Goal: Information Seeking & Learning: Learn about a topic

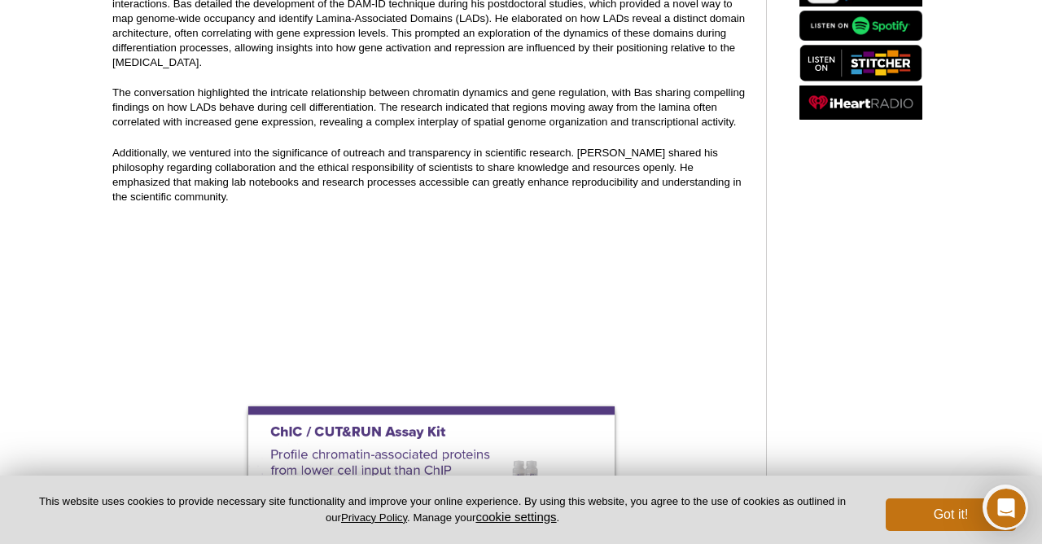
click at [793, 361] on div "Listen on Your Favorite Podcast Platform:" at bounding box center [860, 490] width 155 height 1378
click at [946, 514] on button "Got it!" at bounding box center [951, 514] width 130 height 33
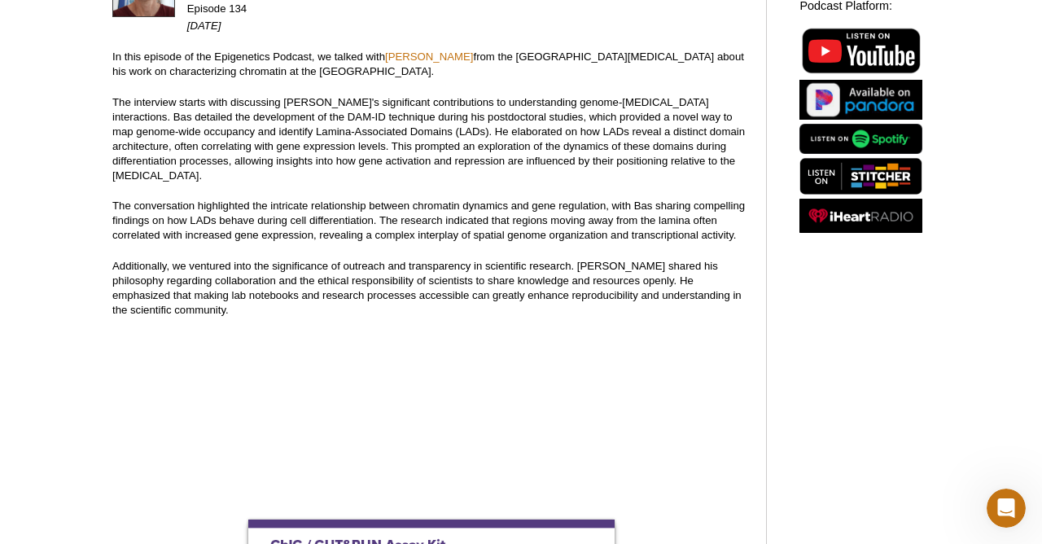
scroll to position [207, 0]
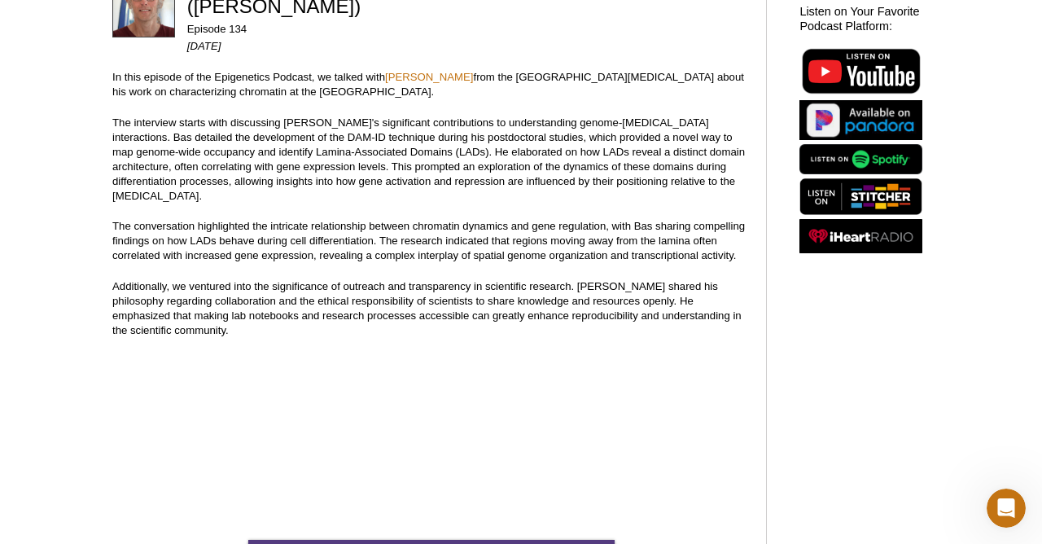
click at [471, 237] on p "The conversation highlighted the intricate relationship between chromatin dynam…" at bounding box center [430, 241] width 637 height 44
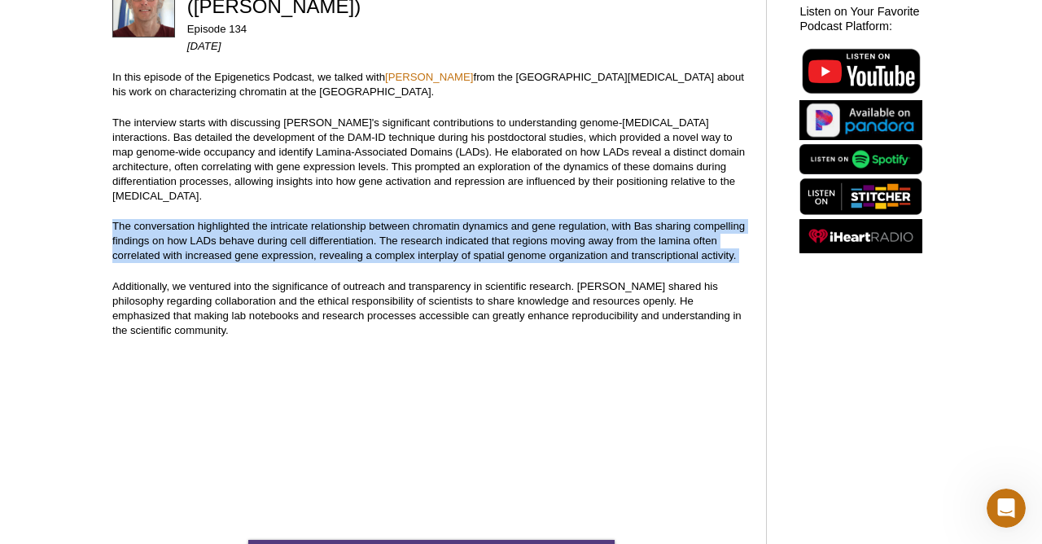
click at [461, 236] on p "The conversation highlighted the intricate relationship between chromatin dynam…" at bounding box center [430, 241] width 637 height 44
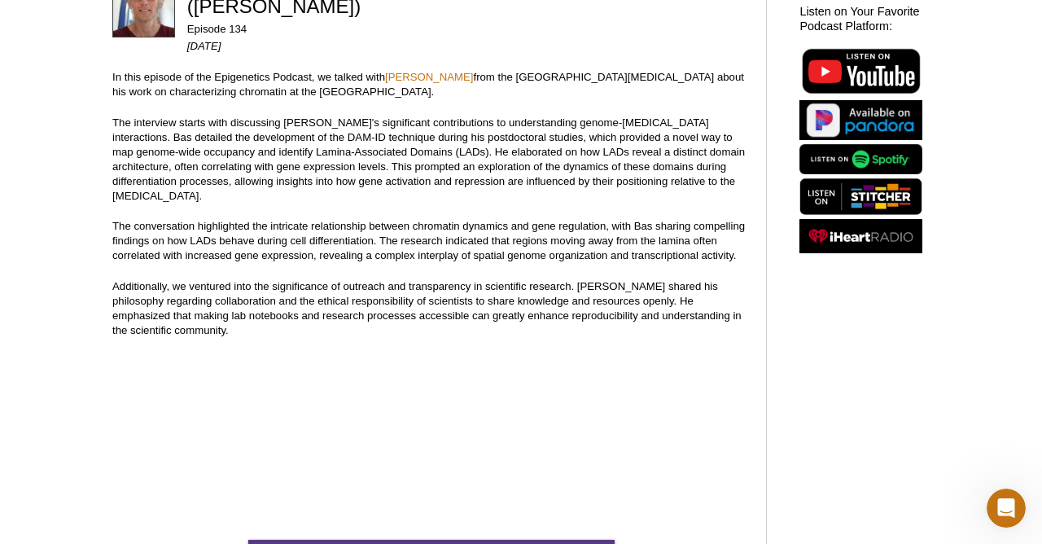
click at [461, 236] on p "The conversation highlighted the intricate relationship between chromatin dynam…" at bounding box center [430, 241] width 637 height 44
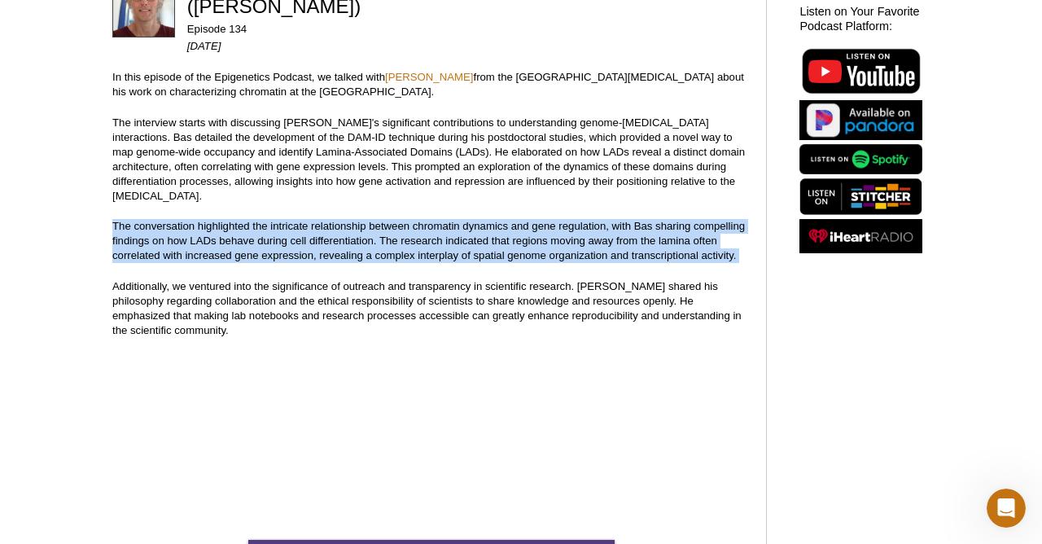
click at [461, 219] on p "The conversation highlighted the intricate relationship between chromatin dynam…" at bounding box center [430, 241] width 637 height 44
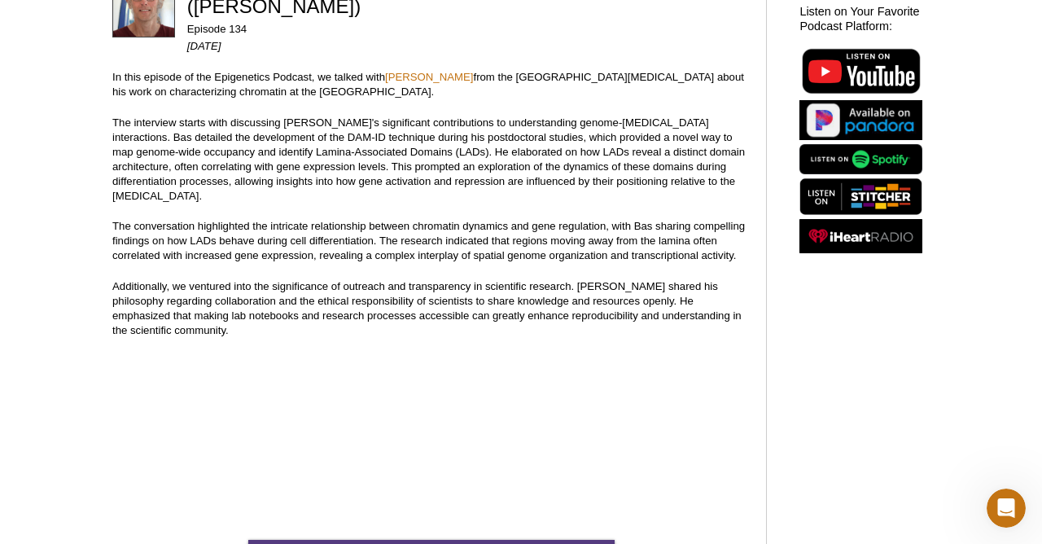
click at [461, 219] on p "The conversation highlighted the intricate relationship between chromatin dynam…" at bounding box center [430, 241] width 637 height 44
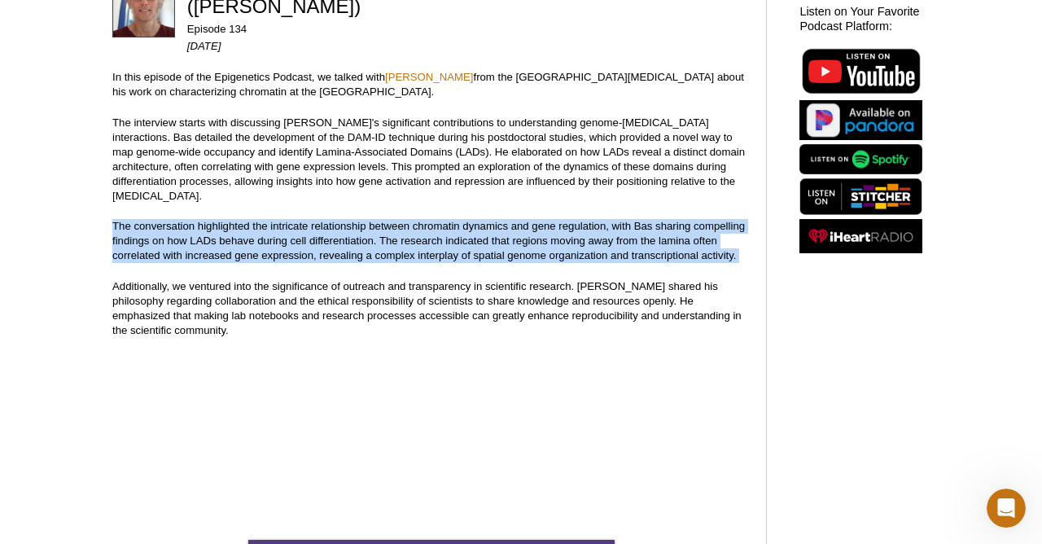
click at [461, 219] on p "The conversation highlighted the intricate relationship between chromatin dynam…" at bounding box center [430, 241] width 637 height 44
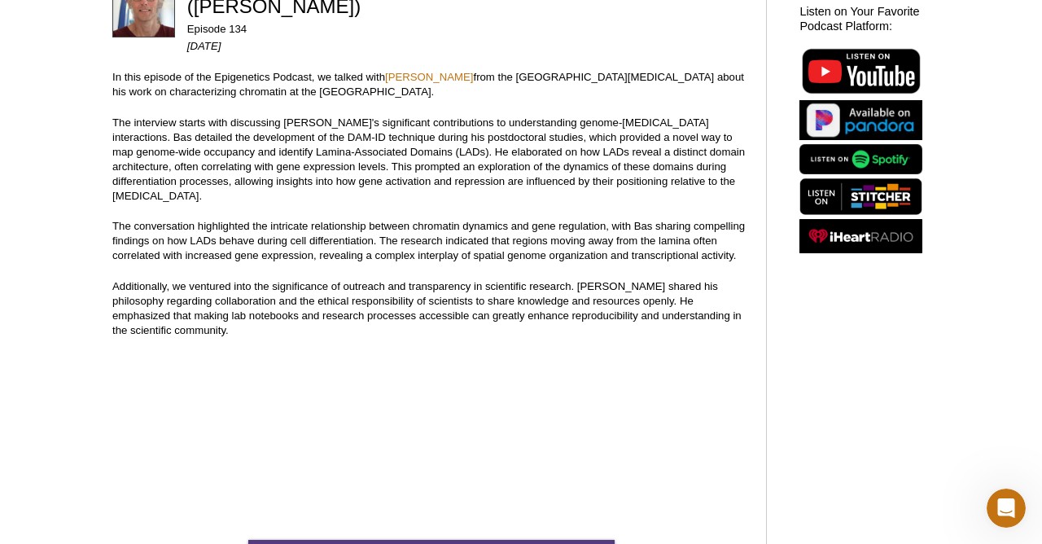
click at [461, 219] on p "The conversation highlighted the intricate relationship between chromatin dynam…" at bounding box center [430, 241] width 637 height 44
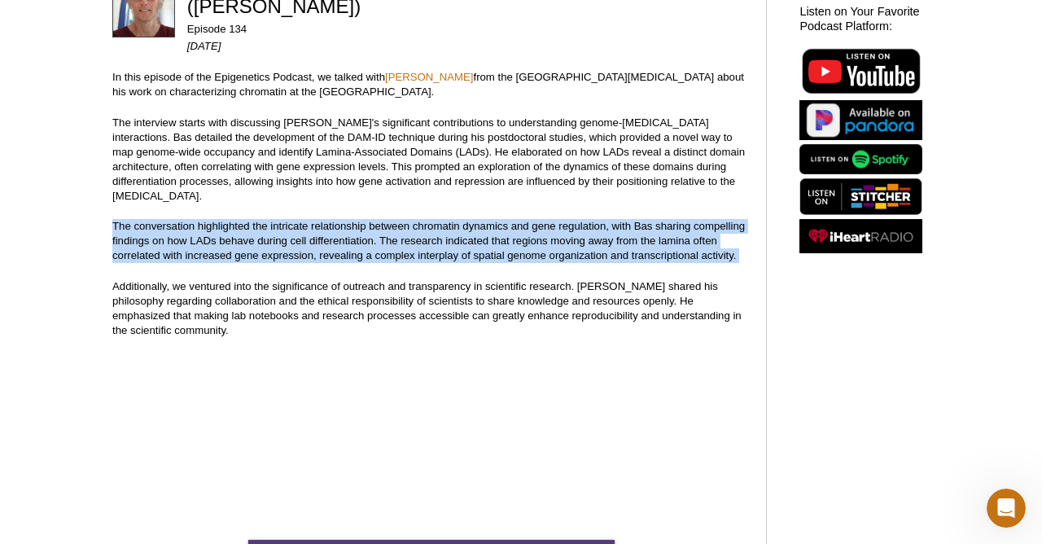
scroll to position [212, 0]
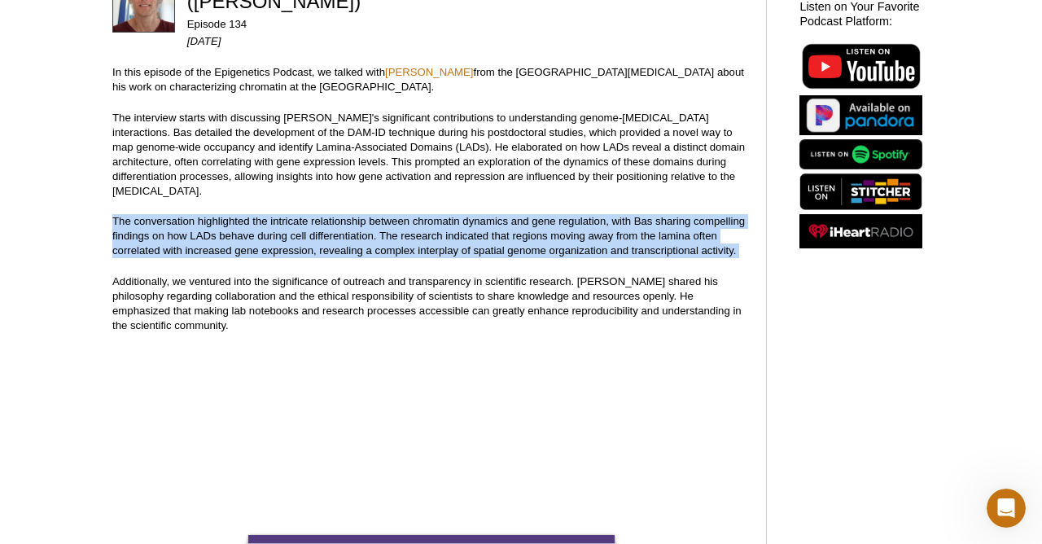
click at [461, 219] on p "The conversation highlighted the intricate relationship between chromatin dynam…" at bounding box center [430, 236] width 637 height 44
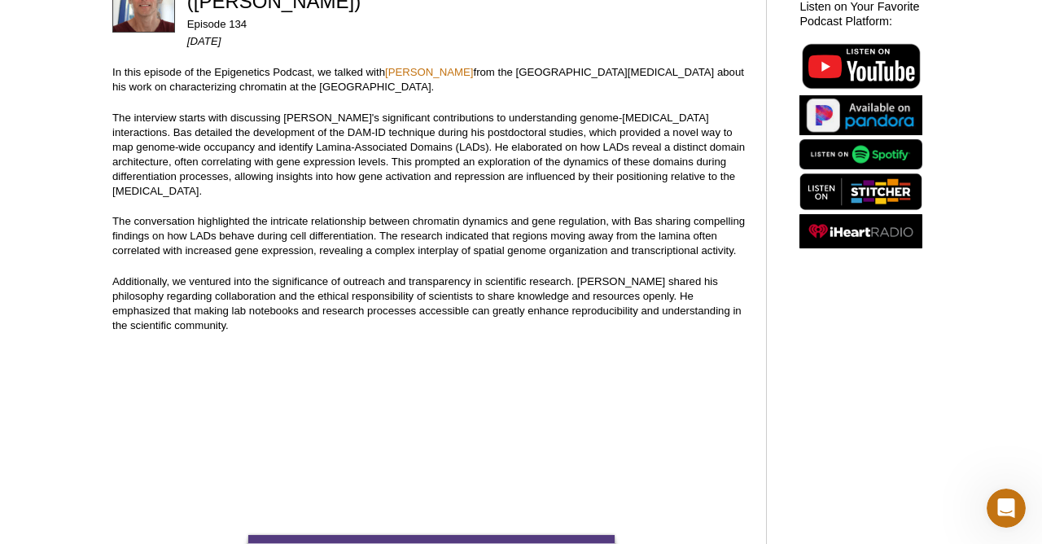
click at [461, 219] on p "The conversation highlighted the intricate relationship between chromatin dynam…" at bounding box center [430, 236] width 637 height 44
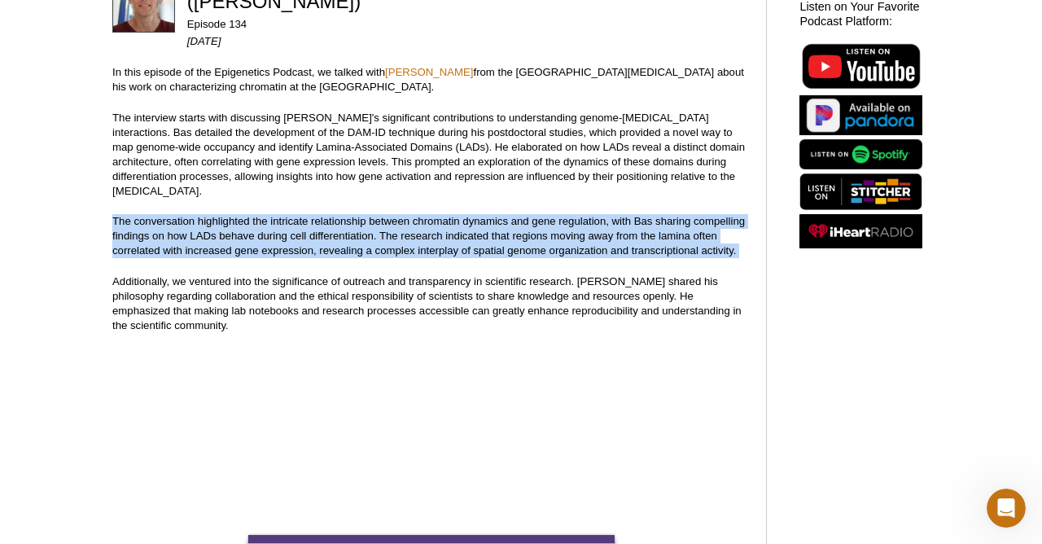
scroll to position [241, 0]
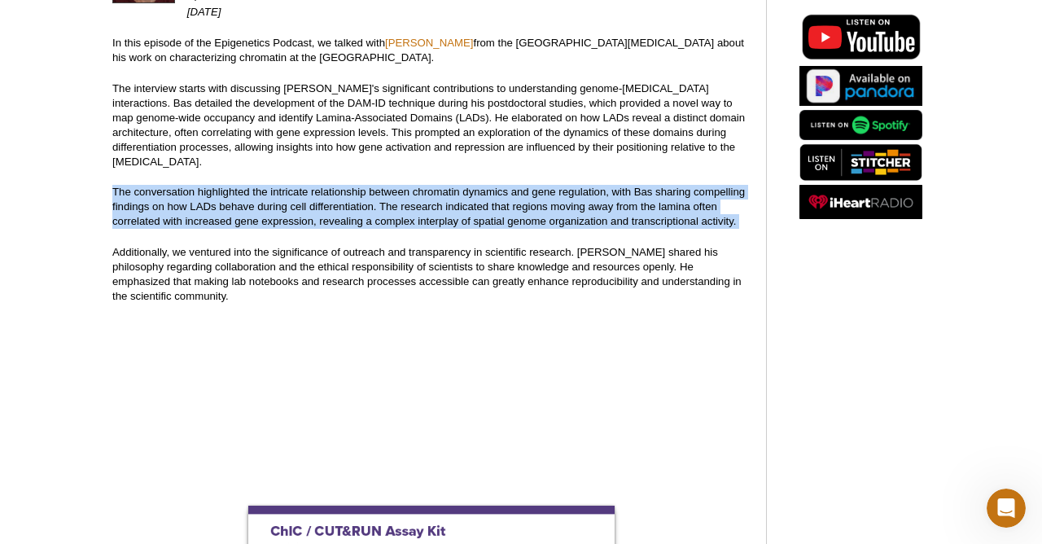
click at [451, 245] on p "Additionally, we ventured into the significance of outreach and transparency in…" at bounding box center [430, 274] width 637 height 59
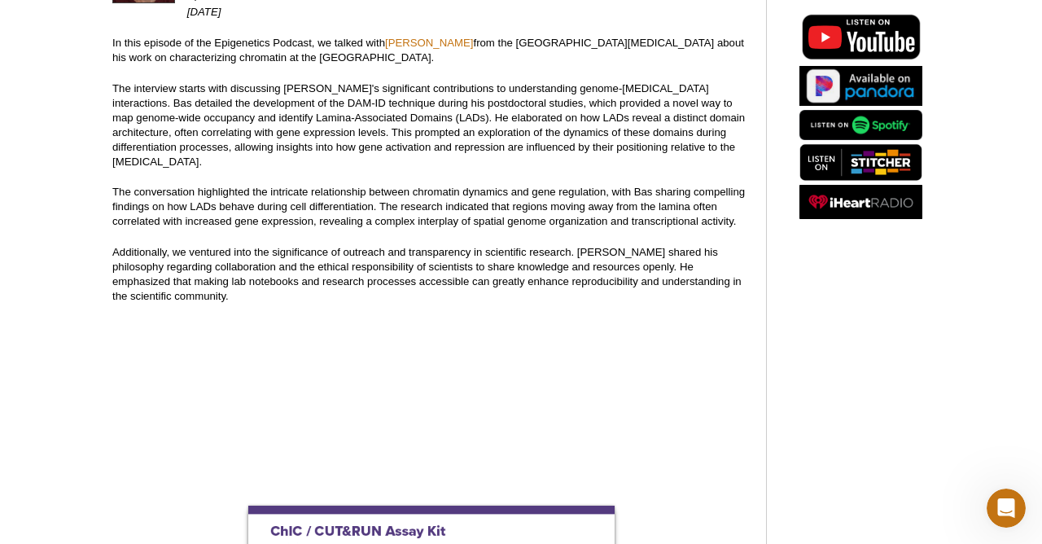
click at [451, 245] on p "Additionally, we ventured into the significance of outreach and transparency in…" at bounding box center [430, 274] width 637 height 59
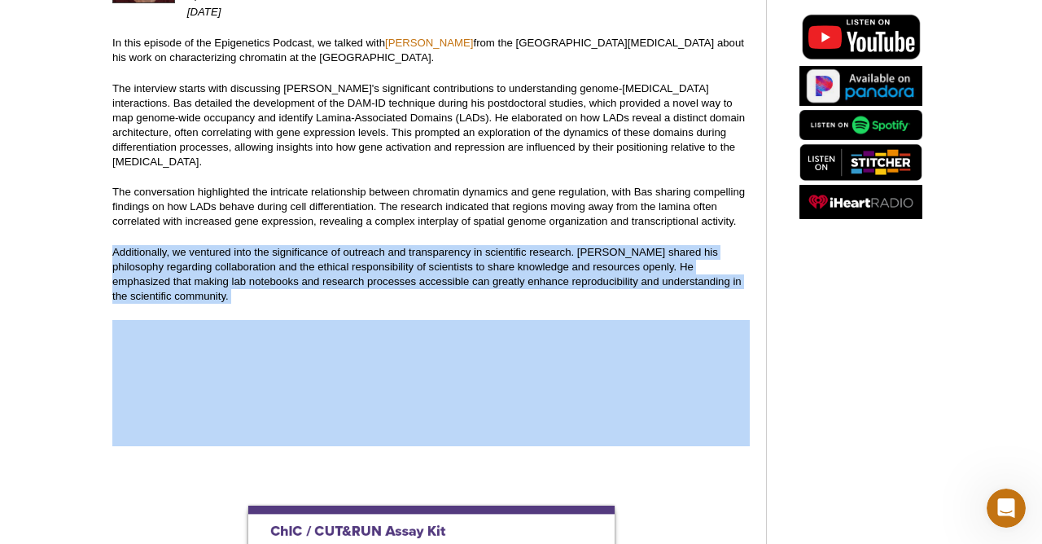
click at [451, 245] on p "Additionally, we ventured into the significance of outreach and transparency in…" at bounding box center [430, 274] width 637 height 59
click at [434, 253] on p "Additionally, we ventured into the significance of outreach and transparency in…" at bounding box center [430, 274] width 637 height 59
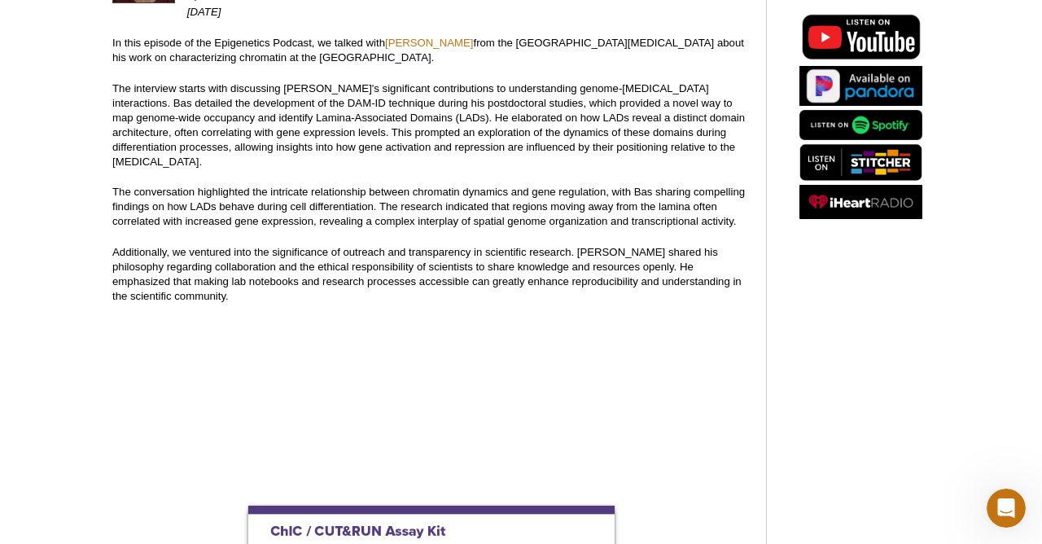
click at [434, 253] on p "Additionally, we ventured into the significance of outreach and transparency in…" at bounding box center [430, 274] width 637 height 59
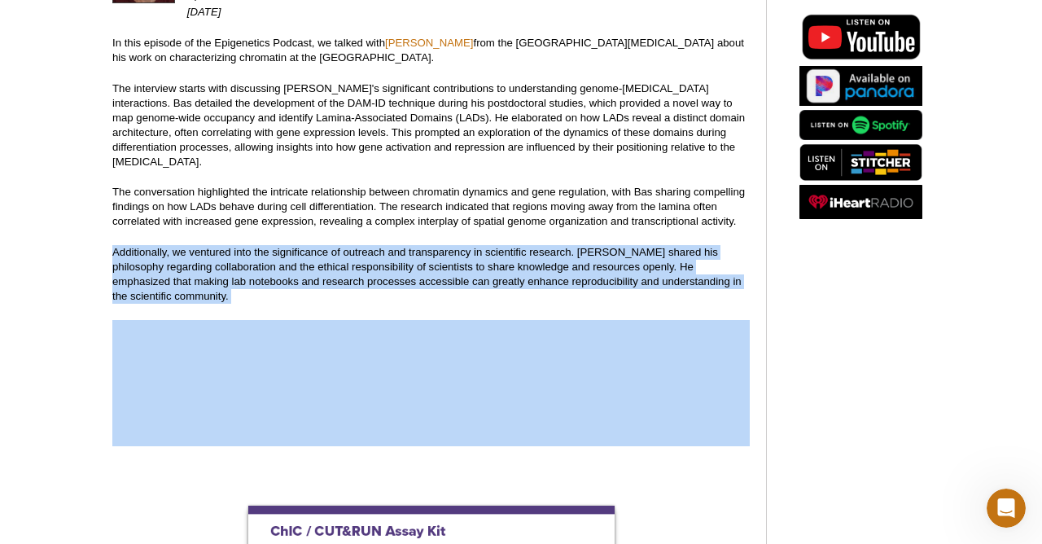
click at [435, 245] on p "Additionally, we ventured into the significance of outreach and transparency in…" at bounding box center [430, 274] width 637 height 59
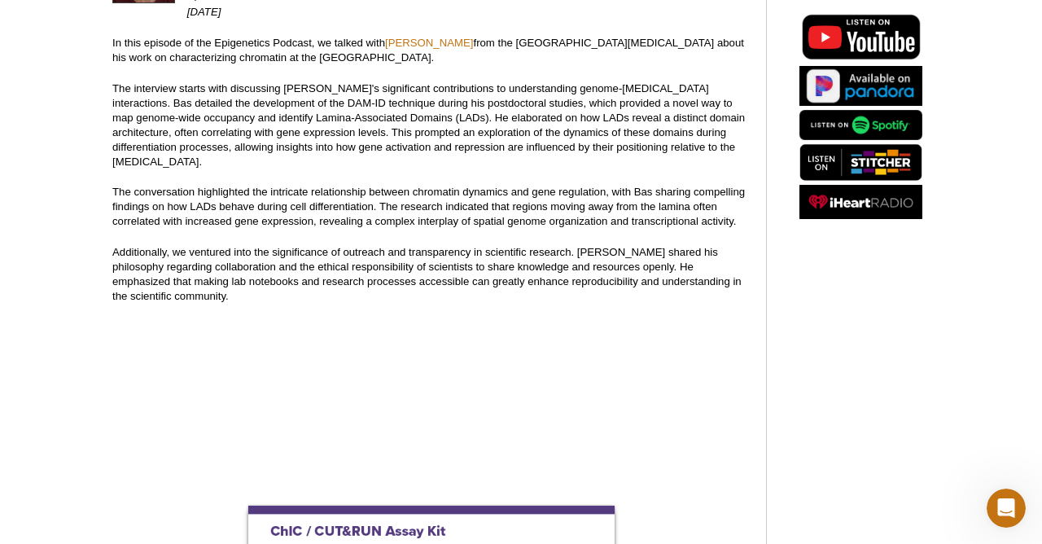
click at [435, 245] on p "Additionally, we ventured into the significance of outreach and transparency in…" at bounding box center [430, 274] width 637 height 59
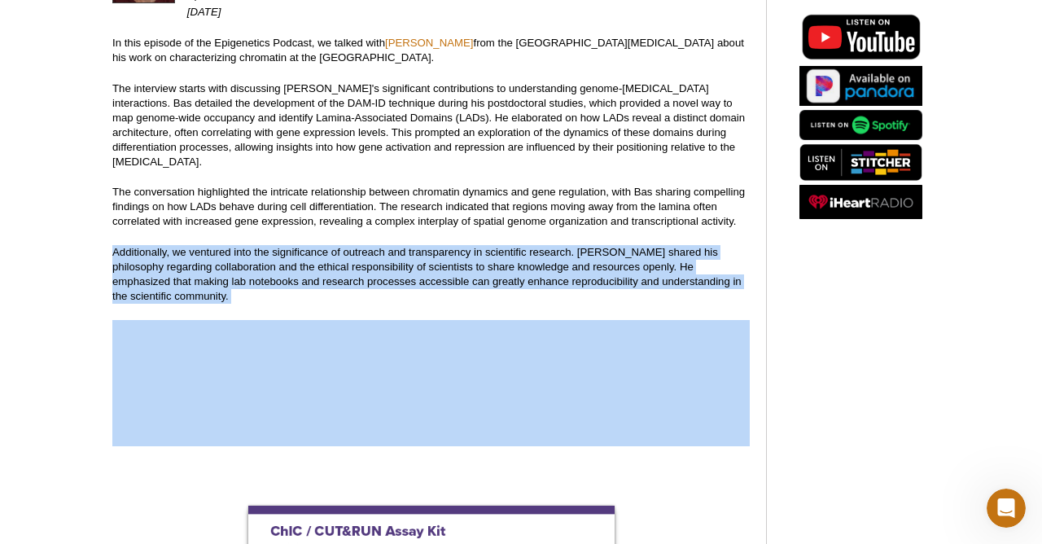
click at [438, 249] on p "Additionally, we ventured into the significance of outreach and transparency in…" at bounding box center [430, 274] width 637 height 59
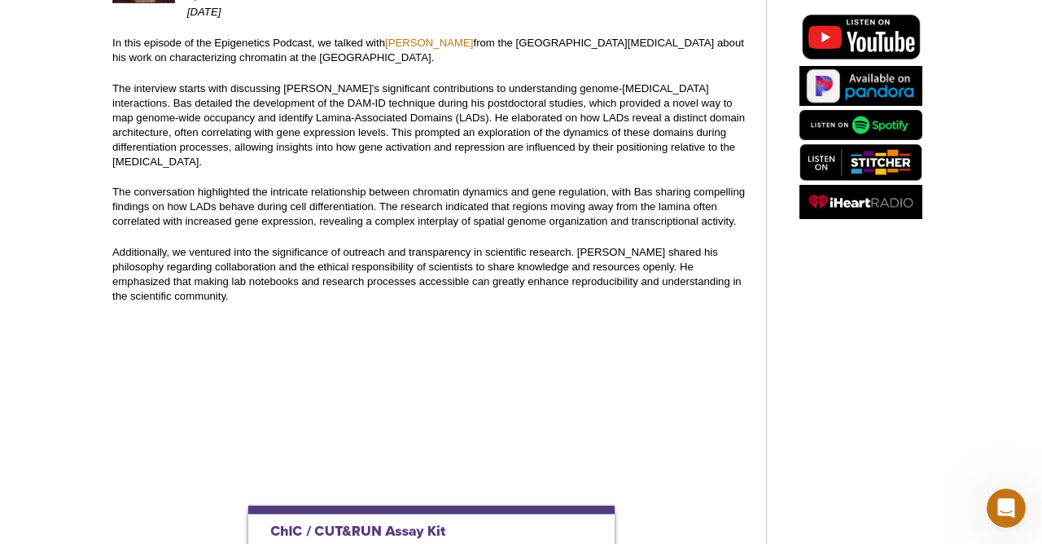
click at [438, 249] on p "Additionally, we ventured into the significance of outreach and transparency in…" at bounding box center [430, 274] width 637 height 59
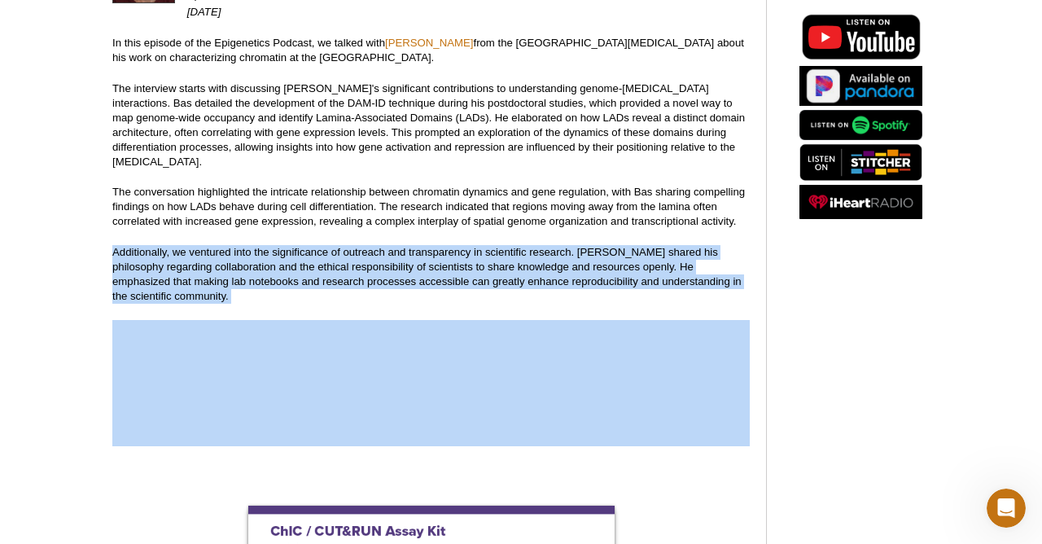
click at [436, 251] on p "Additionally, we ventured into the significance of outreach and transparency in…" at bounding box center [430, 274] width 637 height 59
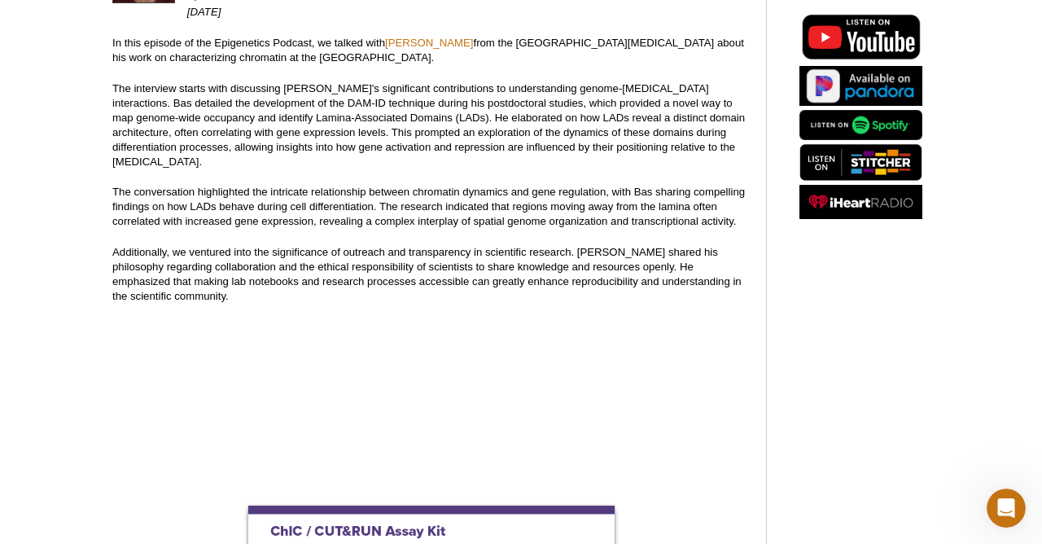
click at [436, 251] on p "Additionally, we ventured into the significance of outreach and transparency in…" at bounding box center [430, 274] width 637 height 59
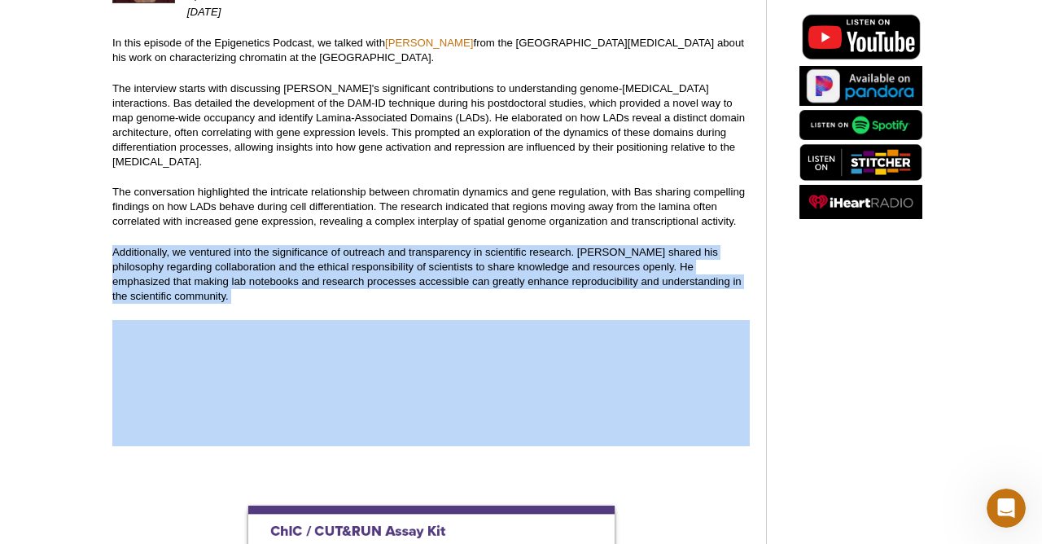
click at [436, 251] on p "Additionally, we ventured into the significance of outreach and transparency in…" at bounding box center [430, 274] width 637 height 59
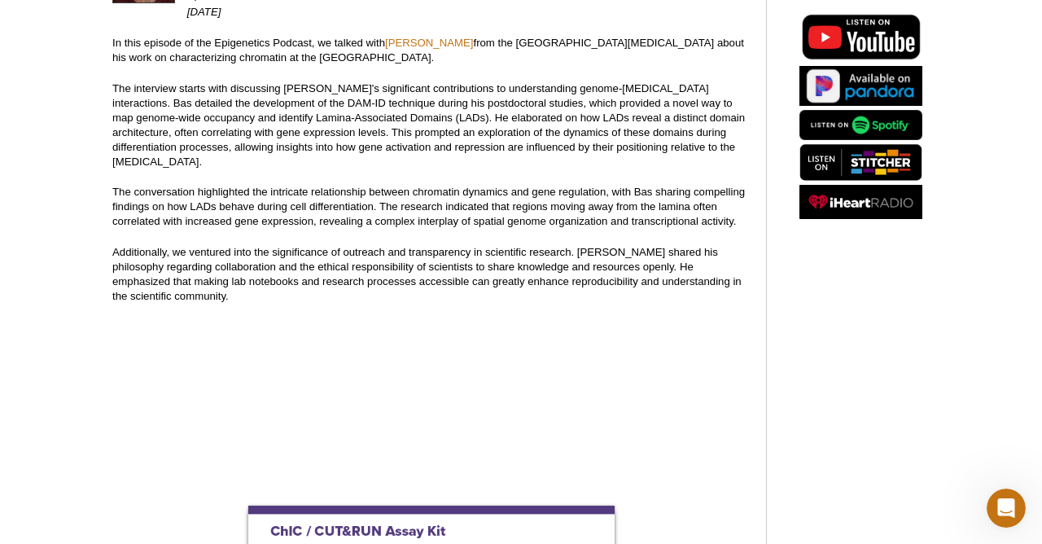
click at [436, 251] on p "Additionally, we ventured into the significance of outreach and transparency in…" at bounding box center [430, 274] width 637 height 59
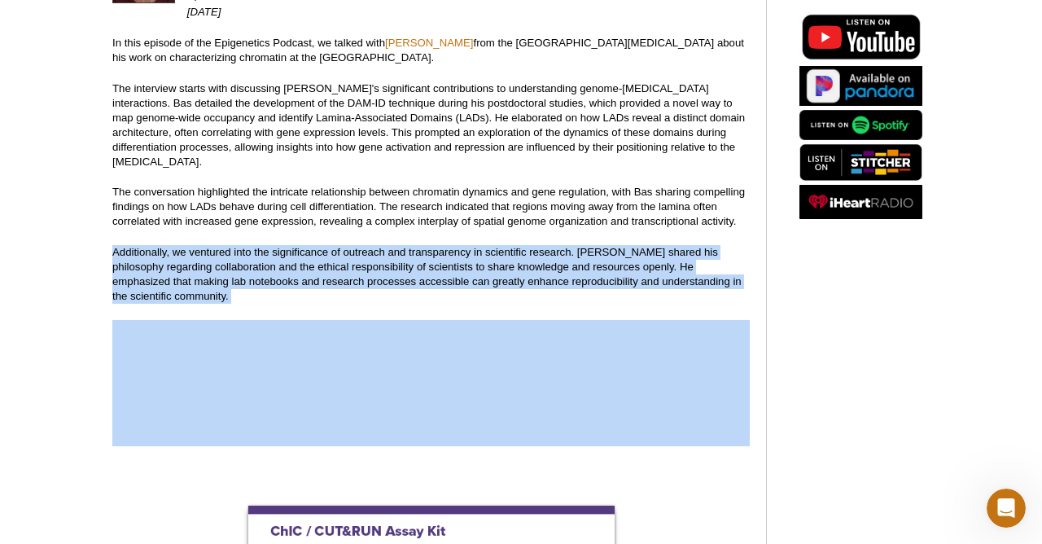
click at [436, 252] on p "Additionally, we ventured into the significance of outreach and transparency in…" at bounding box center [430, 274] width 637 height 59
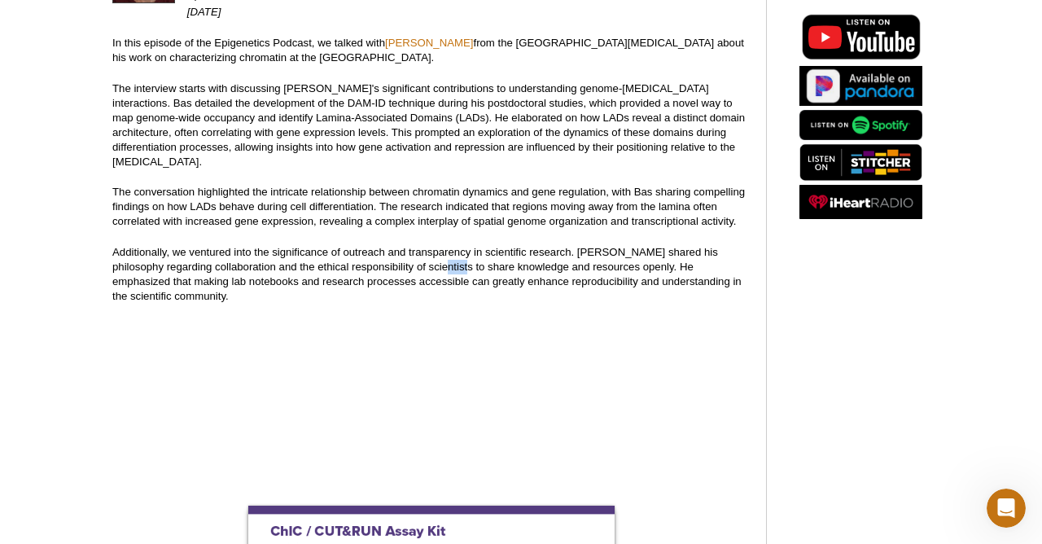
click at [436, 252] on p "Additionally, we ventured into the significance of outreach and transparency in…" at bounding box center [430, 274] width 637 height 59
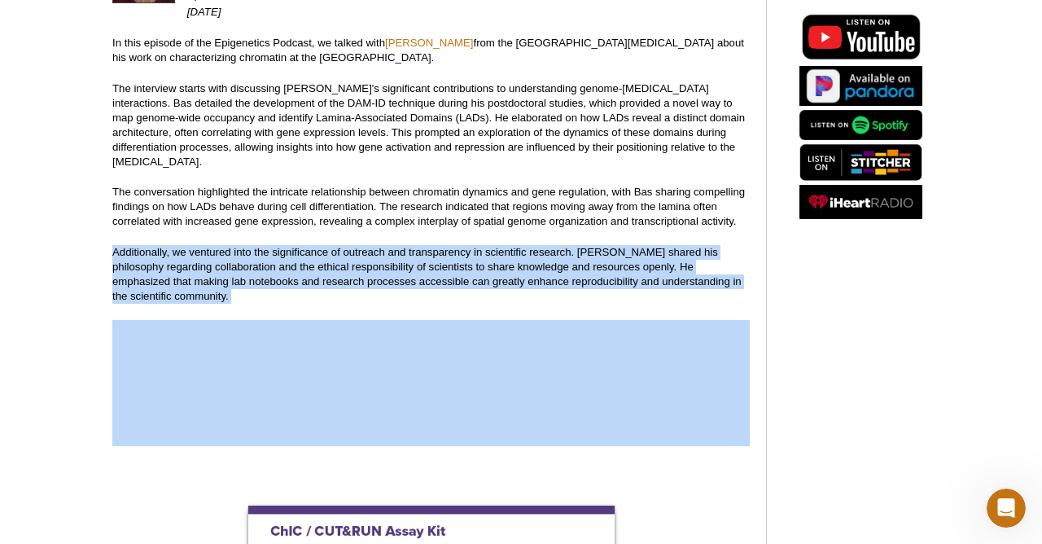
click at [444, 252] on p "Additionally, we ventured into the significance of outreach and transparency in…" at bounding box center [430, 274] width 637 height 59
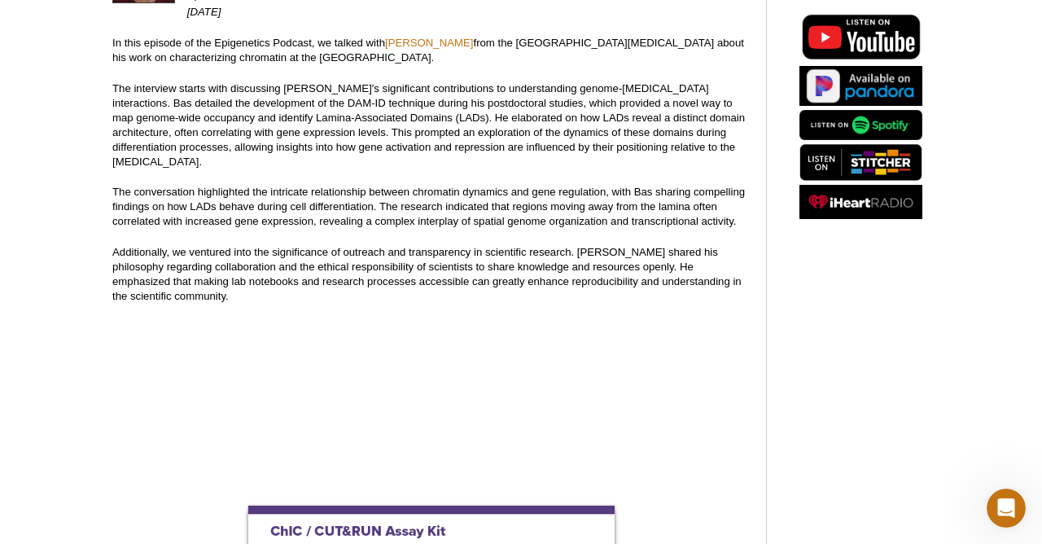
click at [444, 252] on p "Additionally, we ventured into the significance of outreach and transparency in…" at bounding box center [430, 274] width 637 height 59
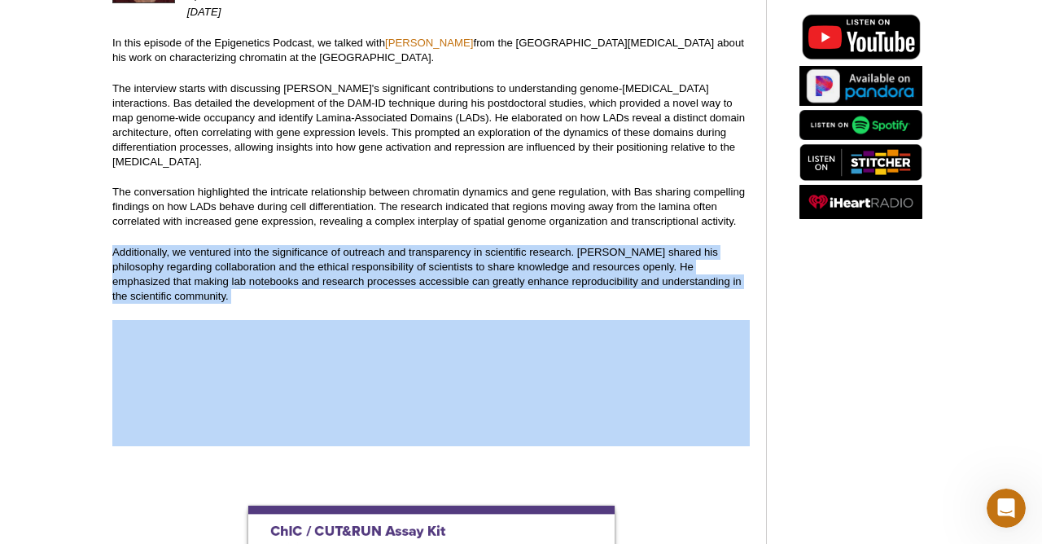
click at [444, 252] on p "Additionally, we ventured into the significance of outreach and transparency in…" at bounding box center [430, 274] width 637 height 59
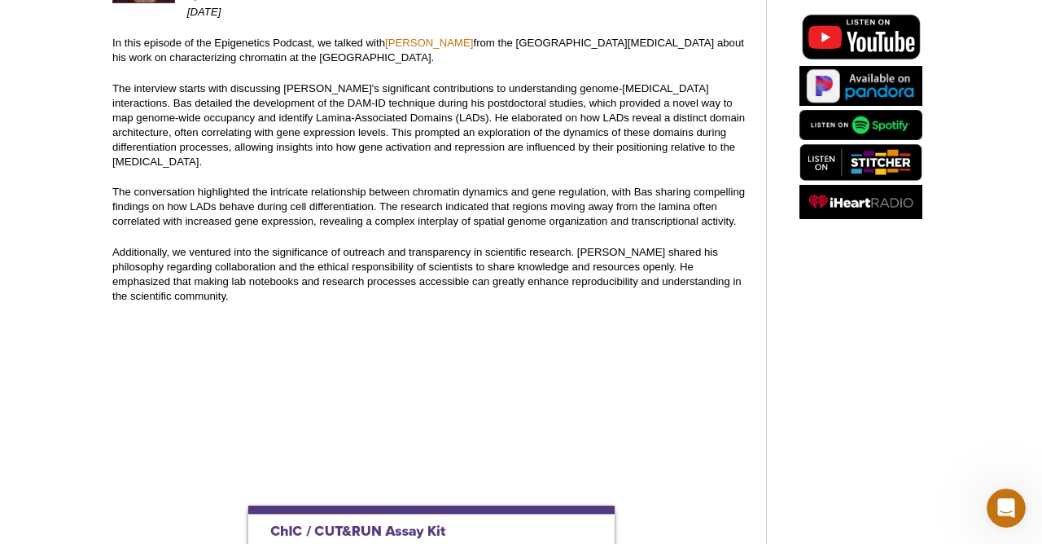
click at [444, 252] on p "Additionally, we ventured into the significance of outreach and transparency in…" at bounding box center [430, 274] width 637 height 59
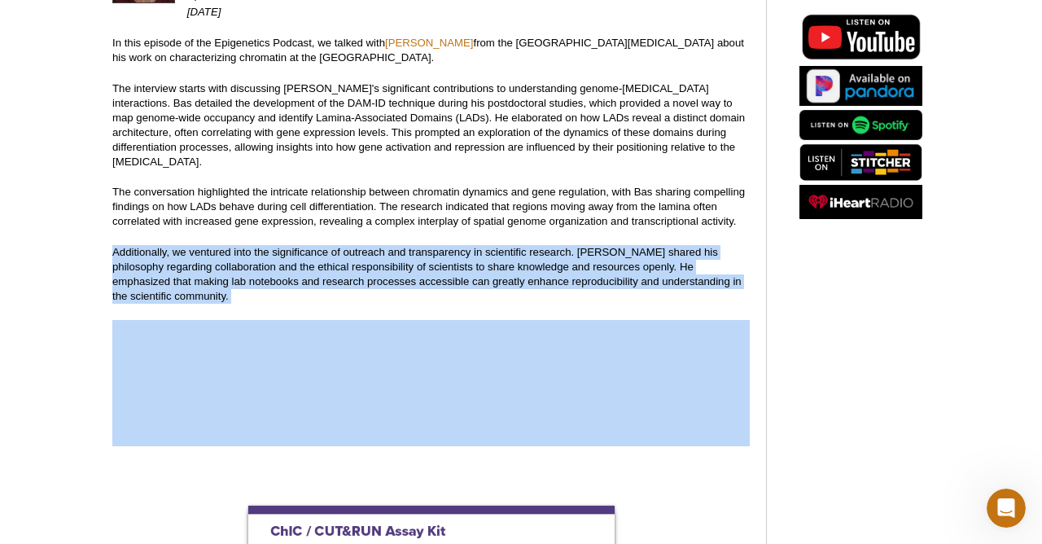
click at [450, 252] on p "Additionally, we ventured into the significance of outreach and transparency in…" at bounding box center [430, 274] width 637 height 59
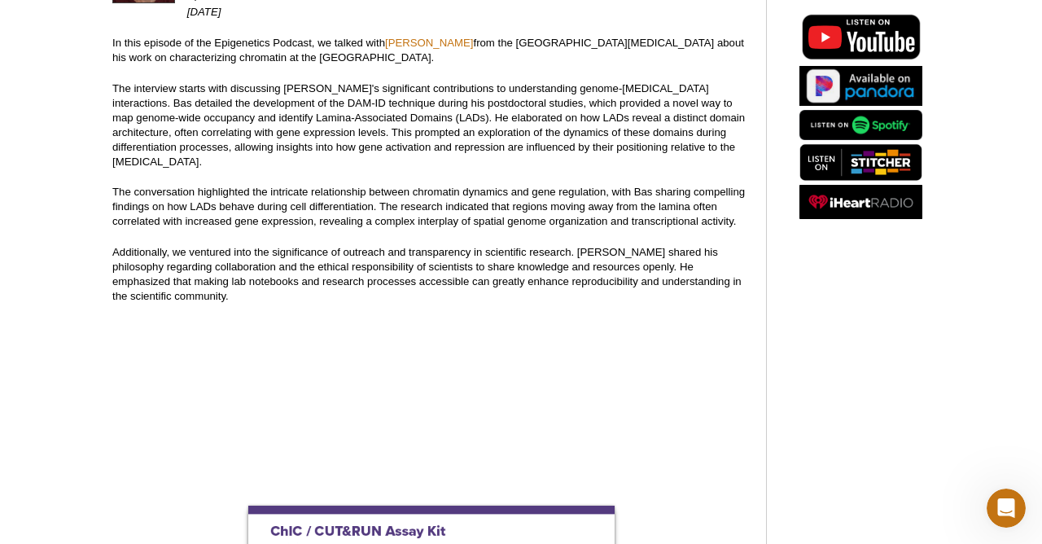
click at [450, 252] on p "Additionally, we ventured into the significance of outreach and transparency in…" at bounding box center [430, 274] width 637 height 59
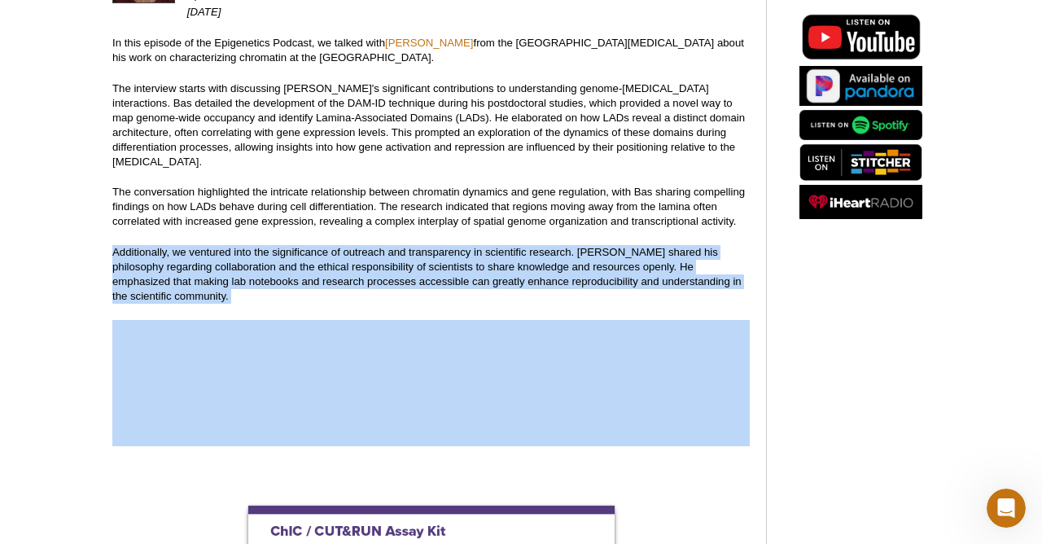
click at [449, 252] on p "Additionally, we ventured into the significance of outreach and transparency in…" at bounding box center [430, 274] width 637 height 59
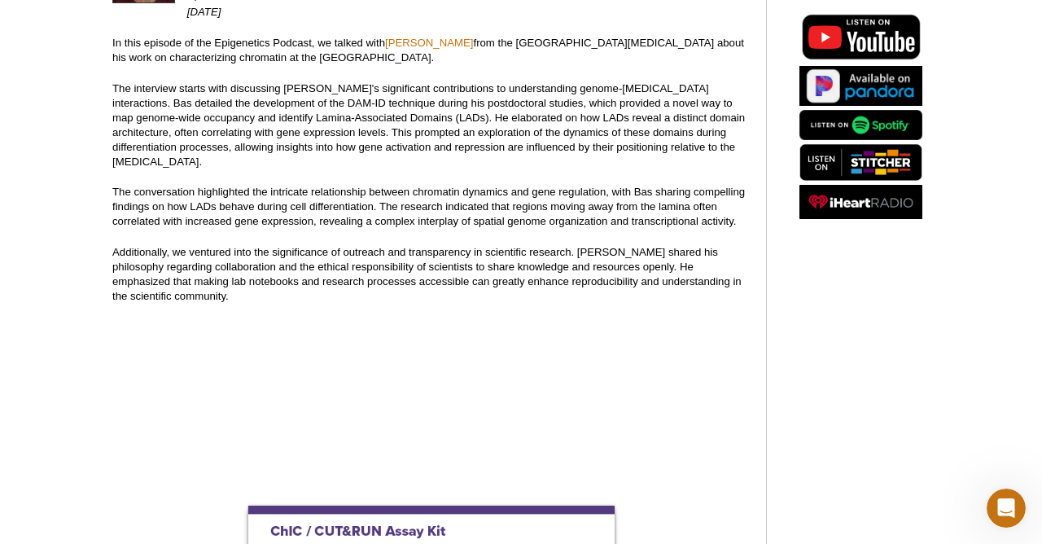
click at [449, 252] on p "Additionally, we ventured into the significance of outreach and transparency in…" at bounding box center [430, 274] width 637 height 59
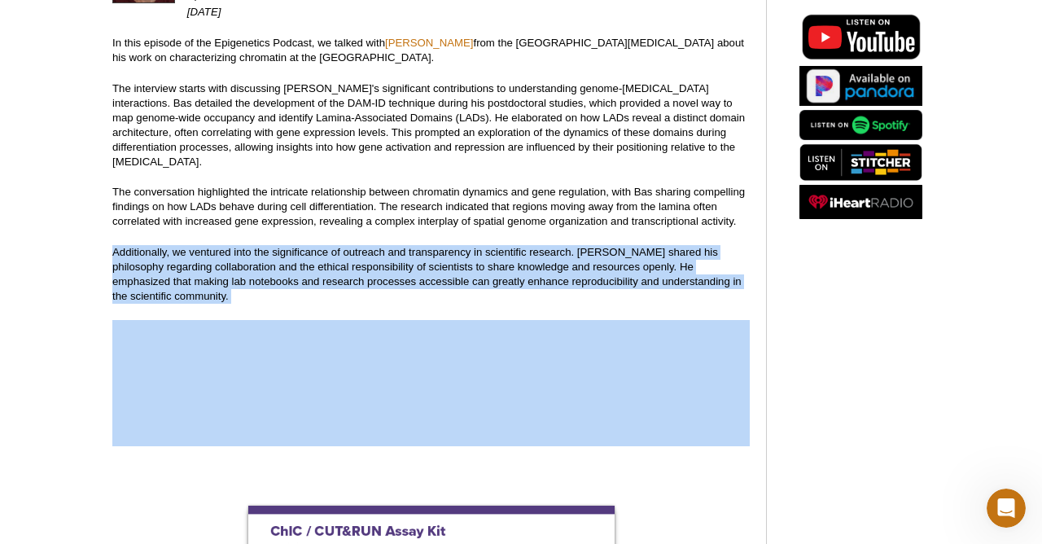
click at [462, 252] on p "Additionally, we ventured into the significance of outreach and transparency in…" at bounding box center [430, 274] width 637 height 59
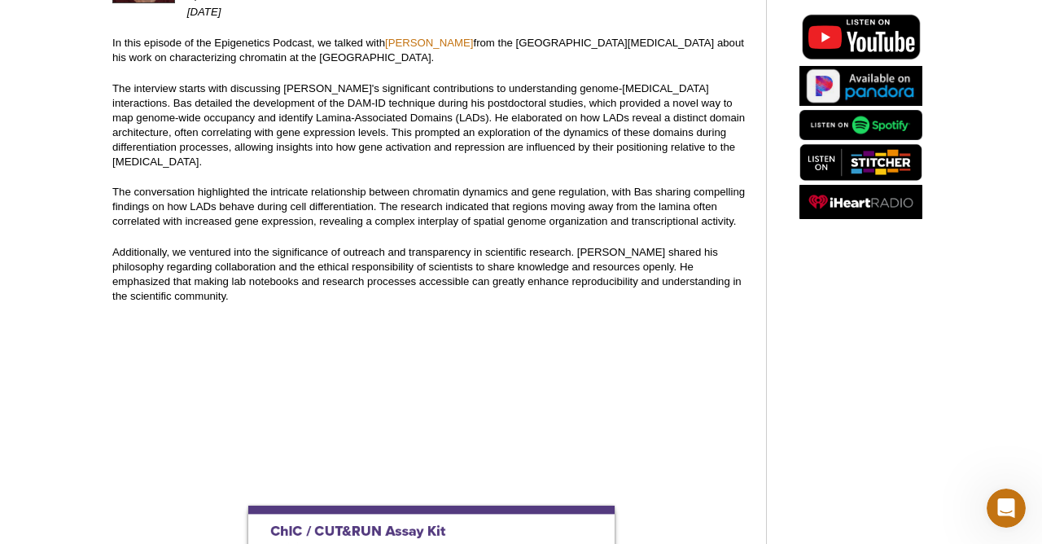
click at [462, 252] on p "Additionally, we ventured into the significance of outreach and transparency in…" at bounding box center [430, 274] width 637 height 59
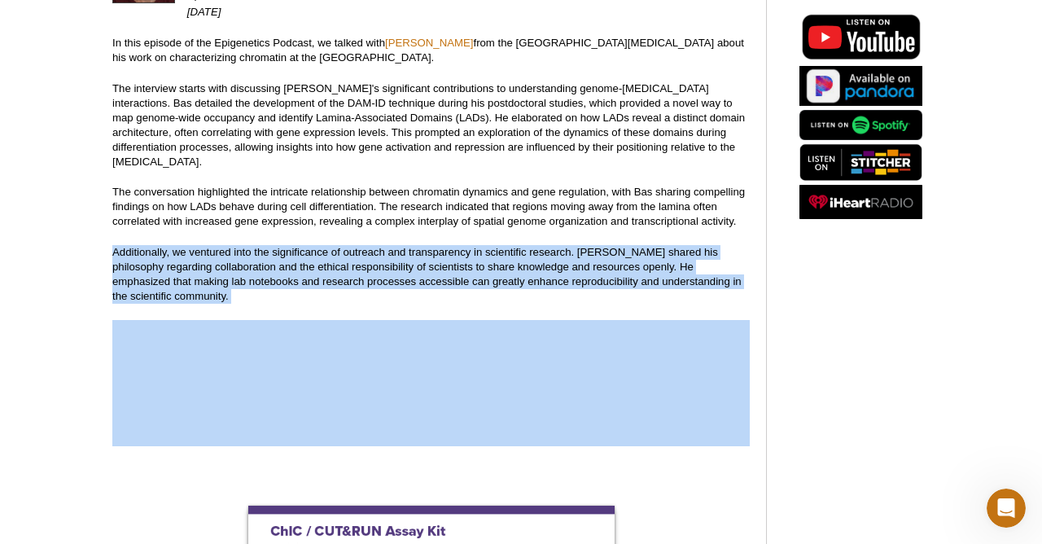
click at [455, 252] on p "Additionally, we ventured into the significance of outreach and transparency in…" at bounding box center [430, 274] width 637 height 59
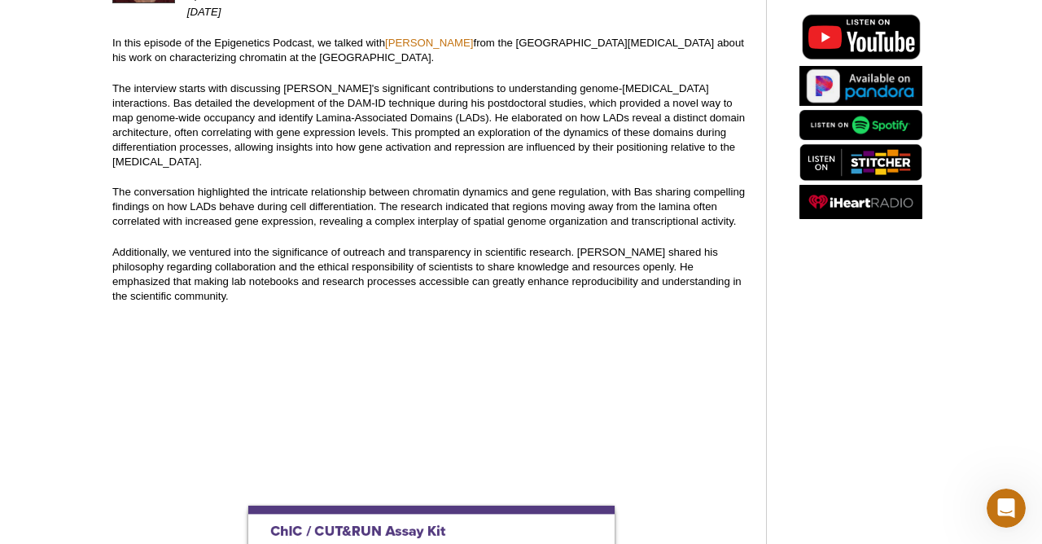
click at [455, 252] on p "Additionally, we ventured into the significance of outreach and transparency in…" at bounding box center [430, 274] width 637 height 59
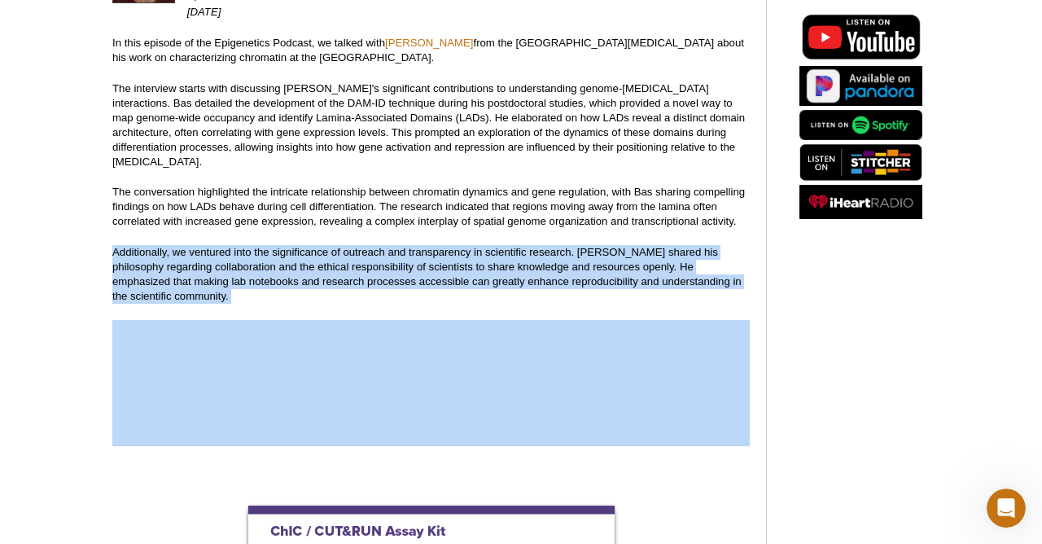
click at [453, 252] on p "Additionally, we ventured into the significance of outreach and transparency in…" at bounding box center [430, 274] width 637 height 59
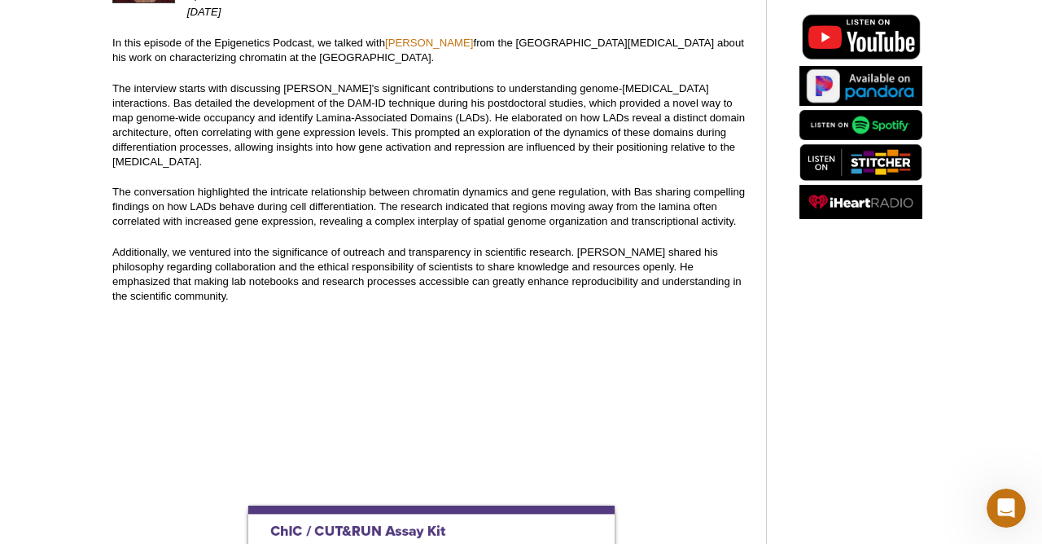
click at [453, 252] on p "Additionally, we ventured into the significance of outreach and transparency in…" at bounding box center [430, 274] width 637 height 59
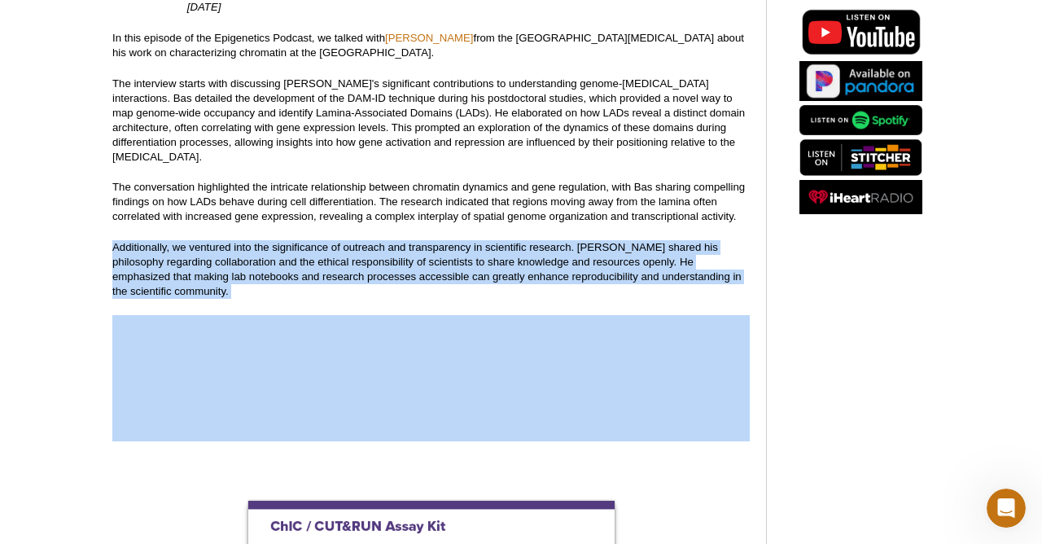
scroll to position [248, 0]
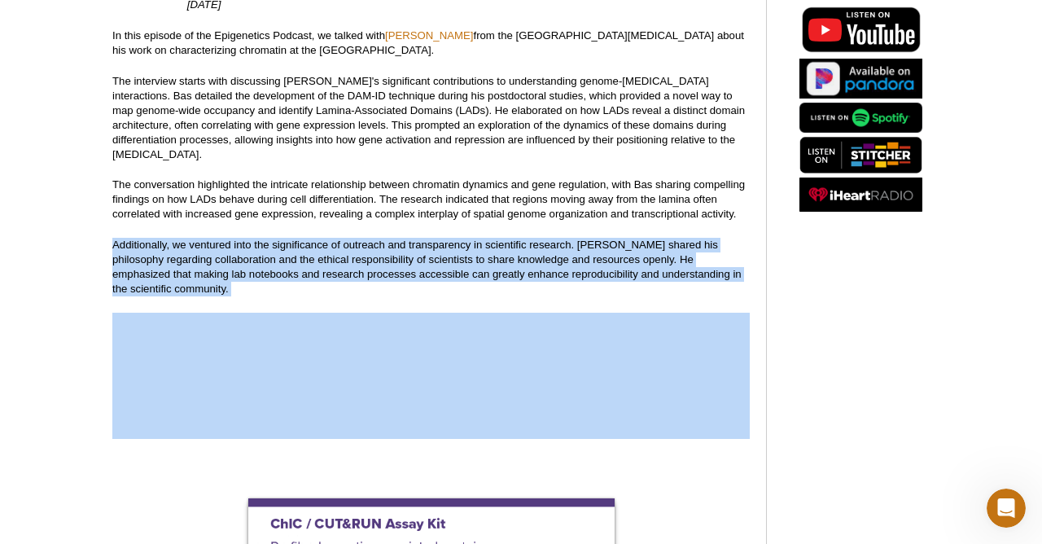
click at [453, 252] on p "Additionally, we ventured into the significance of outreach and transparency in…" at bounding box center [430, 267] width 637 height 59
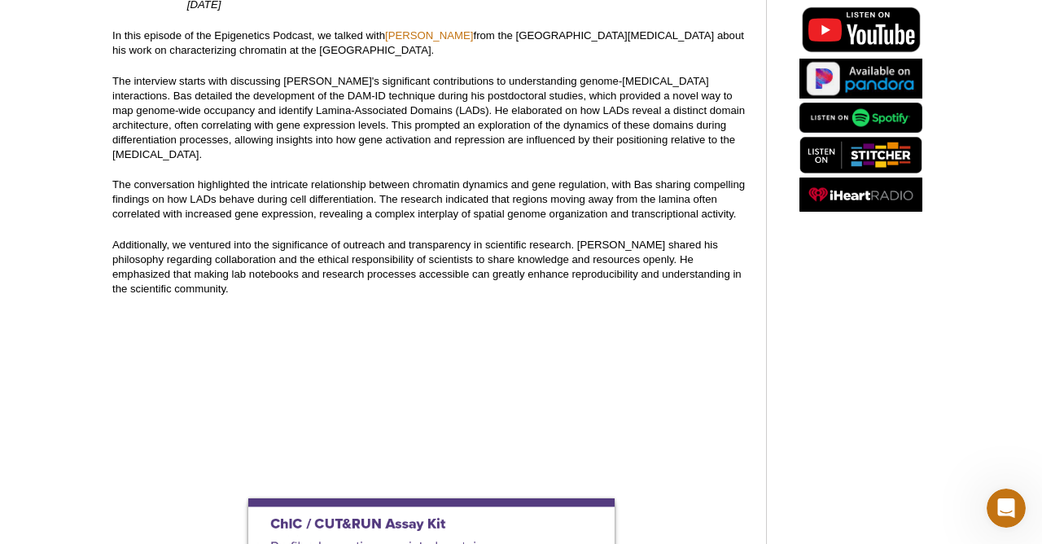
click at [453, 252] on p "Additionally, we ventured into the significance of outreach and transparency in…" at bounding box center [430, 267] width 637 height 59
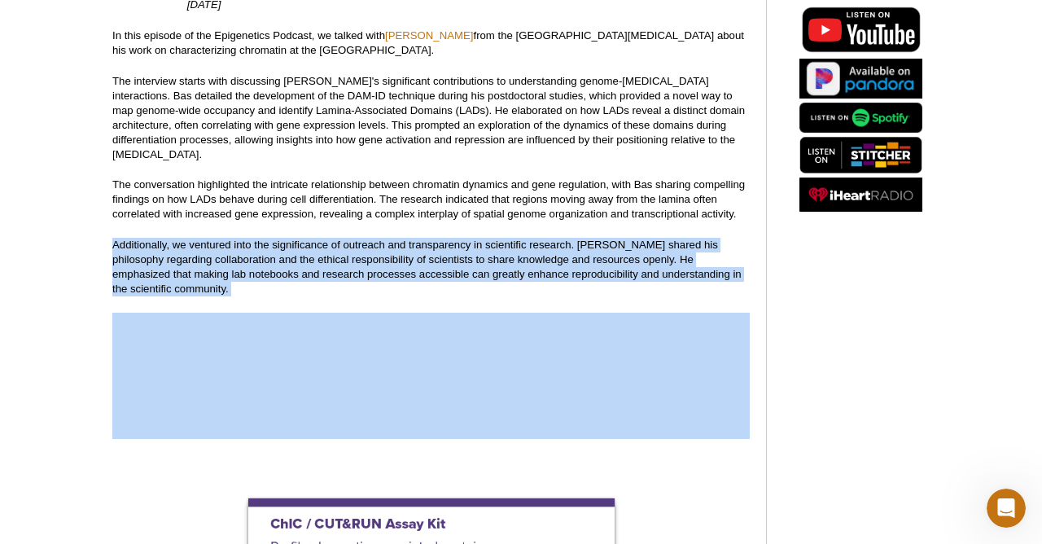
click at [453, 247] on p "Additionally, we ventured into the significance of outreach and transparency in…" at bounding box center [430, 267] width 637 height 59
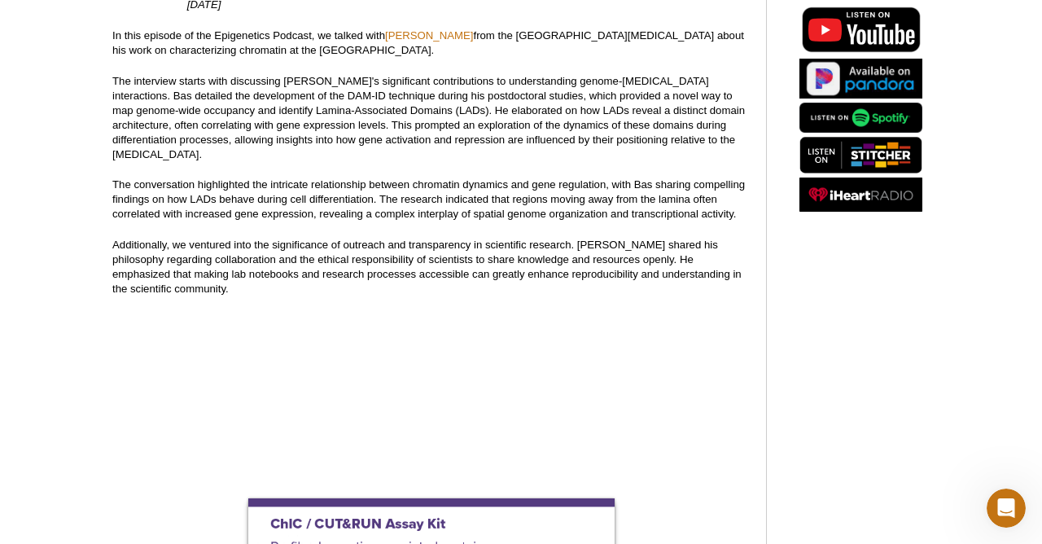
click at [453, 247] on p "Additionally, we ventured into the significance of outreach and transparency in…" at bounding box center [430, 267] width 637 height 59
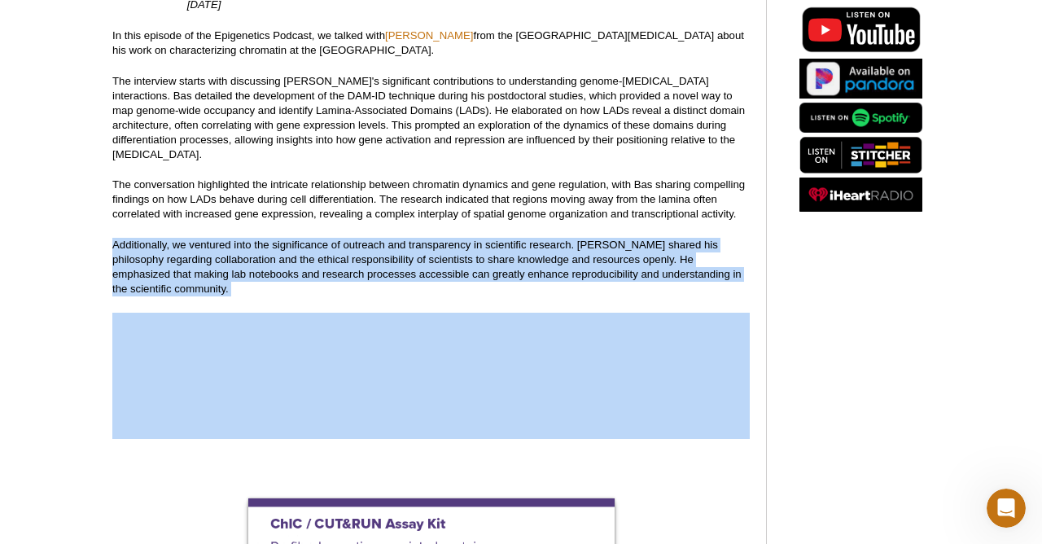
click at [453, 245] on p "Additionally, we ventured into the significance of outreach and transparency in…" at bounding box center [430, 267] width 637 height 59
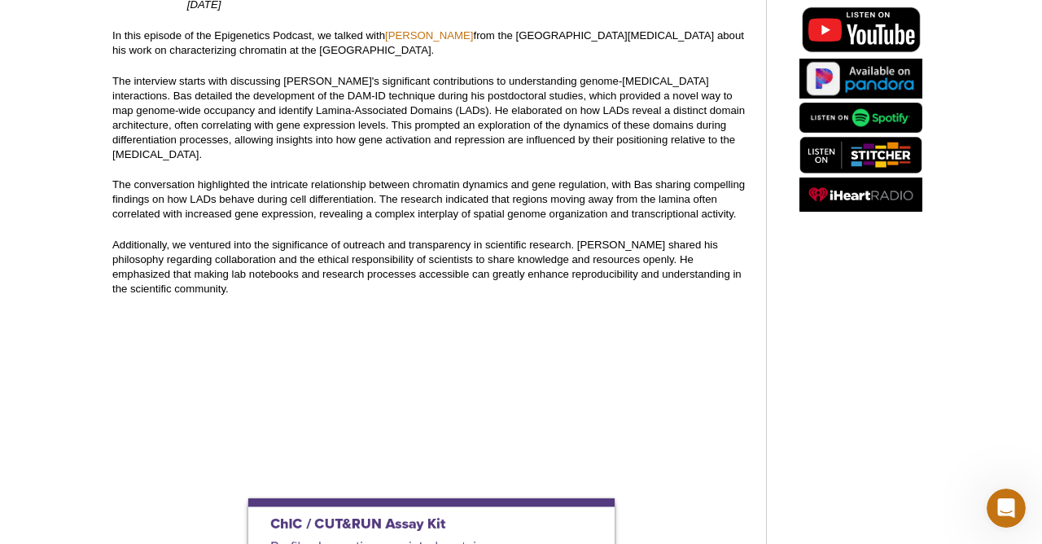
click at [453, 245] on p "Additionally, we ventured into the significance of outreach and transparency in…" at bounding box center [430, 267] width 637 height 59
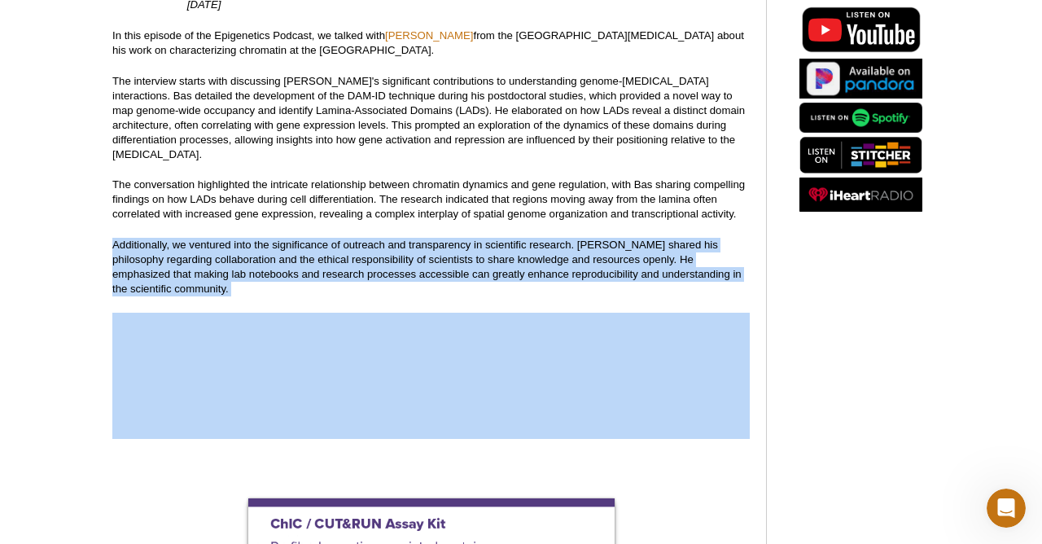
click at [453, 245] on p "Additionally, we ventured into the significance of outreach and transparency in…" at bounding box center [430, 267] width 637 height 59
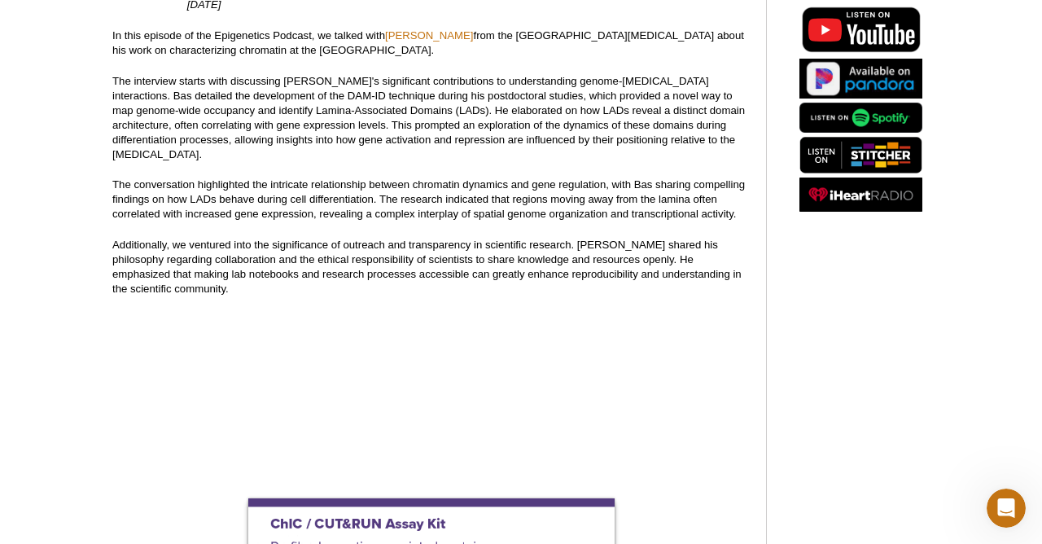
click at [453, 245] on p "Additionally, we ventured into the significance of outreach and transparency in…" at bounding box center [430, 267] width 637 height 59
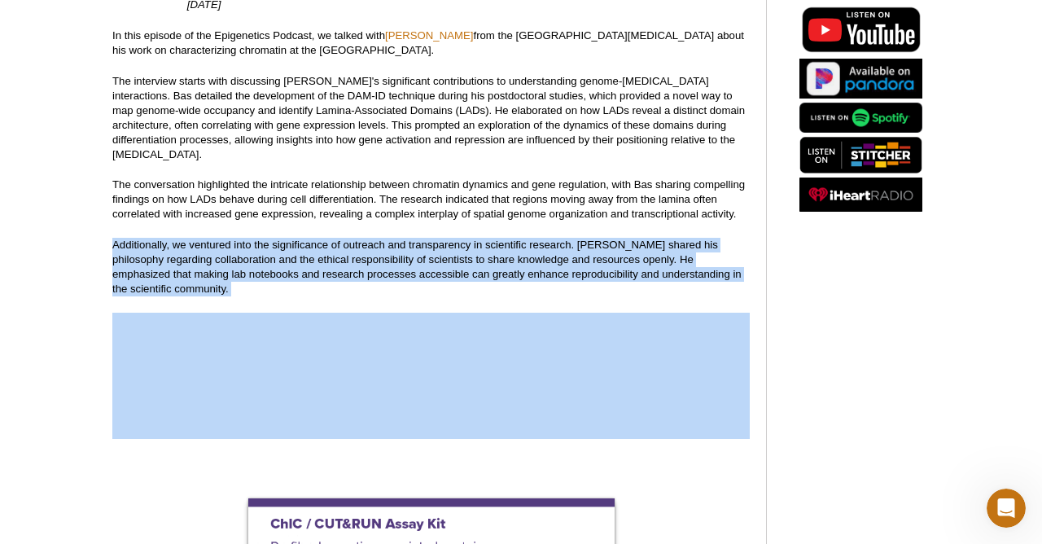
click at [453, 245] on p "Additionally, we ventured into the significance of outreach and transparency in…" at bounding box center [430, 267] width 637 height 59
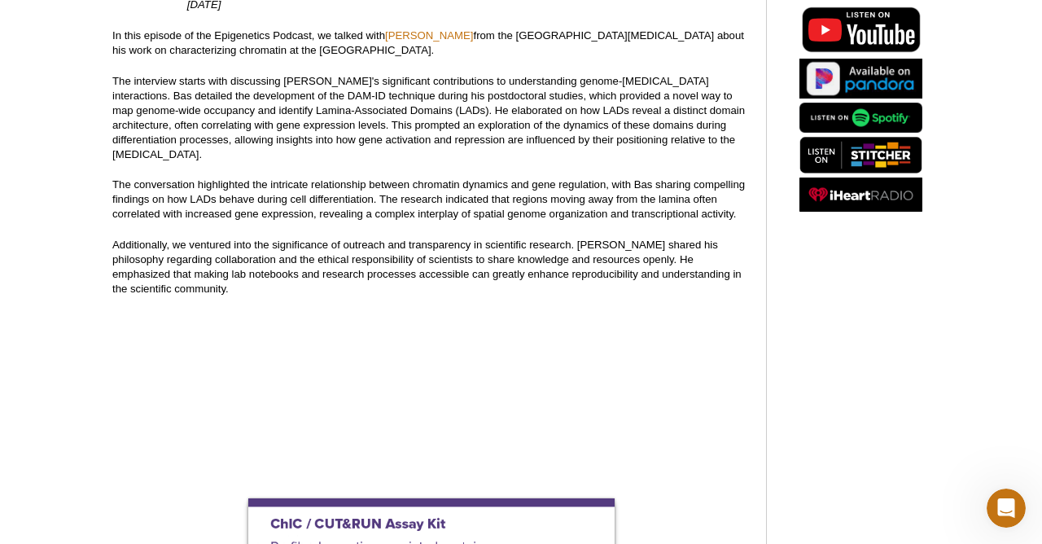
click at [453, 245] on p "Additionally, we ventured into the significance of outreach and transparency in…" at bounding box center [430, 267] width 637 height 59
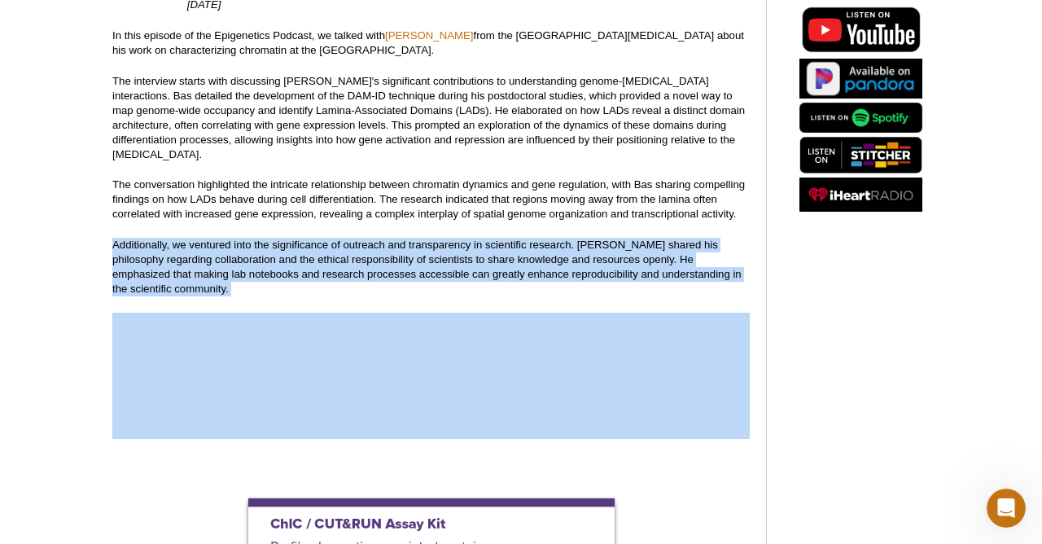
click at [455, 244] on p "Additionally, we ventured into the significance of outreach and transparency in…" at bounding box center [430, 267] width 637 height 59
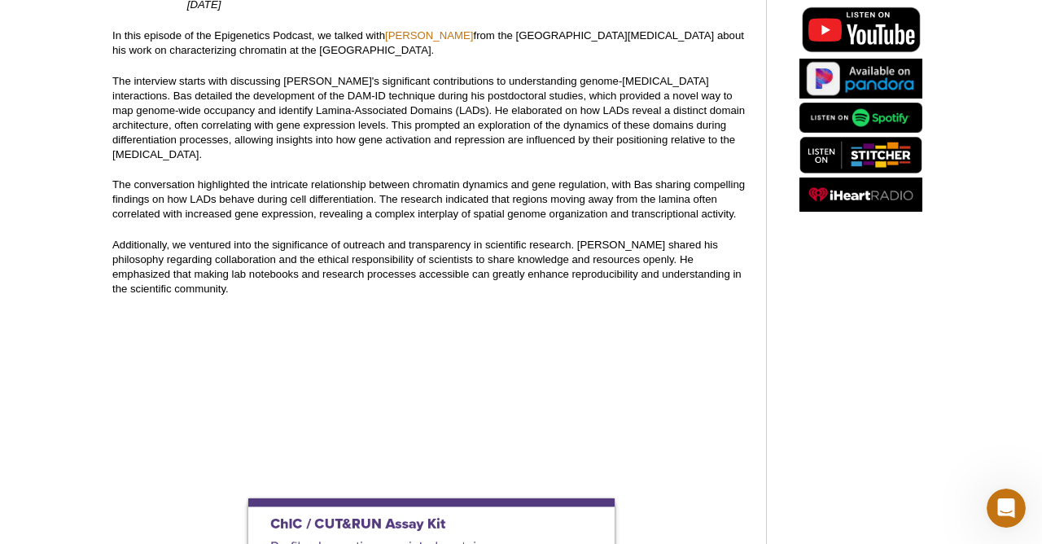
click at [455, 244] on p "Additionally, we ventured into the significance of outreach and transparency in…" at bounding box center [430, 267] width 637 height 59
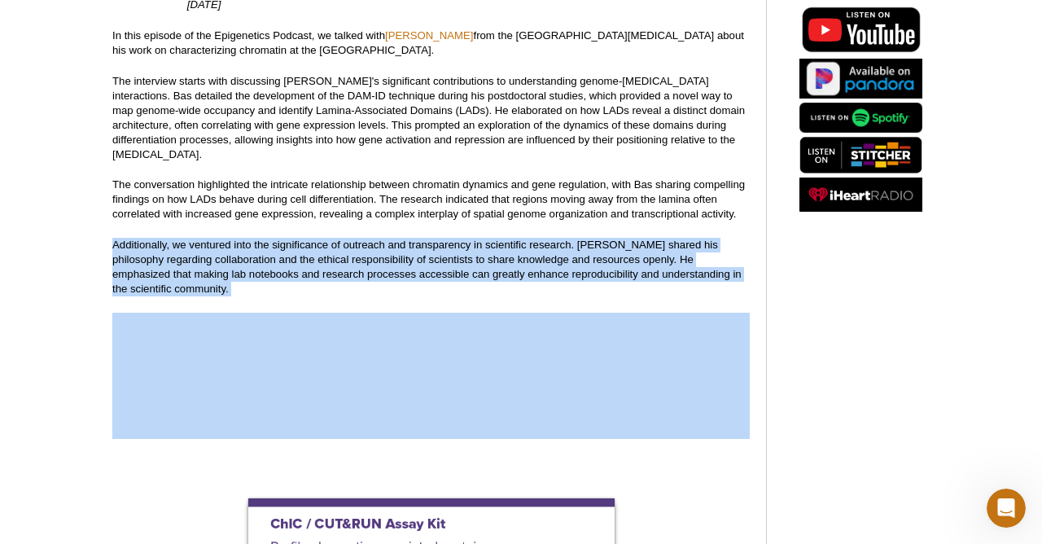
click at [455, 244] on p "Additionally, we ventured into the significance of outreach and transparency in…" at bounding box center [430, 267] width 637 height 59
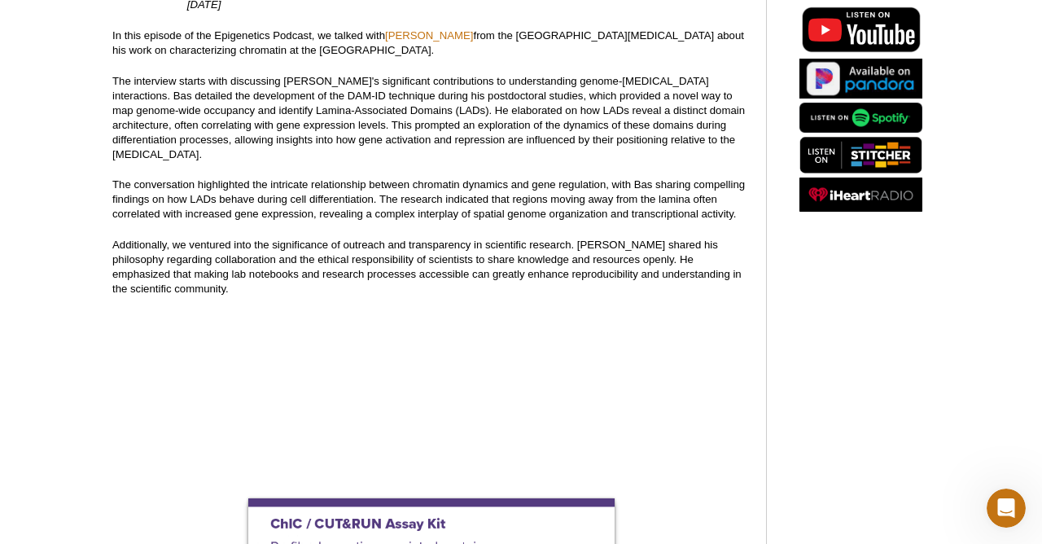
click at [455, 244] on p "Additionally, we ventured into the significance of outreach and transparency in…" at bounding box center [430, 267] width 637 height 59
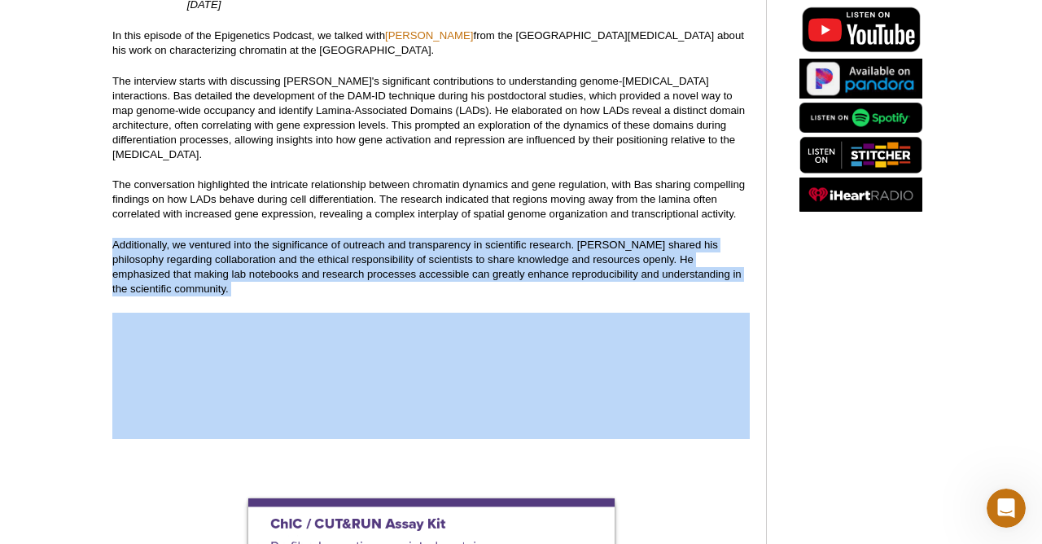
click at [460, 244] on p "Additionally, we ventured into the significance of outreach and transparency in…" at bounding box center [430, 267] width 637 height 59
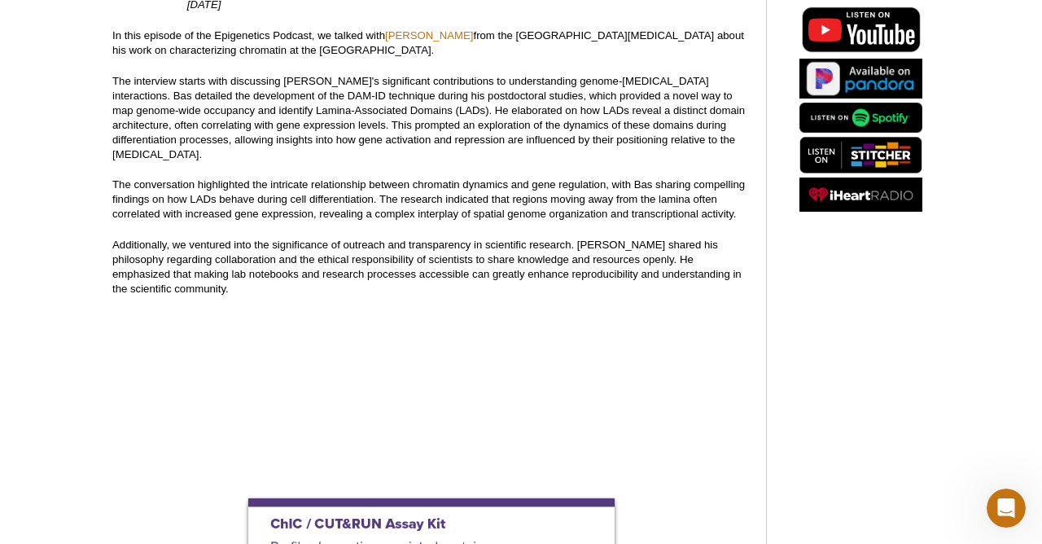
click at [460, 244] on p "Additionally, we ventured into the significance of outreach and transparency in…" at bounding box center [430, 267] width 637 height 59
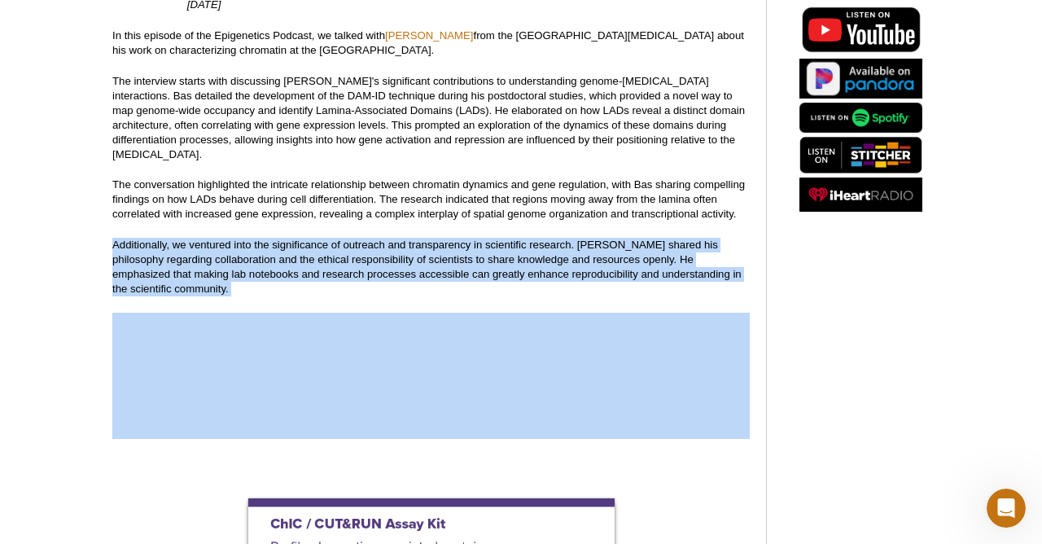
click at [455, 244] on p "Additionally, we ventured into the significance of outreach and transparency in…" at bounding box center [430, 267] width 637 height 59
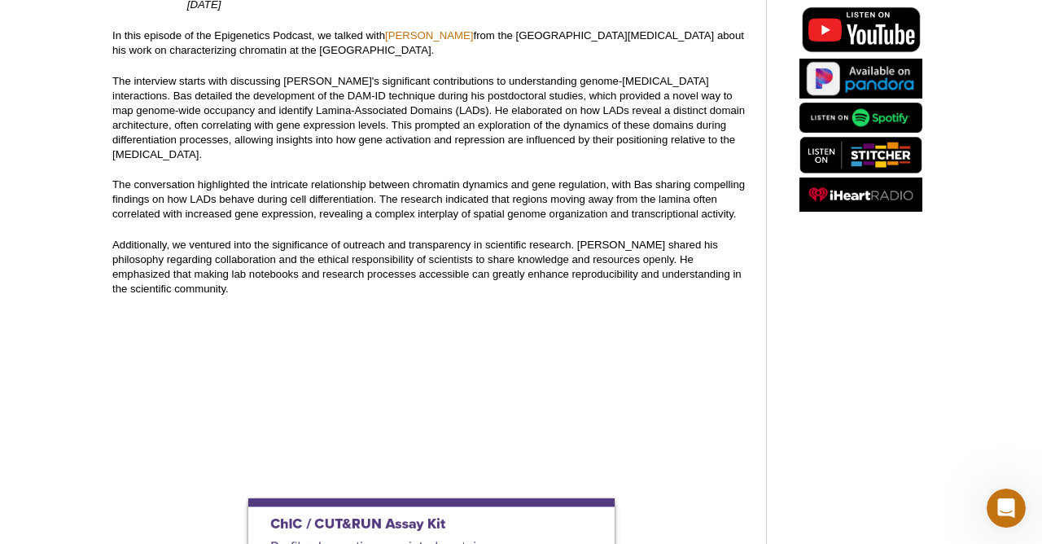
click at [455, 244] on p "Additionally, we ventured into the significance of outreach and transparency in…" at bounding box center [430, 267] width 637 height 59
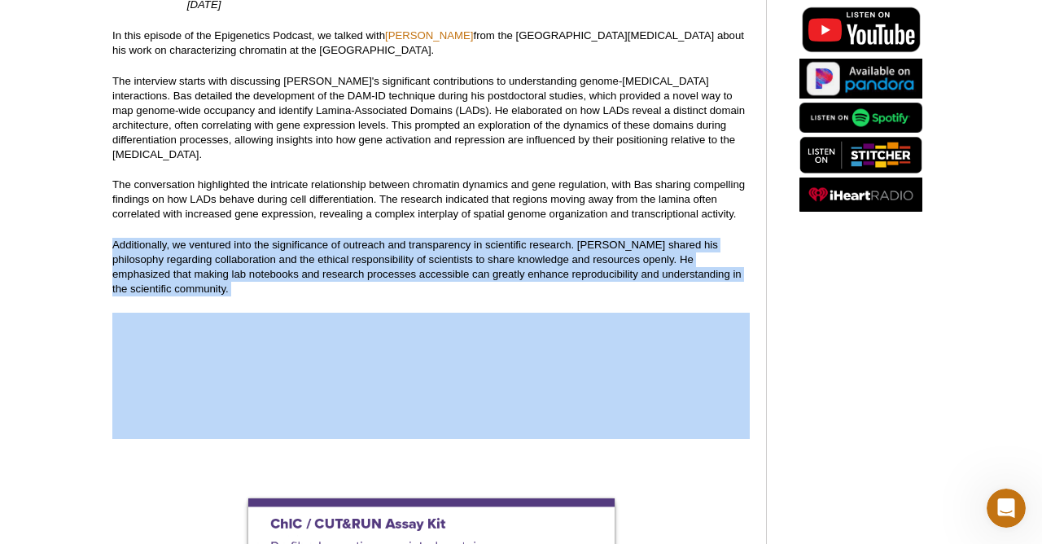
click at [458, 244] on p "Additionally, we ventured into the significance of outreach and transparency in…" at bounding box center [430, 267] width 637 height 59
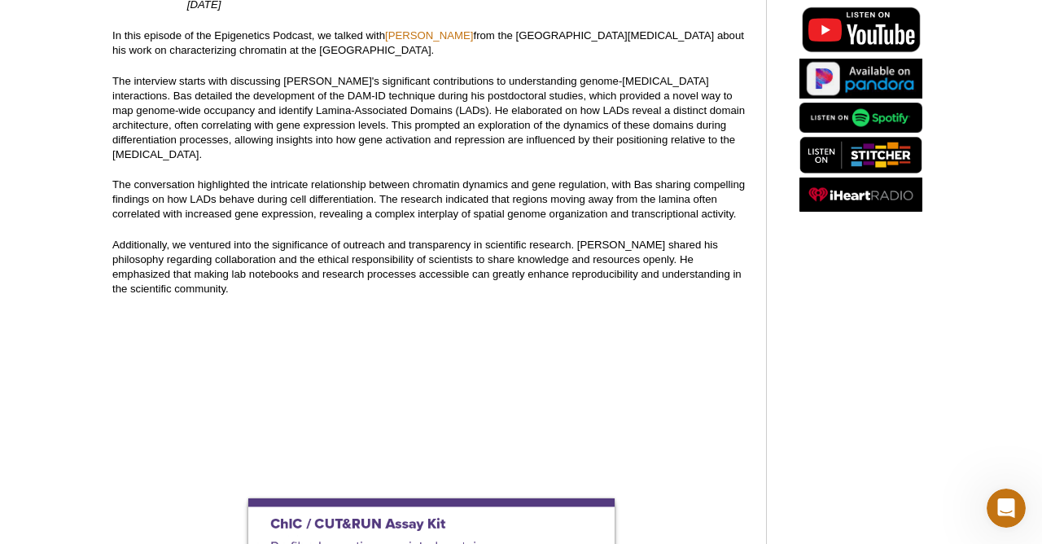
click at [458, 244] on p "Additionally, we ventured into the significance of outreach and transparency in…" at bounding box center [430, 267] width 637 height 59
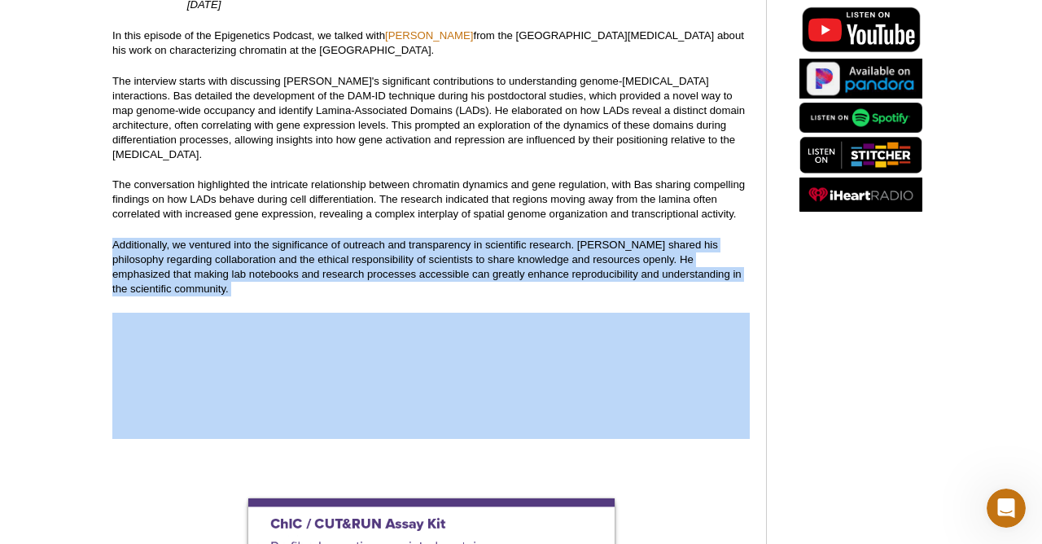
click at [458, 244] on p "Additionally, we ventured into the significance of outreach and transparency in…" at bounding box center [430, 267] width 637 height 59
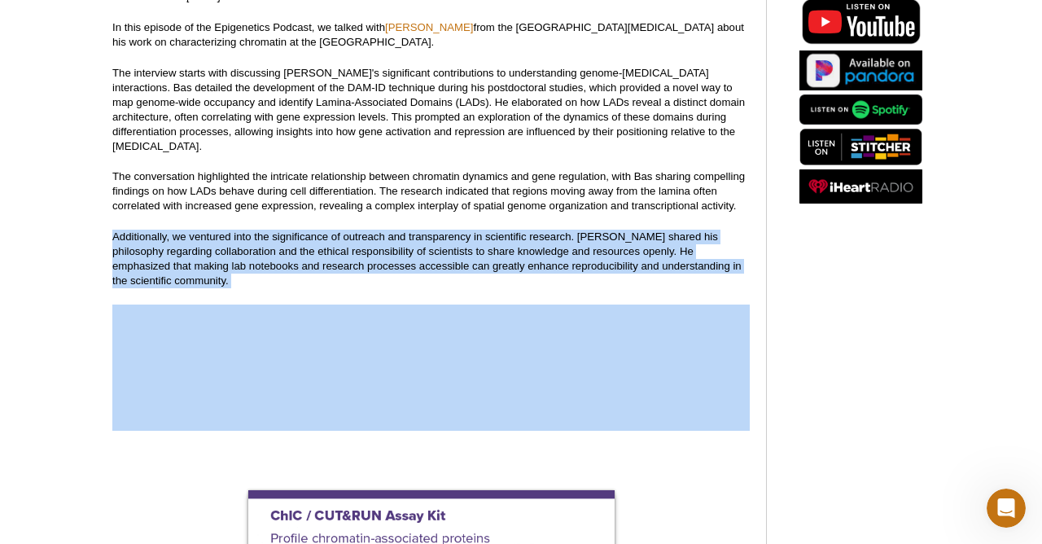
scroll to position [256, 0]
click at [454, 244] on p "Additionally, we ventured into the significance of outreach and transparency in…" at bounding box center [430, 259] width 637 height 59
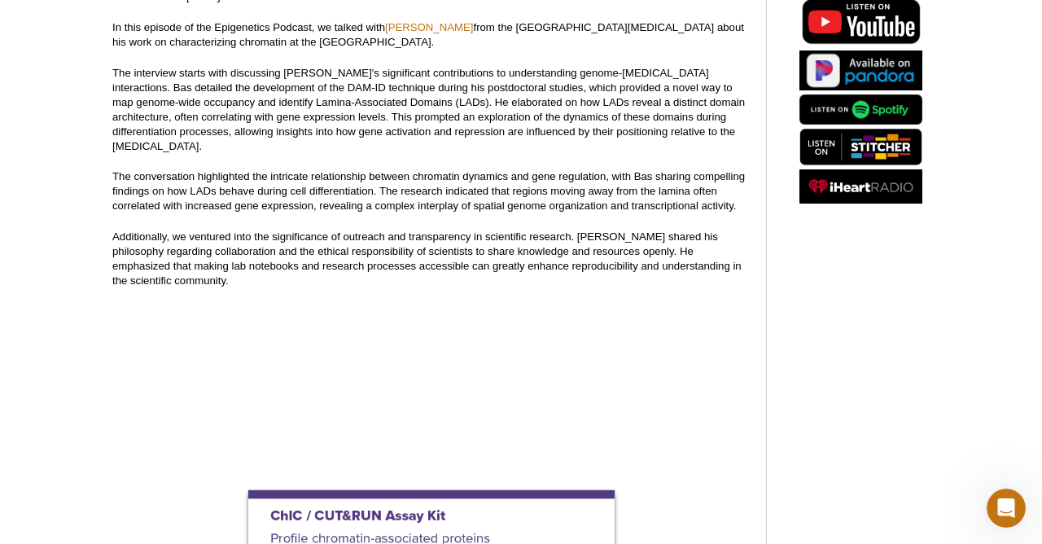
click at [454, 244] on p "Additionally, we ventured into the significance of outreach and transparency in…" at bounding box center [430, 259] width 637 height 59
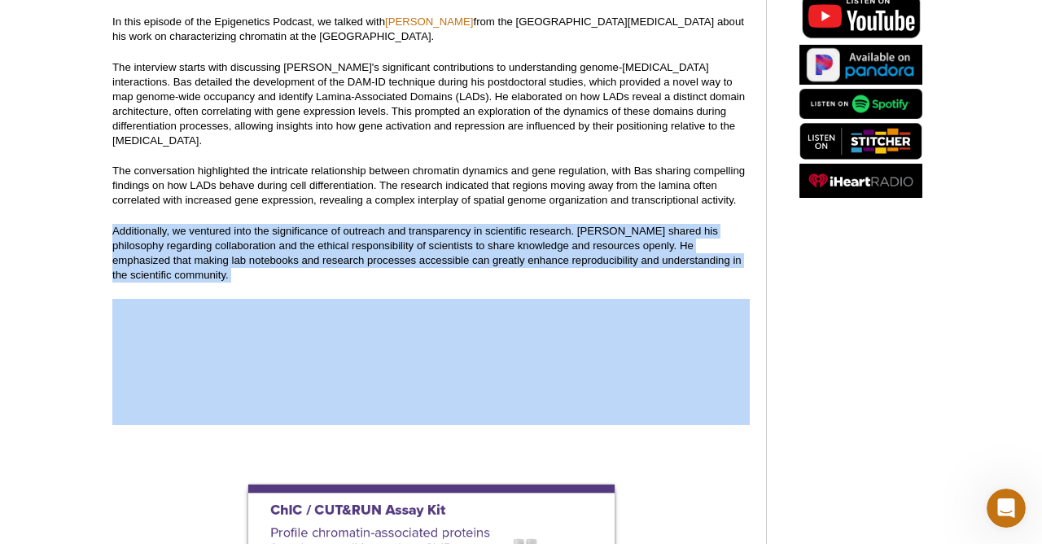
scroll to position [265, 0]
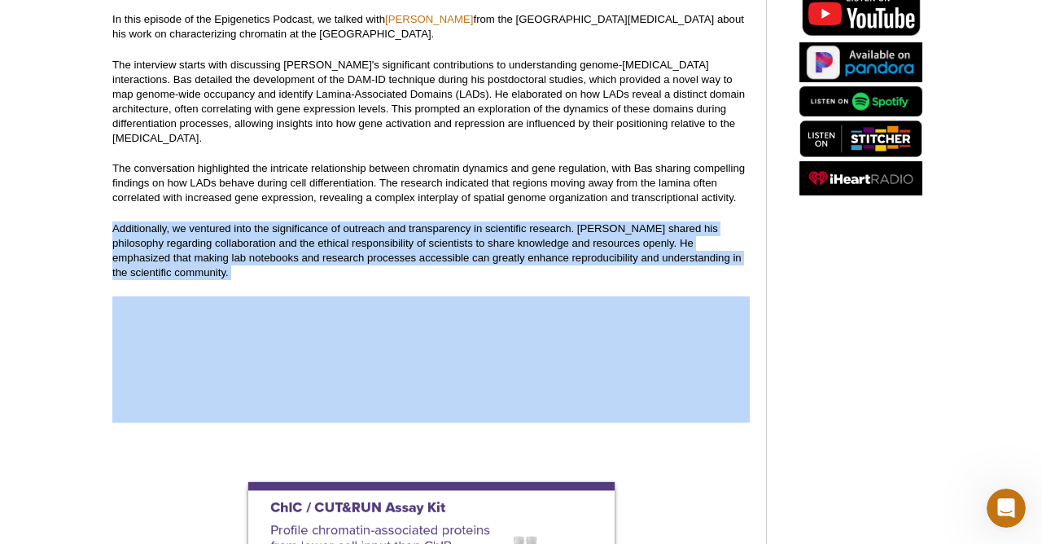
click at [454, 244] on p "Additionally, we ventured into the significance of outreach and transparency in…" at bounding box center [430, 250] width 637 height 59
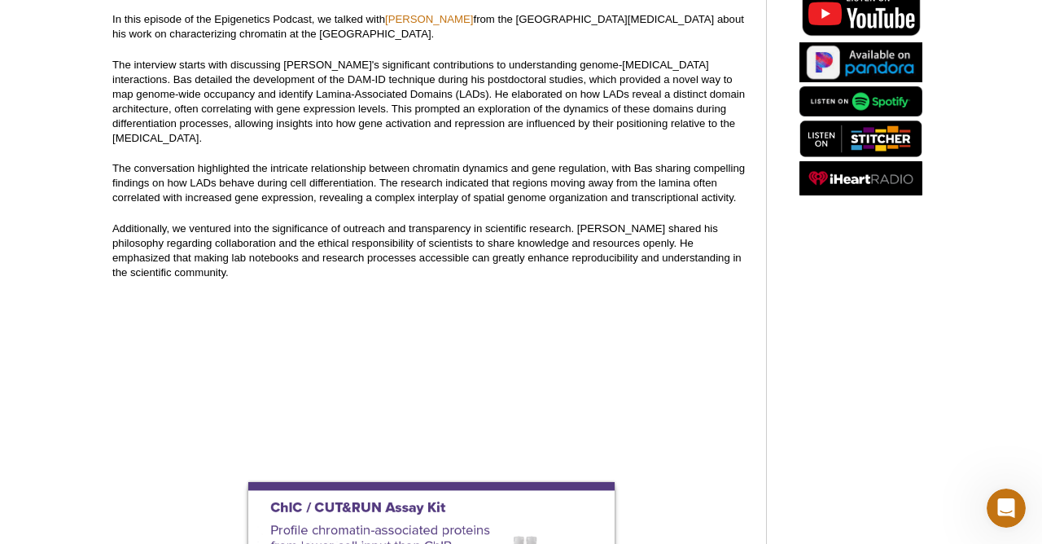
click at [454, 244] on p "Additionally, we ventured into the significance of outreach and transparency in…" at bounding box center [430, 250] width 637 height 59
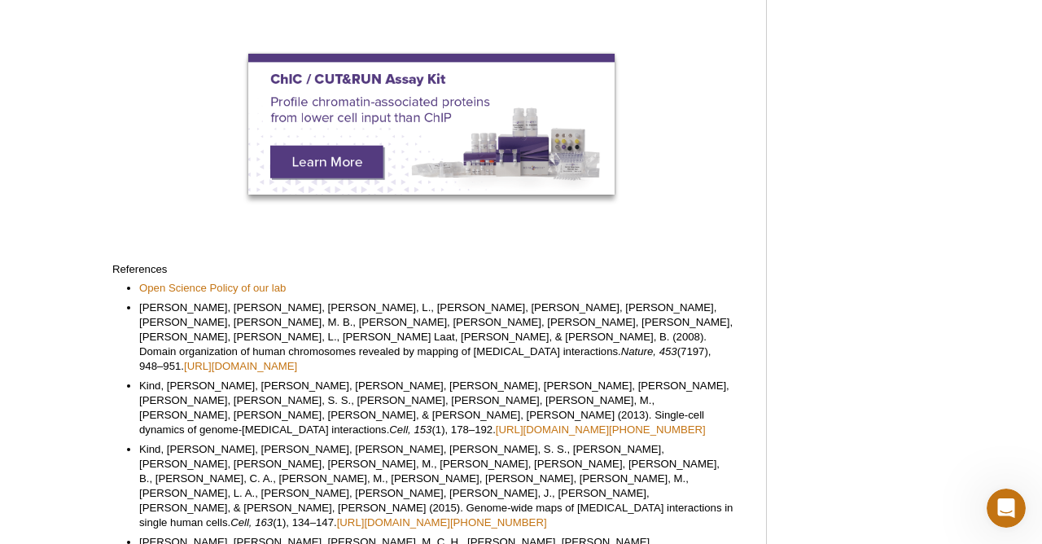
scroll to position [702, 0]
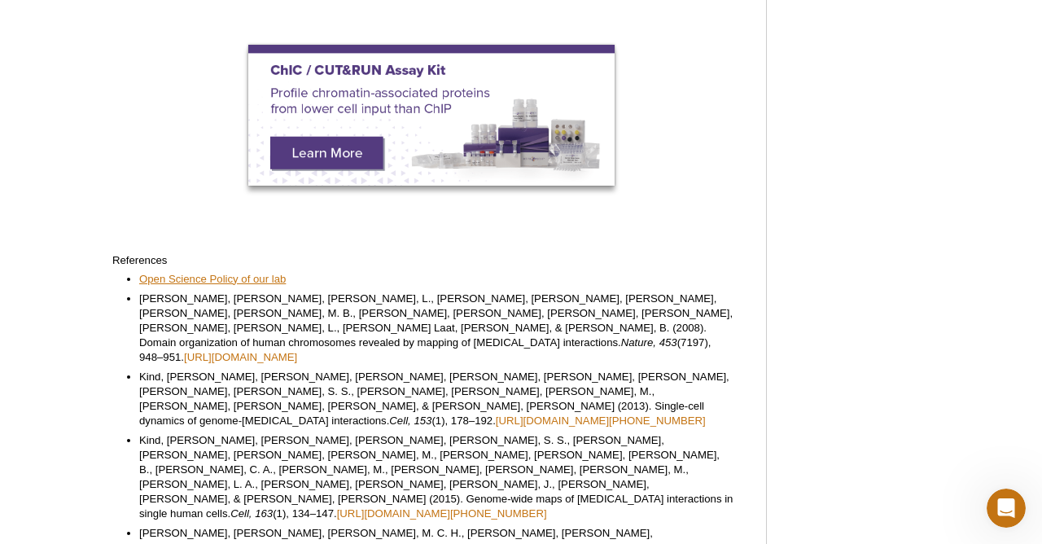
click at [267, 272] on link "Open Science Policy of our lab" at bounding box center [212, 279] width 147 height 15
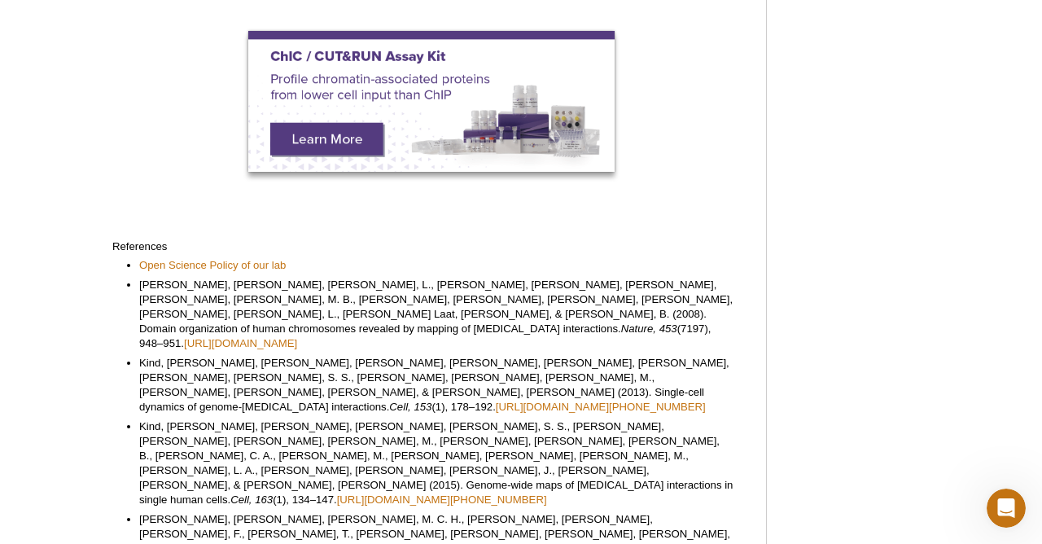
scroll to position [720, 0]
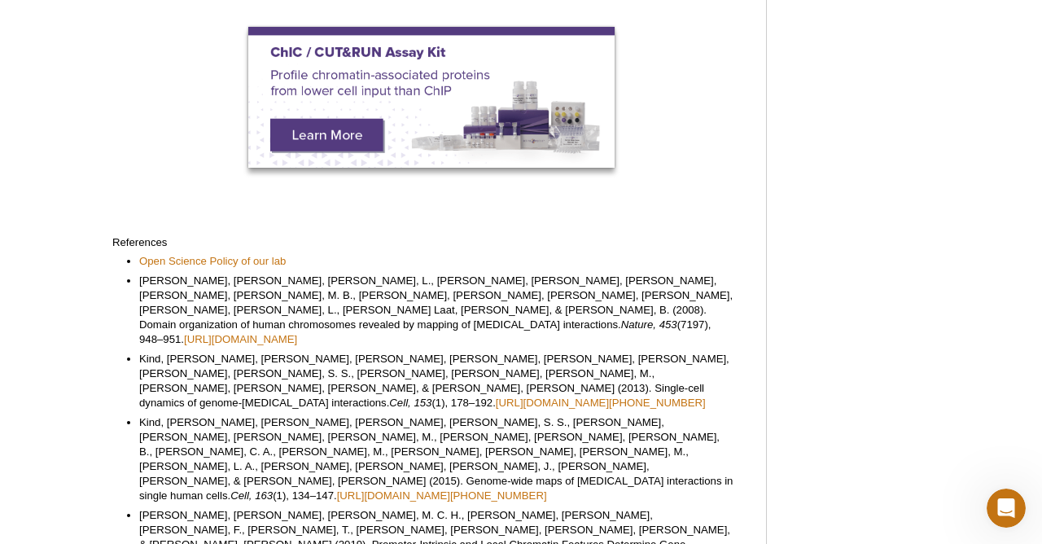
click at [440, 274] on li "Guelen, L., Pagie, L., Brasset, E., Meuleman, W., Faza, M. B., Talhout, W., Eus…" at bounding box center [436, 310] width 595 height 73
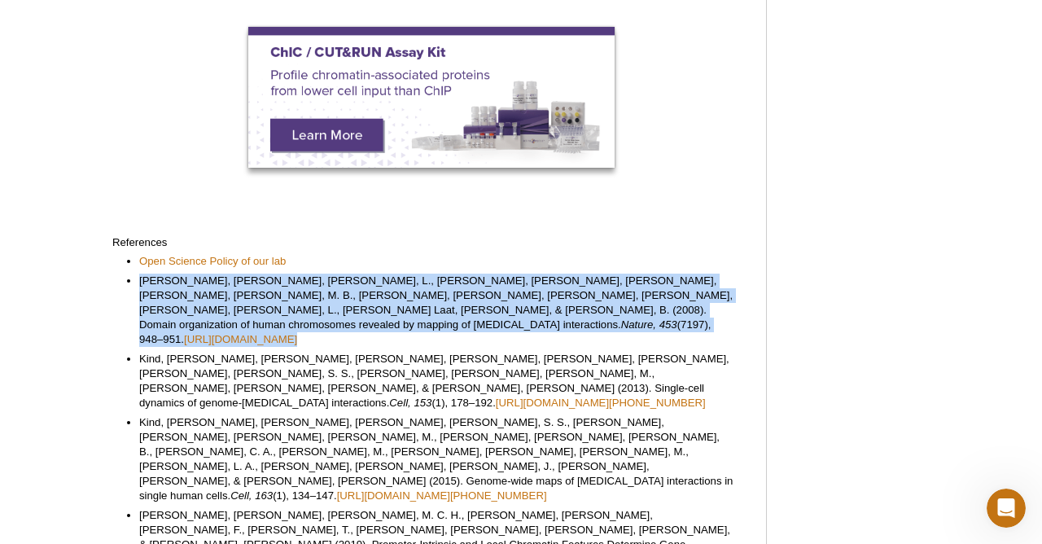
click at [436, 274] on li "Guelen, L., Pagie, L., Brasset, E., Meuleman, W., Faza, M. B., Talhout, W., Eus…" at bounding box center [436, 310] width 595 height 73
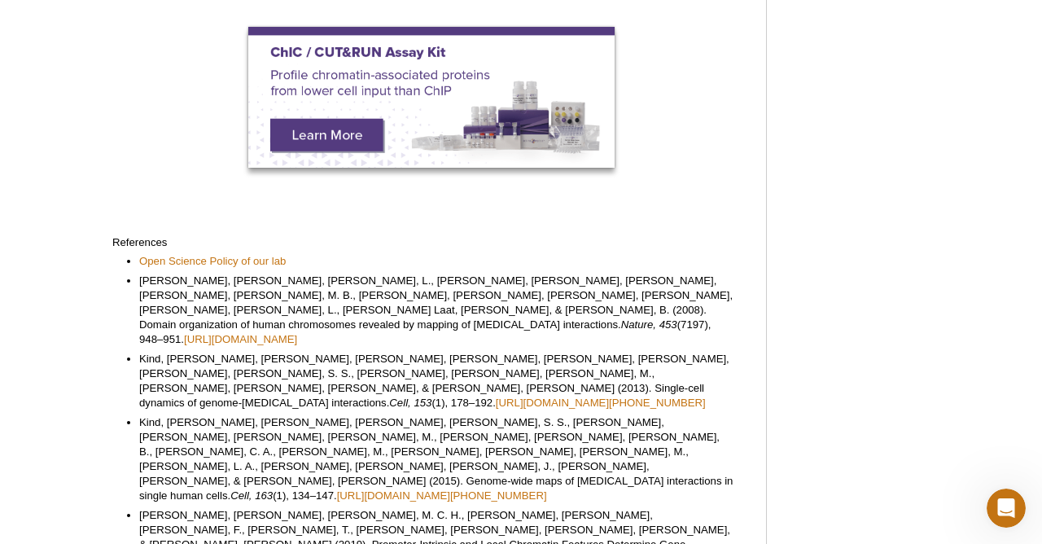
click at [436, 274] on li "Guelen, L., Pagie, L., Brasset, E., Meuleman, W., Faza, M. B., Talhout, W., Eus…" at bounding box center [436, 310] width 595 height 73
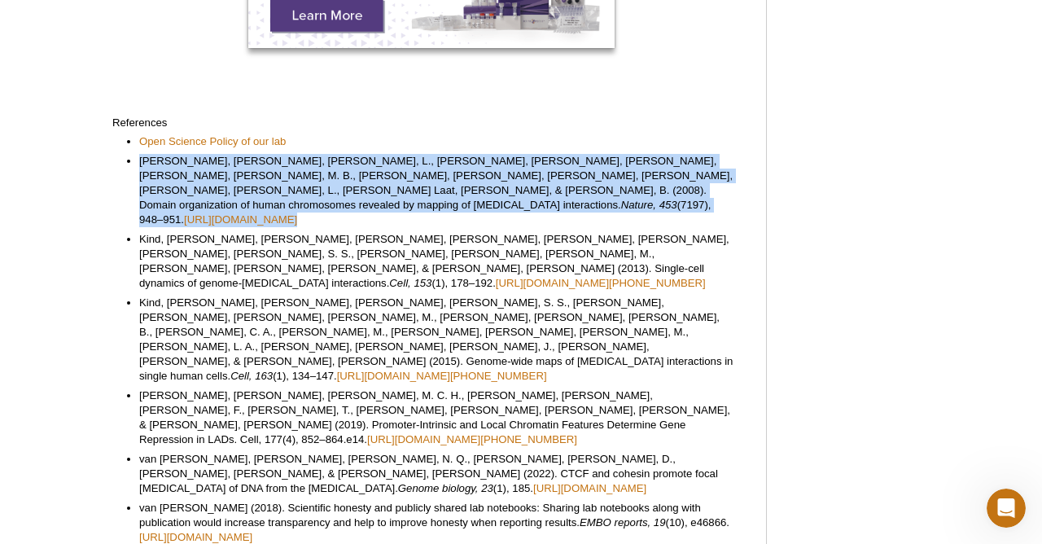
scroll to position [838, 0]
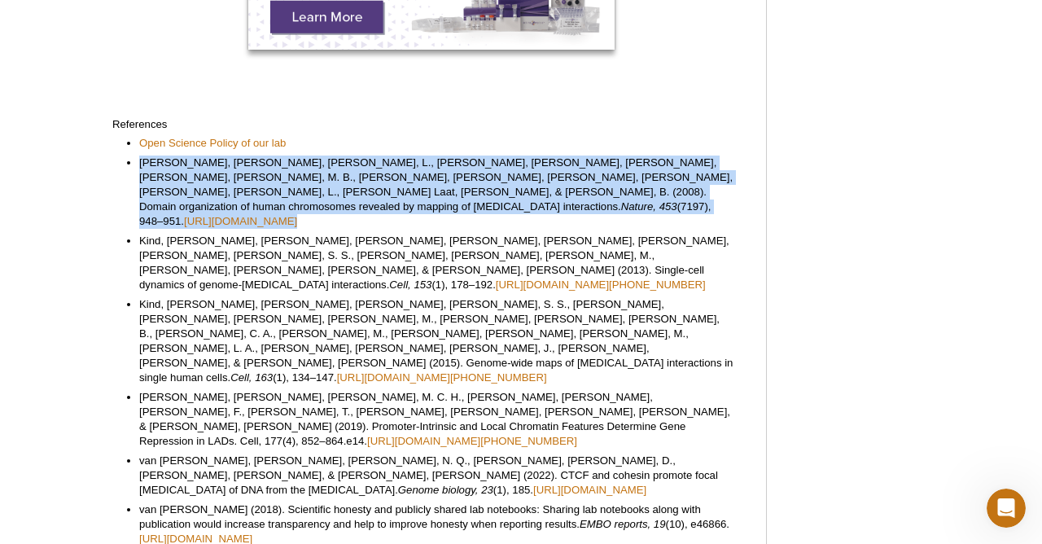
click at [436, 297] on li "Kind, J., Pagie, L., de Vries, S. S., Nahidiazar, L., Dey, S. S., Bienko, M., Z…" at bounding box center [436, 341] width 595 height 88
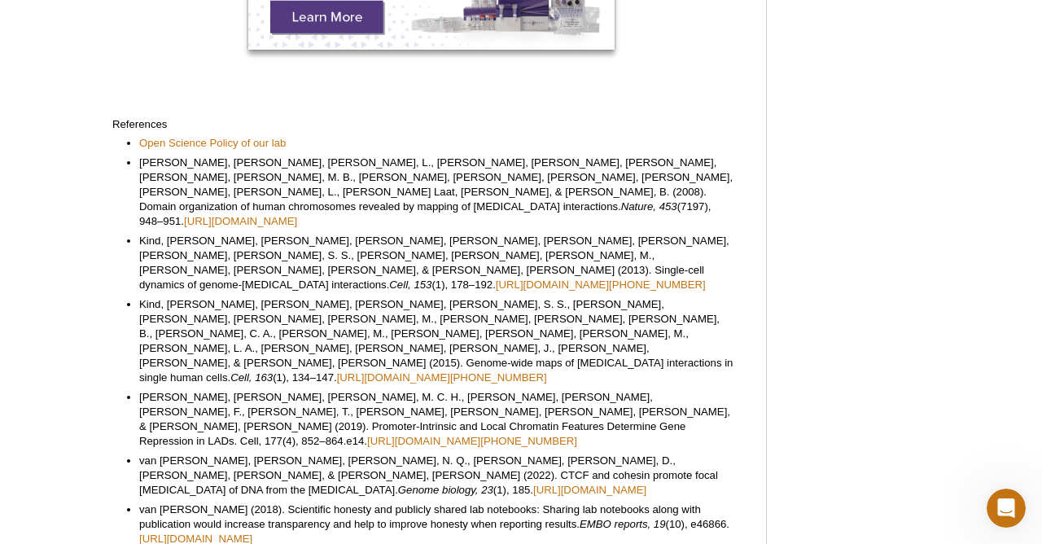
click at [436, 297] on li "Kind, J., Pagie, L., de Vries, S. S., Nahidiazar, L., Dey, S. S., Bienko, M., Z…" at bounding box center [436, 341] width 595 height 88
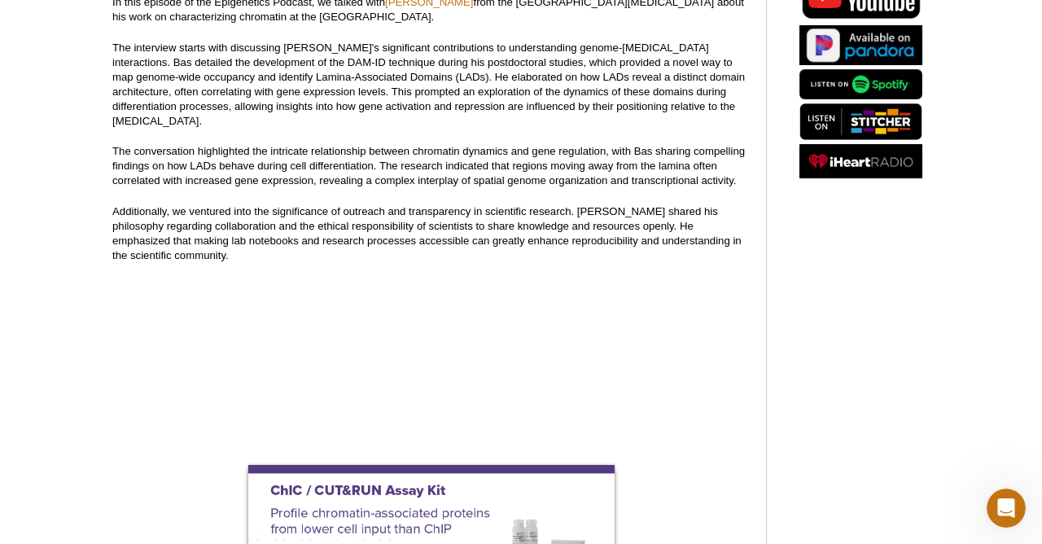
scroll to position [294, 0]
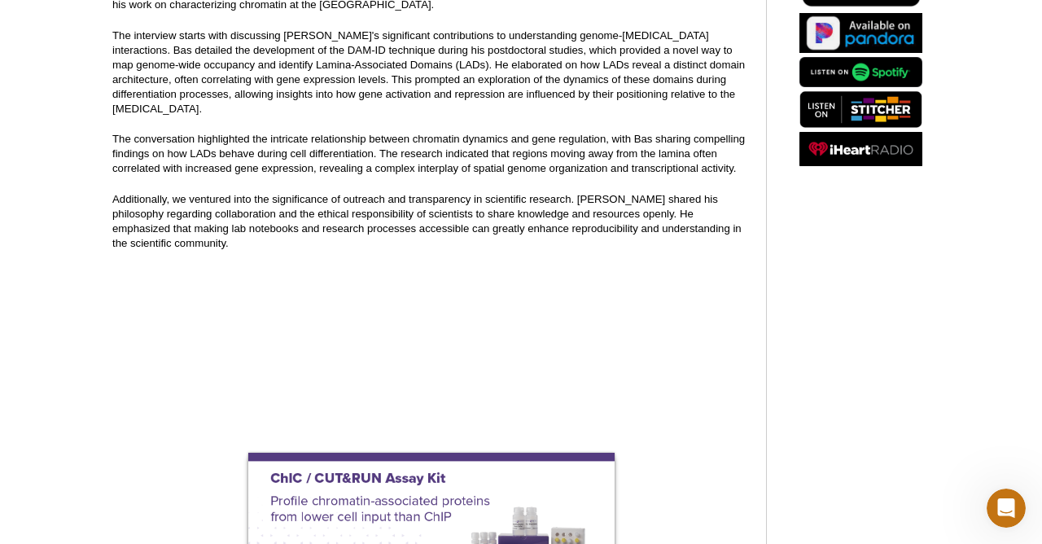
click at [297, 203] on p "Additionally, we ventured into the significance of outreach and transparency in…" at bounding box center [430, 221] width 637 height 59
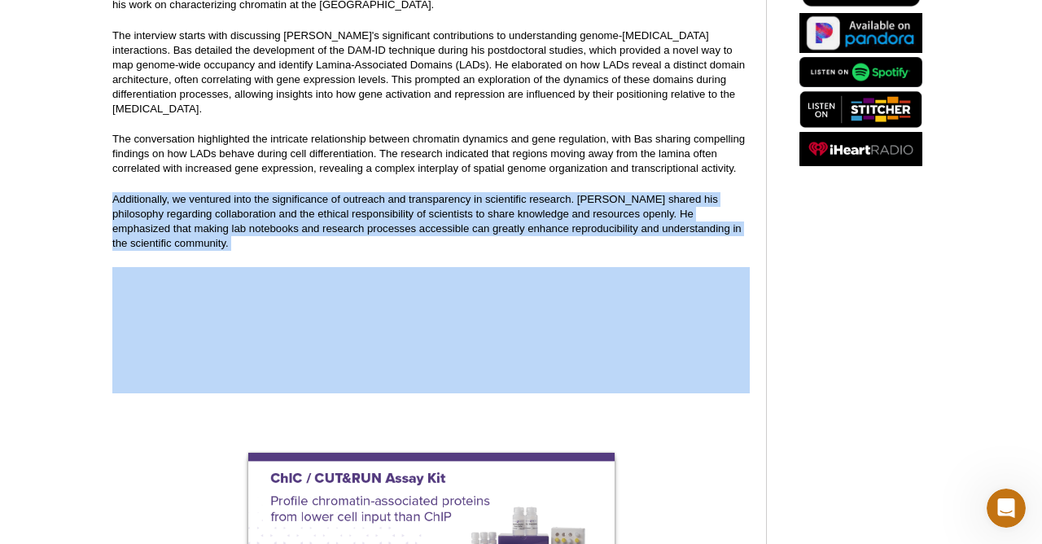
click at [291, 201] on p "Additionally, we ventured into the significance of outreach and transparency in…" at bounding box center [430, 221] width 637 height 59
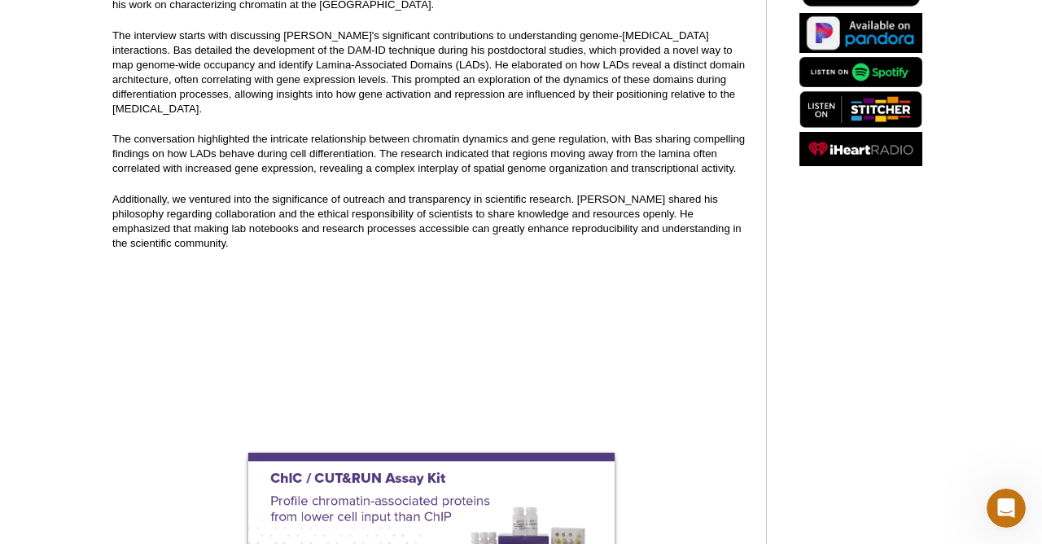
click at [291, 201] on p "Additionally, we ventured into the significance of outreach and transparency in…" at bounding box center [430, 221] width 637 height 59
click at [283, 199] on p "Additionally, we ventured into the significance of outreach and transparency in…" at bounding box center [430, 221] width 637 height 59
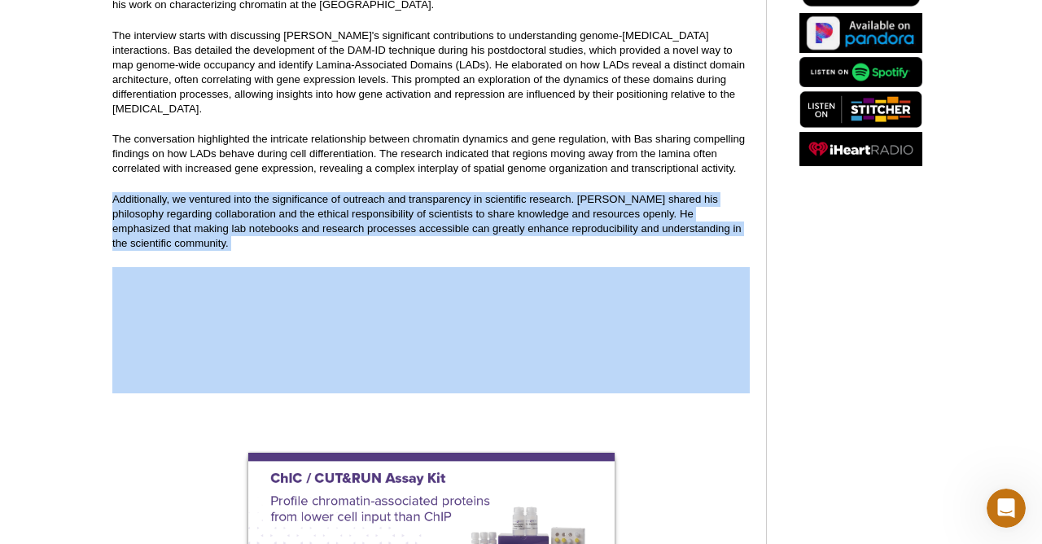
click at [312, 199] on p "Additionally, we ventured into the significance of outreach and transparency in…" at bounding box center [430, 221] width 637 height 59
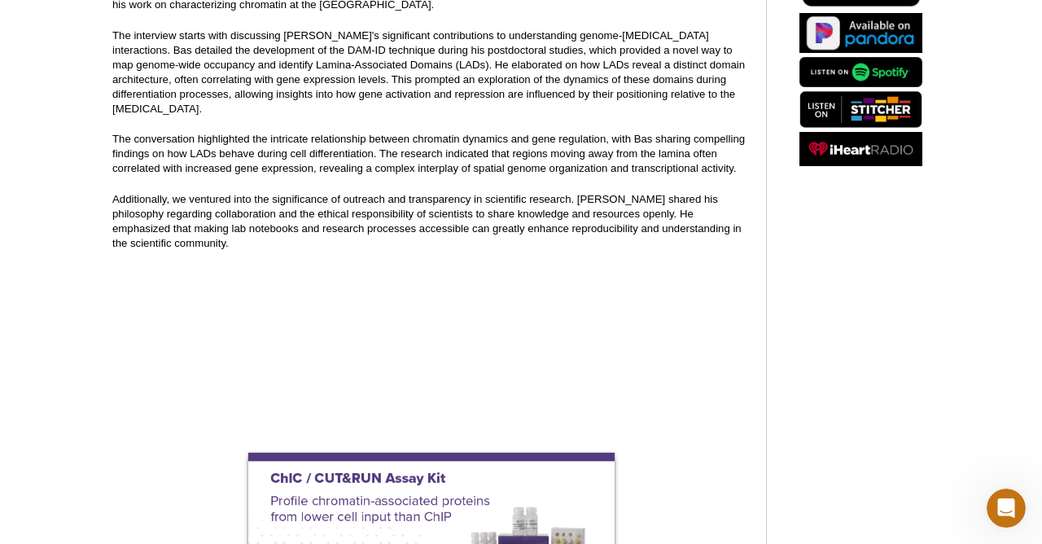
click at [312, 199] on p "Additionally, we ventured into the significance of outreach and transparency in…" at bounding box center [430, 221] width 637 height 59
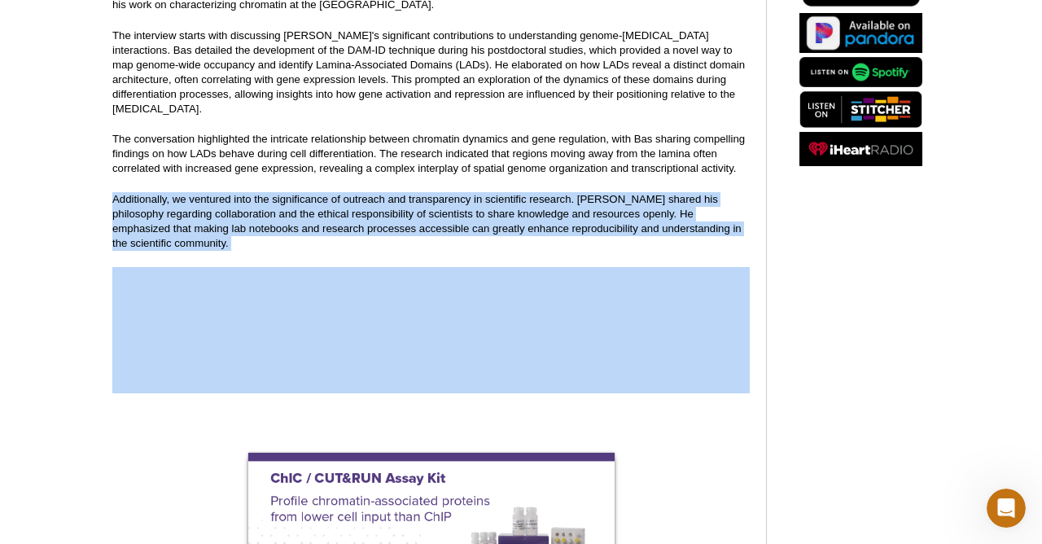
click at [325, 199] on p "Additionally, we ventured into the significance of outreach and transparency in…" at bounding box center [430, 221] width 637 height 59
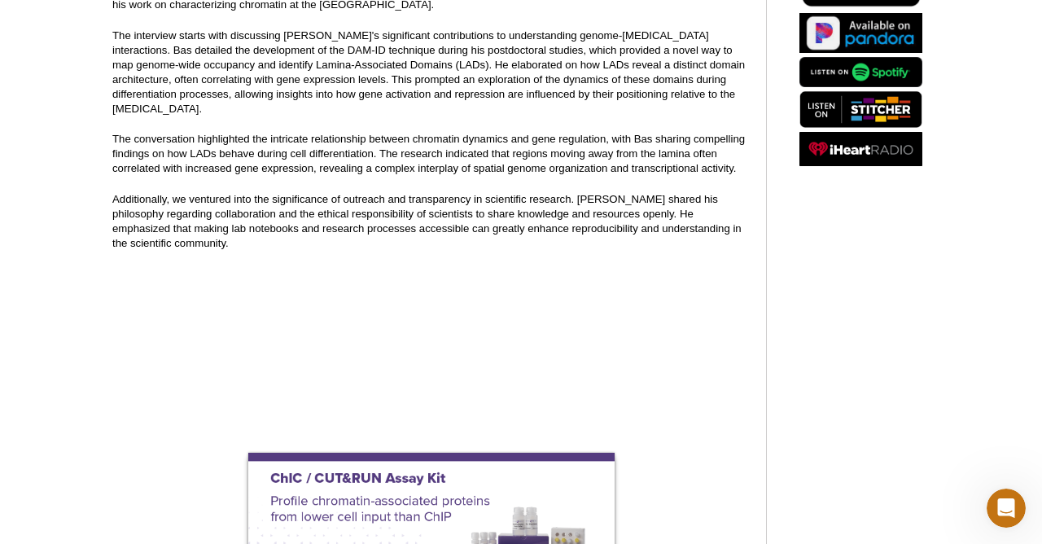
click at [325, 199] on p "Additionally, we ventured into the significance of outreach and transparency in…" at bounding box center [430, 221] width 637 height 59
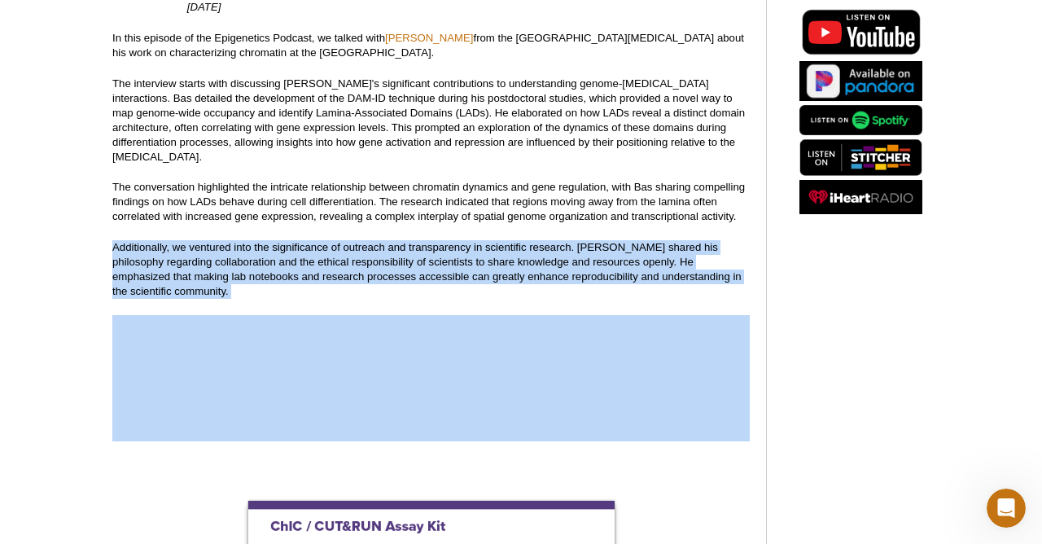
scroll to position [249, 0]
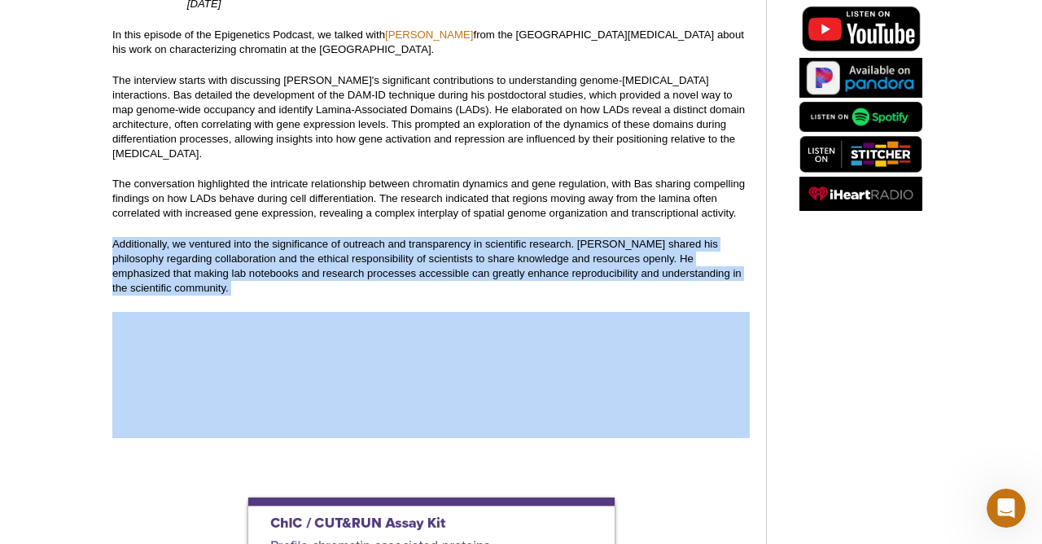
click at [451, 237] on p "Additionally, we ventured into the significance of outreach and transparency in…" at bounding box center [430, 266] width 637 height 59
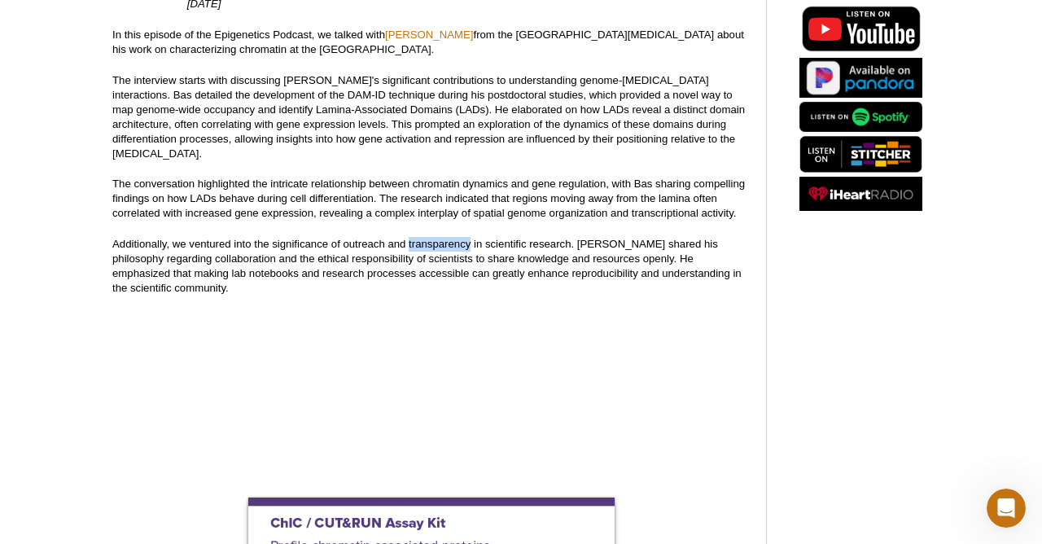
click at [451, 237] on p "Additionally, we ventured into the significance of outreach and transparency in…" at bounding box center [430, 266] width 637 height 59
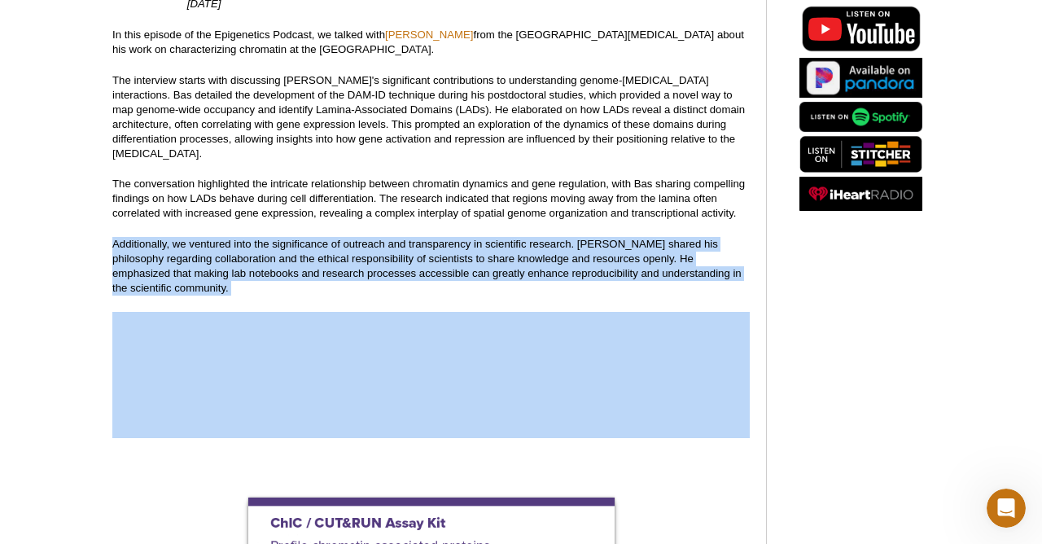
click at [451, 237] on p "Additionally, we ventured into the significance of outreach and transparency in…" at bounding box center [430, 266] width 637 height 59
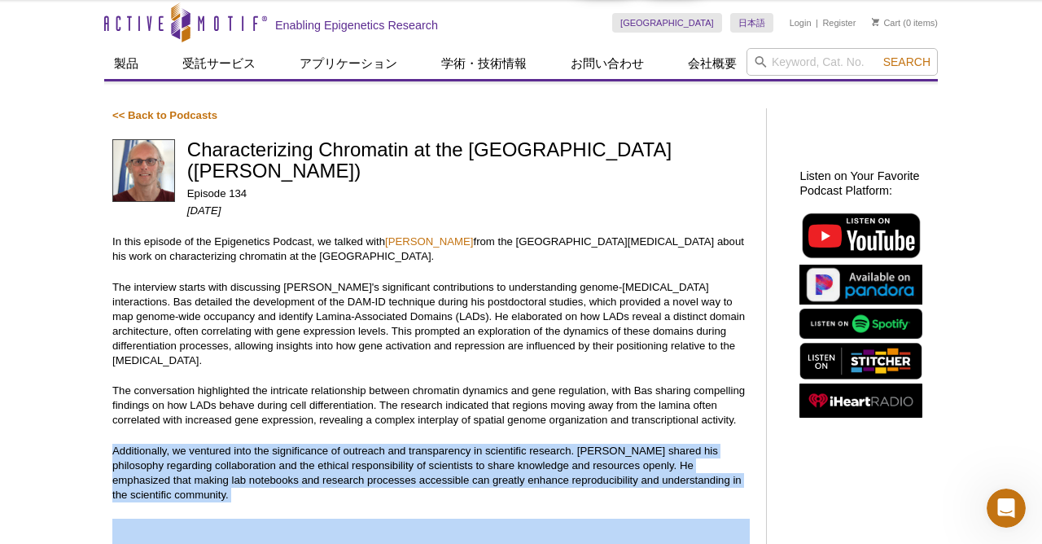
scroll to position [24, 0]
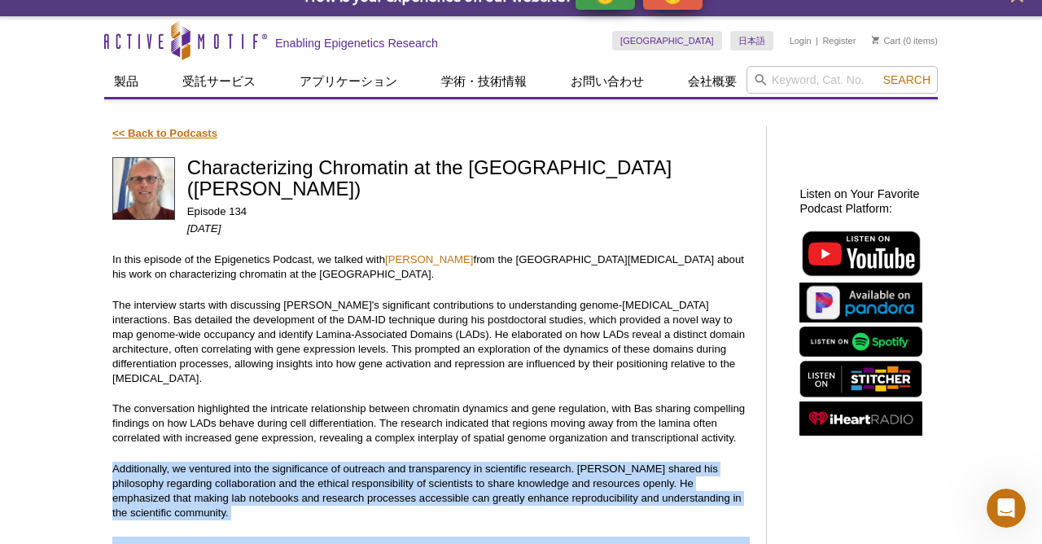
click at [182, 133] on link "<< Back to Podcasts" at bounding box center [164, 133] width 105 height 12
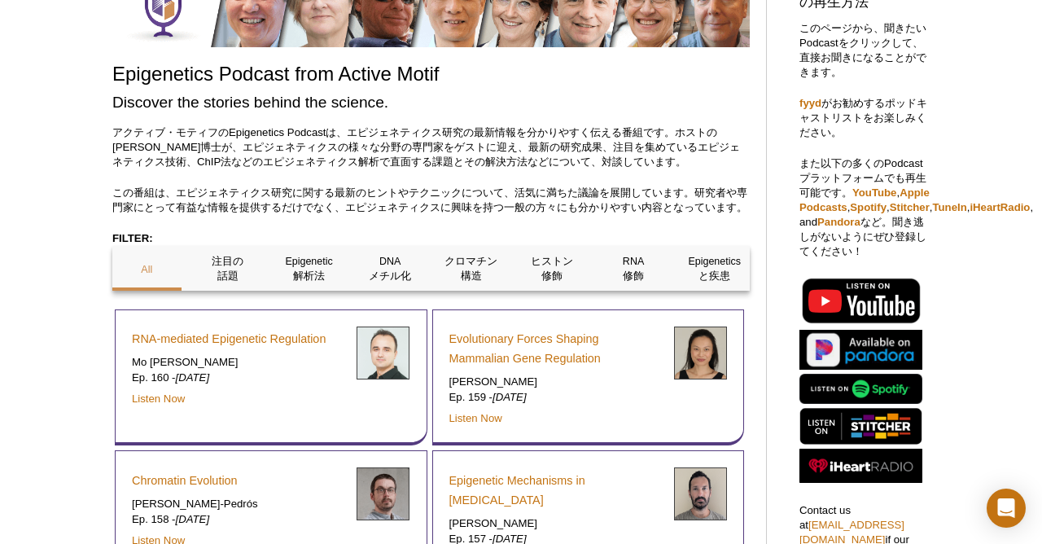
scroll to position [277, 0]
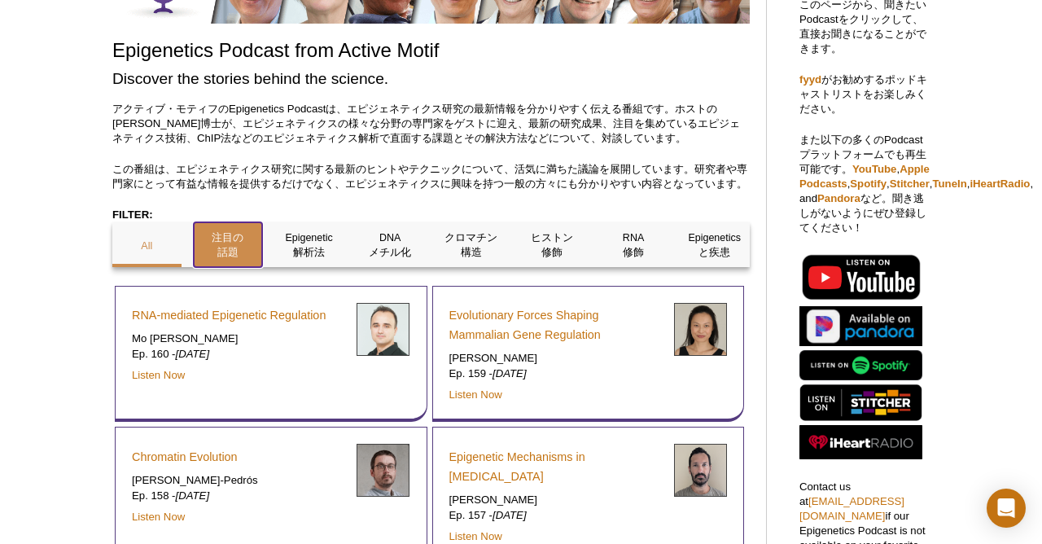
click at [229, 253] on p "注目の 話題" at bounding box center [228, 244] width 69 height 29
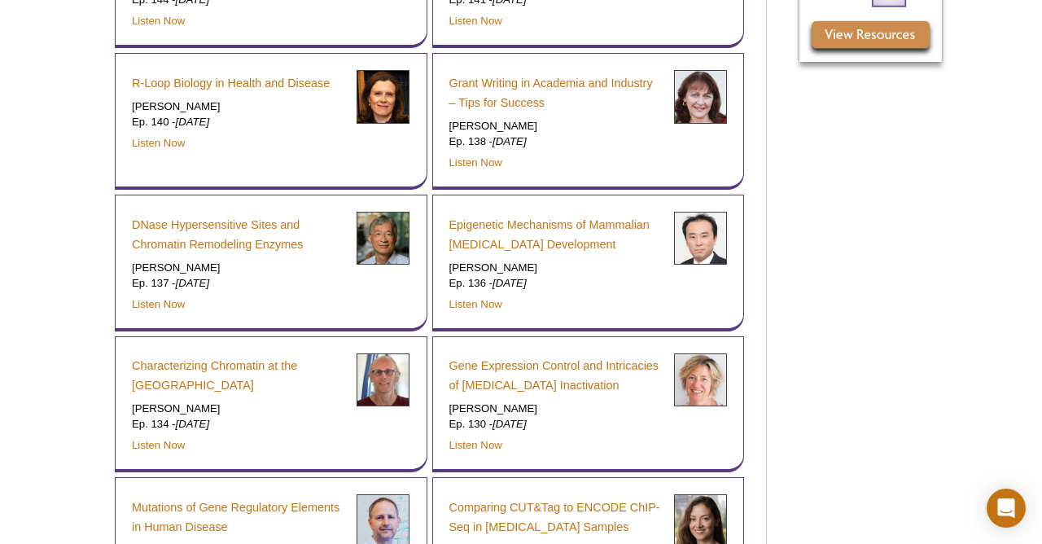
scroll to position [1189, 0]
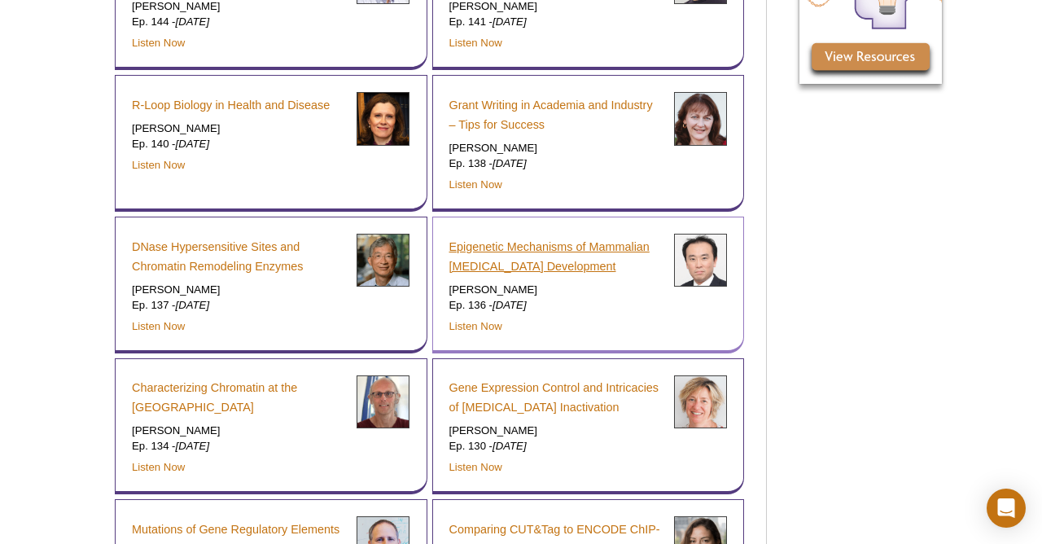
click at [463, 237] on link "Epigenetic Mechanisms of Mammalian Germ Cell Development" at bounding box center [555, 256] width 212 height 39
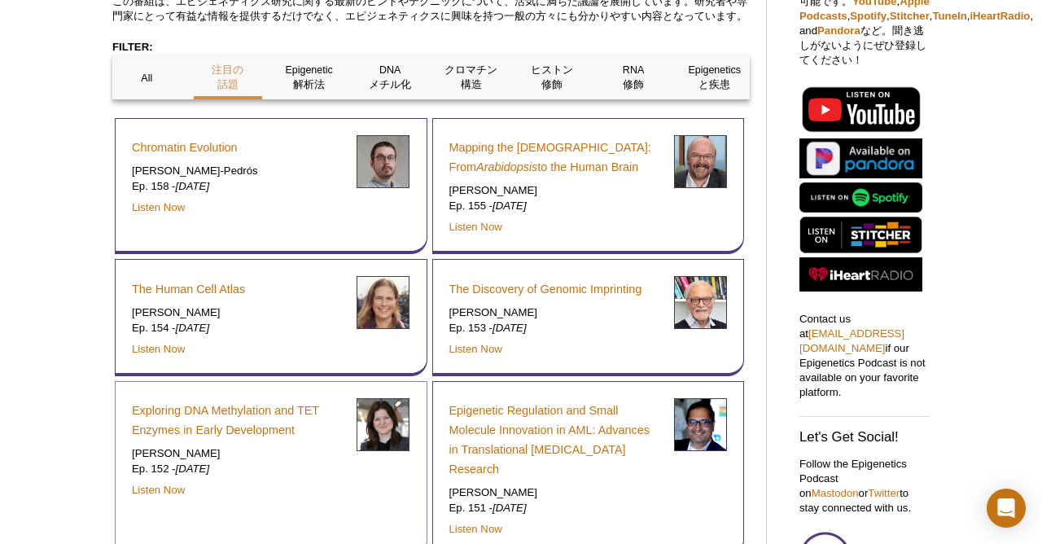
scroll to position [418, 0]
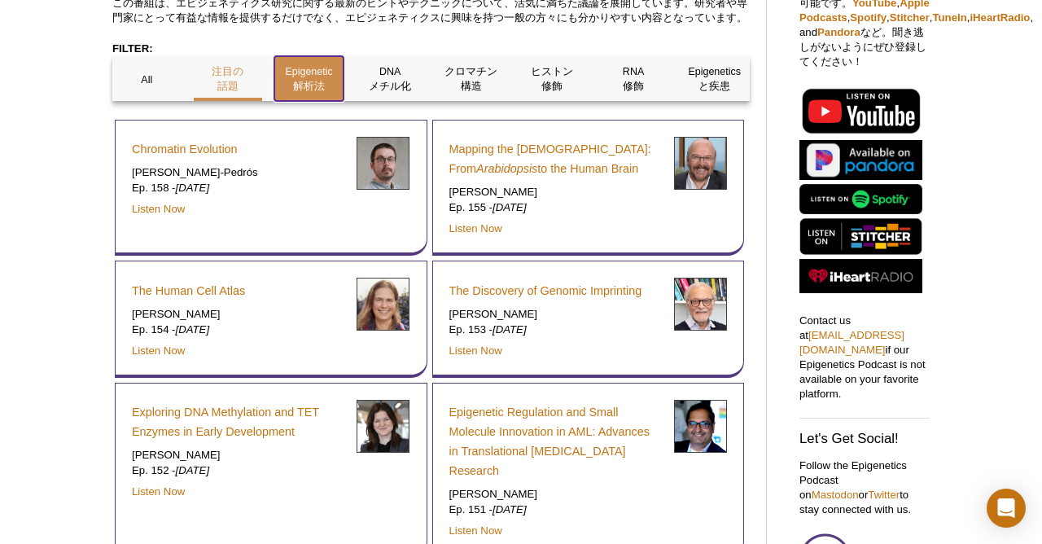
click at [295, 91] on p "Epigenetic 解析法" at bounding box center [308, 78] width 69 height 29
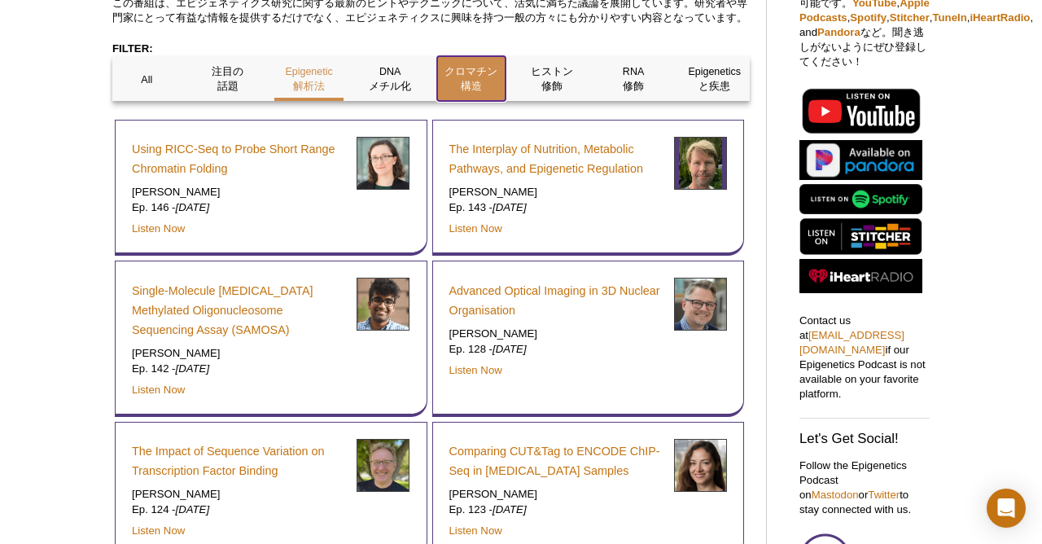
click at [463, 87] on p "クロマチン 構造" at bounding box center [471, 78] width 69 height 29
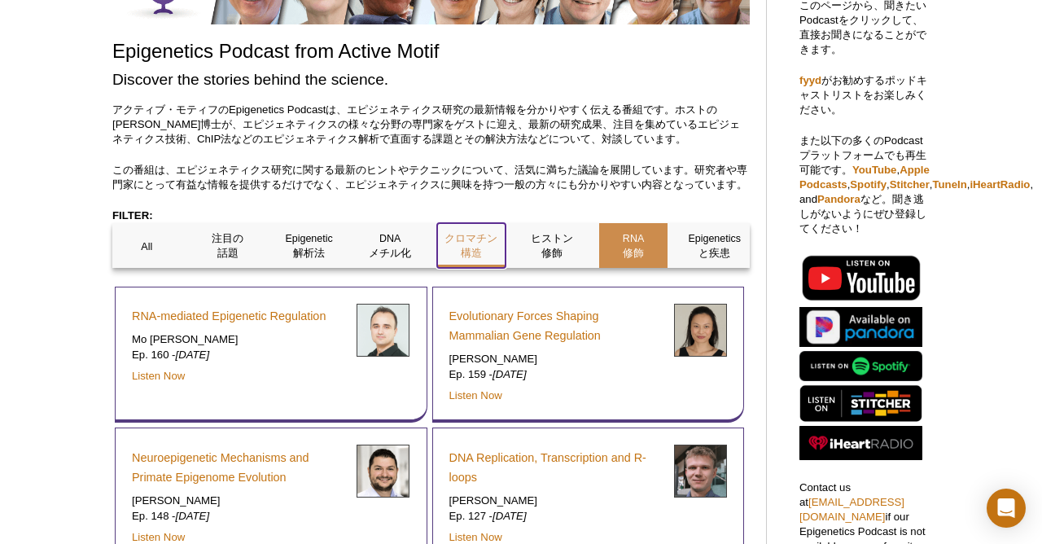
scroll to position [253, 0]
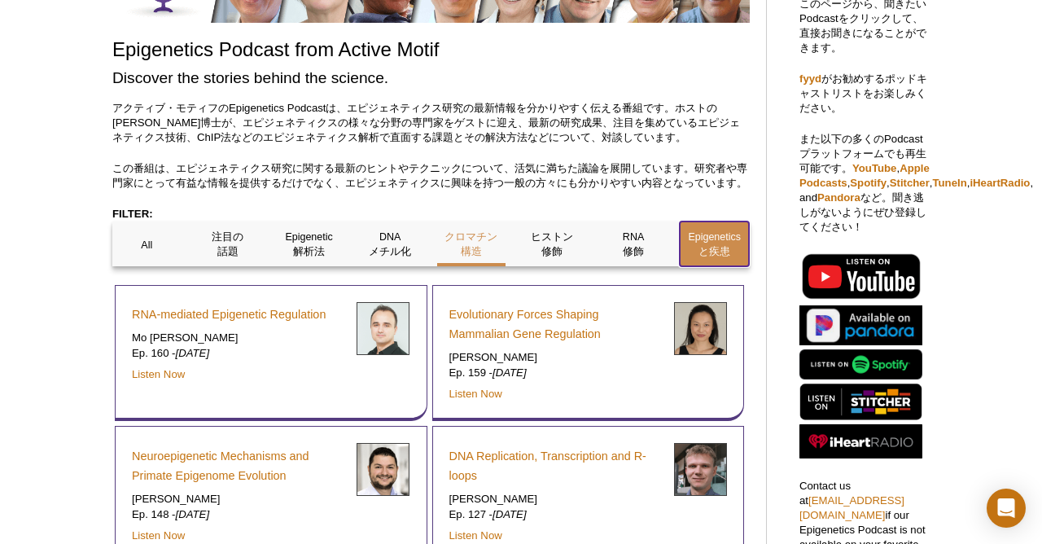
click at [699, 257] on p "Epigenetics と疾患" at bounding box center [714, 244] width 69 height 29
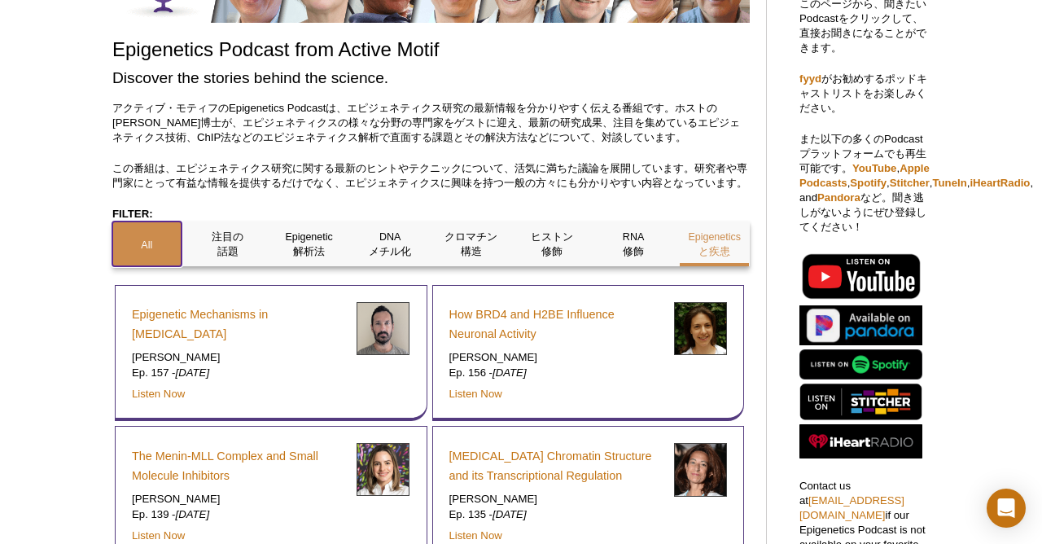
click at [135, 252] on p "All" at bounding box center [146, 245] width 69 height 15
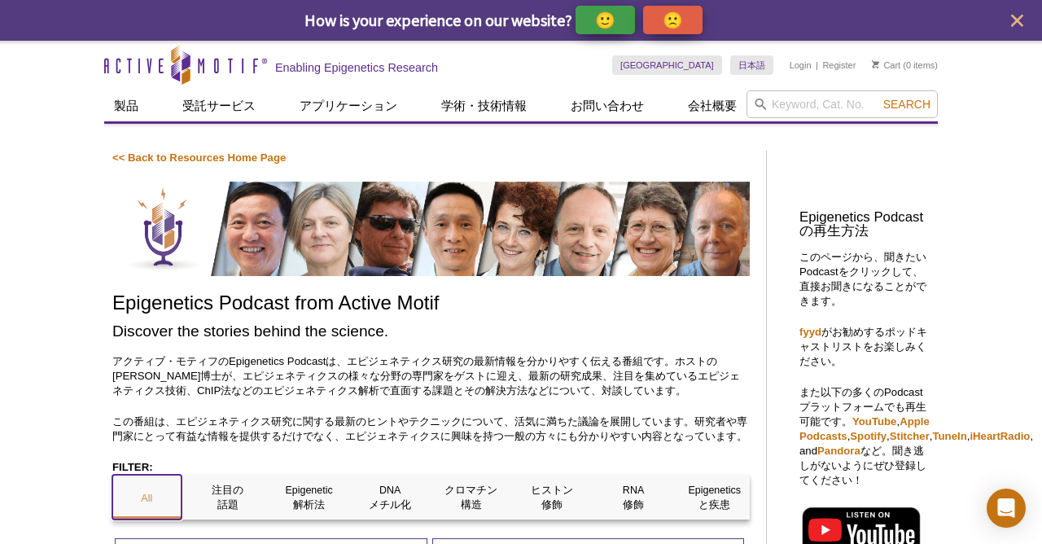
scroll to position [0, 0]
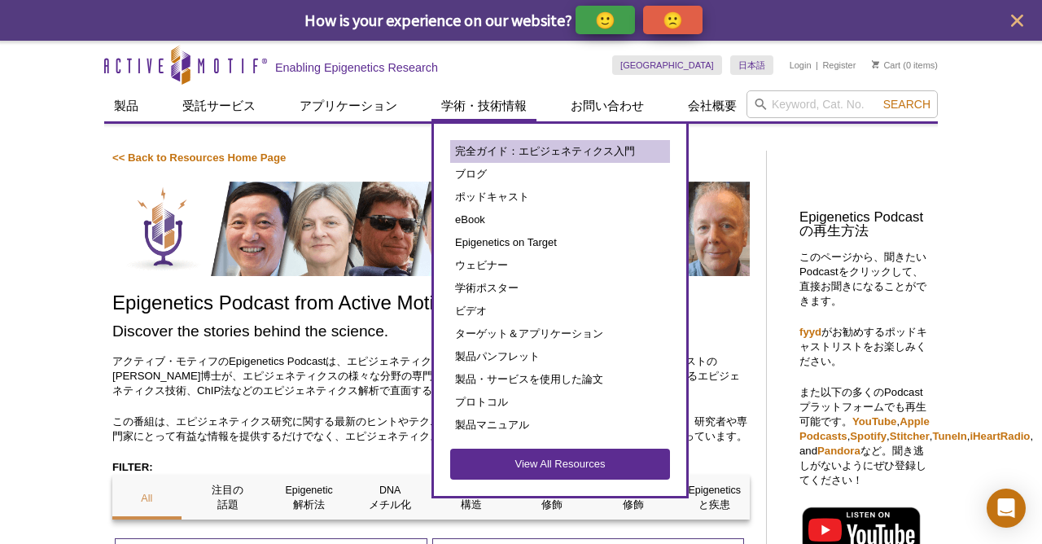
click at [472, 144] on link "完全ガイド：エピジェネティクス入門" at bounding box center [560, 151] width 220 height 23
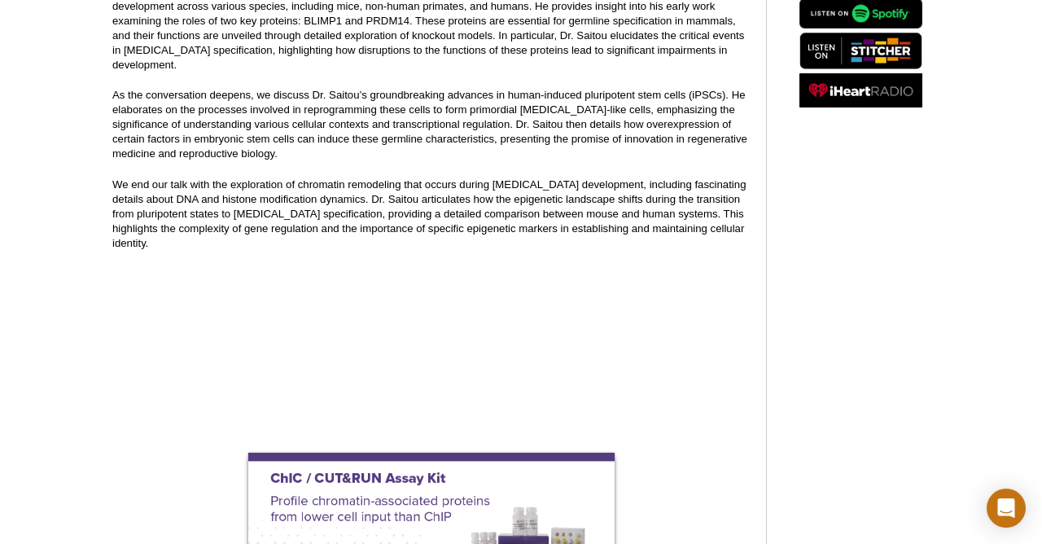
scroll to position [346, 0]
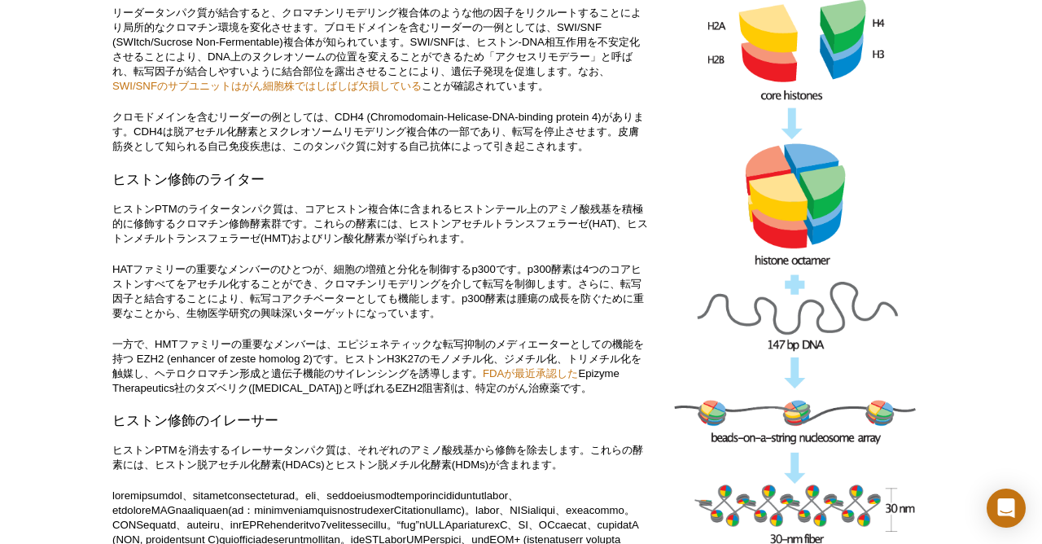
scroll to position [5884, 0]
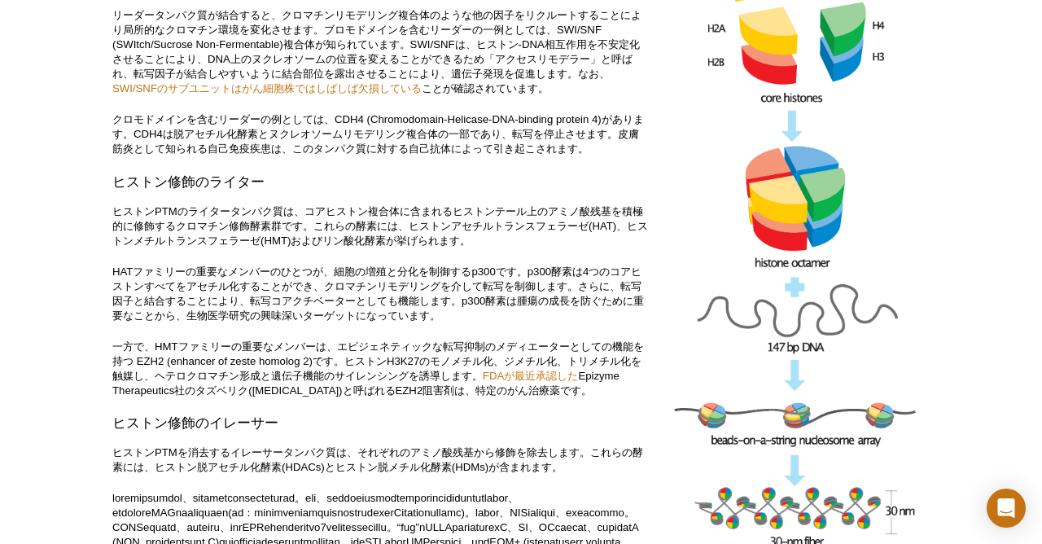
click at [510, 96] on p "リーダータンパク質が結合すると、クロマチンリモデリング複合体のような他の因子をリクルートすることにより局所的なクロマチン環境を変化させます。ブロモドメインを含…" at bounding box center [380, 52] width 537 height 88
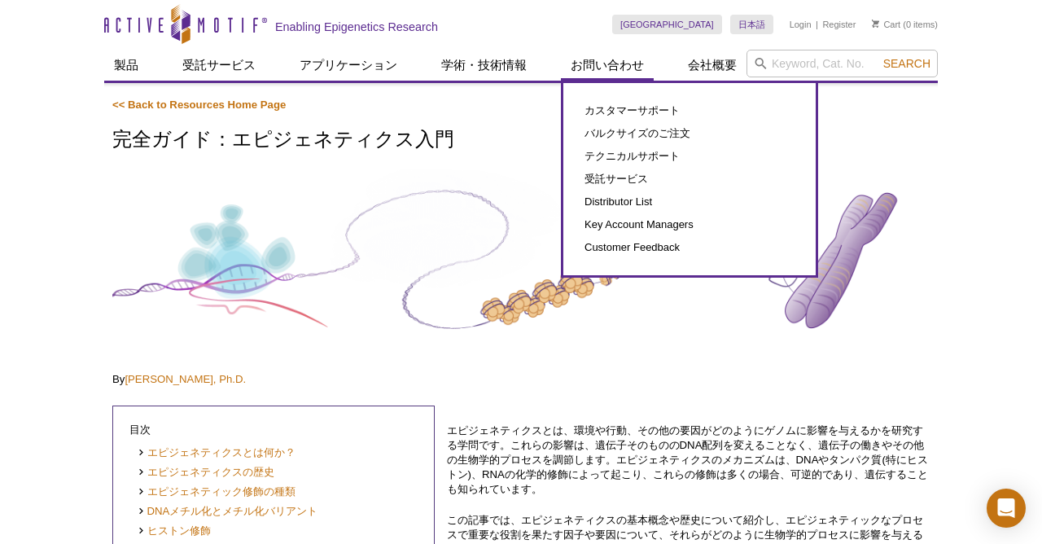
scroll to position [0, 0]
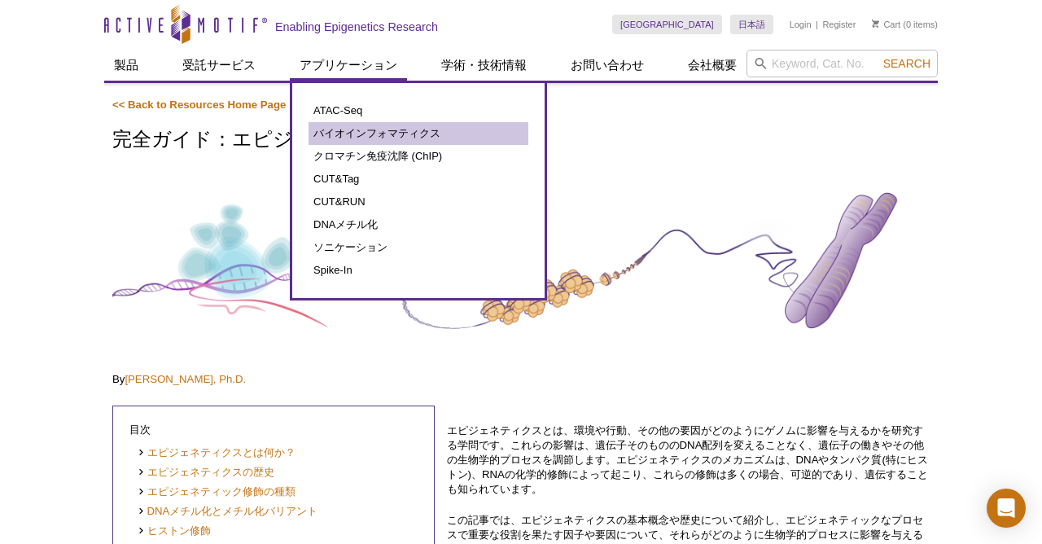
click at [338, 129] on link "バイオインフォマティクス" at bounding box center [419, 133] width 220 height 23
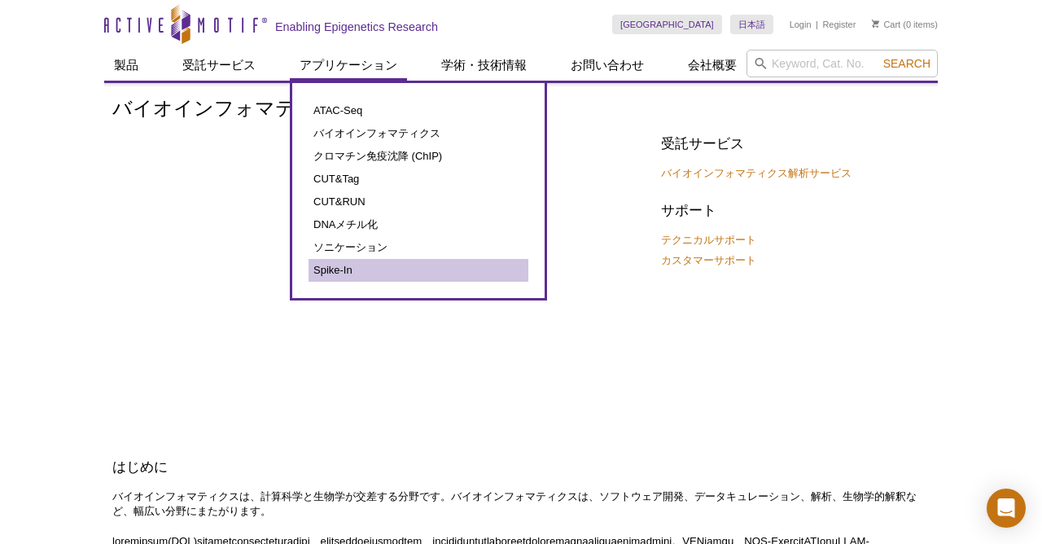
click at [327, 271] on link "Spike-In" at bounding box center [419, 270] width 220 height 23
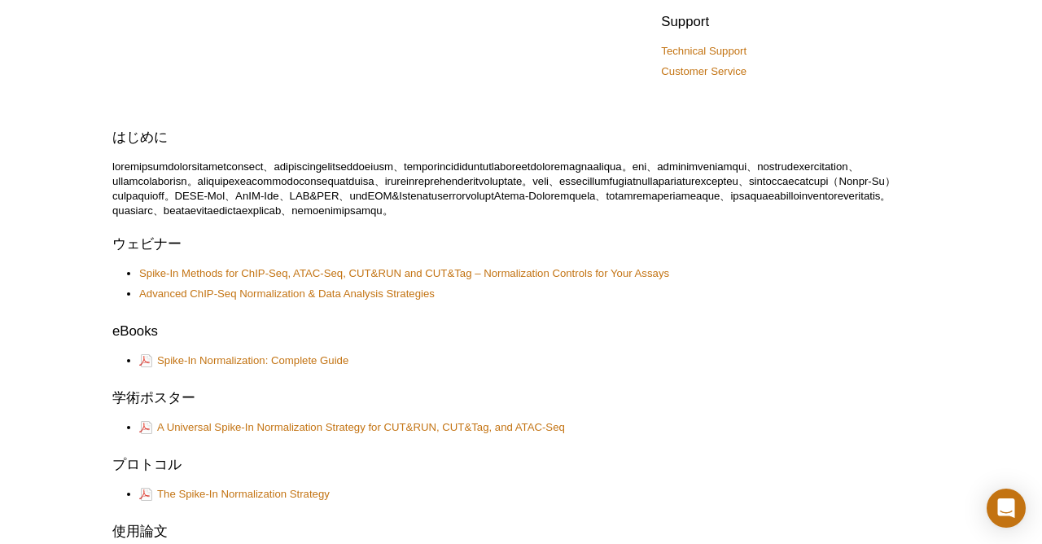
scroll to position [383, 0]
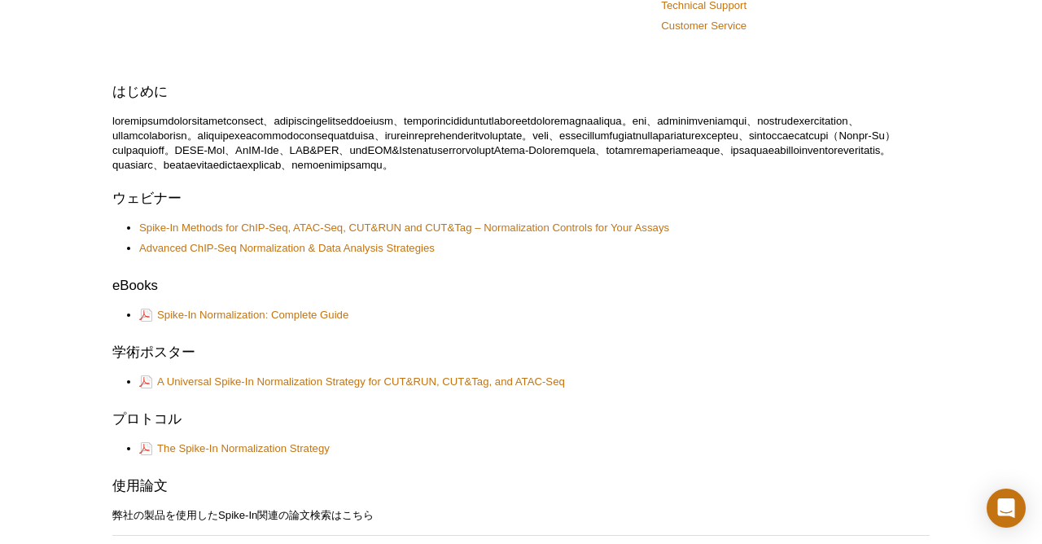
click at [514, 159] on p at bounding box center [520, 143] width 817 height 59
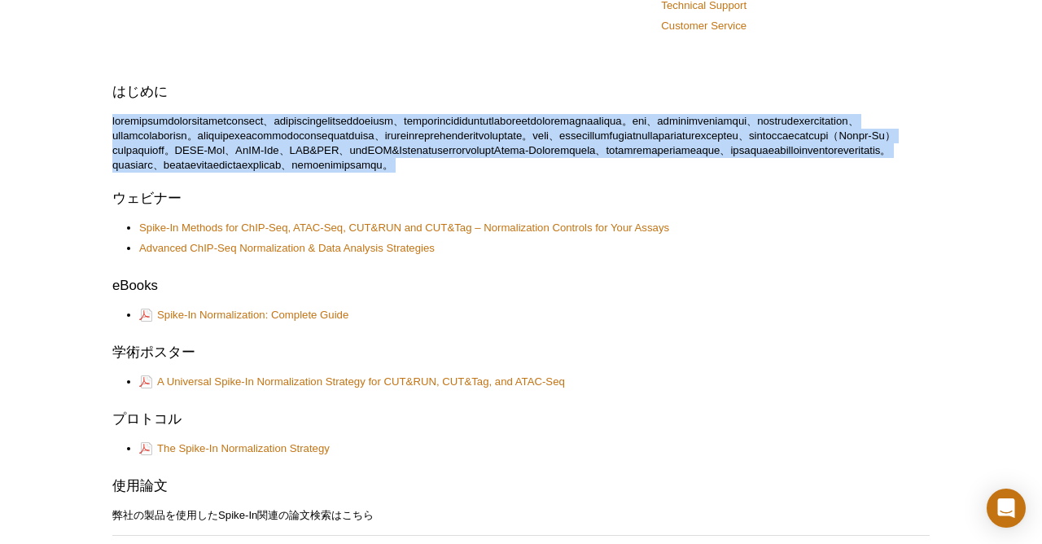
click at [537, 156] on p at bounding box center [520, 143] width 817 height 59
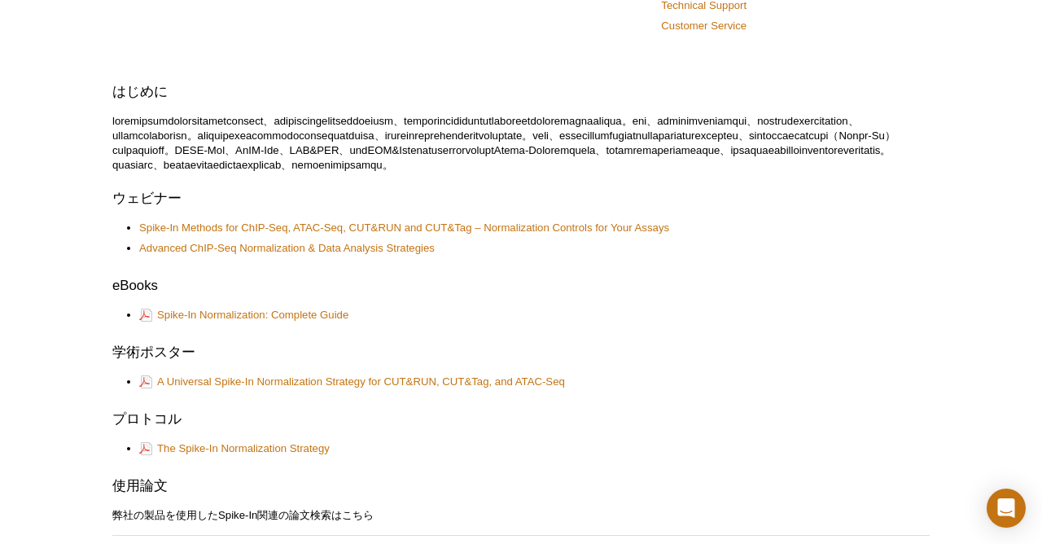
click at [537, 156] on p at bounding box center [520, 143] width 817 height 59
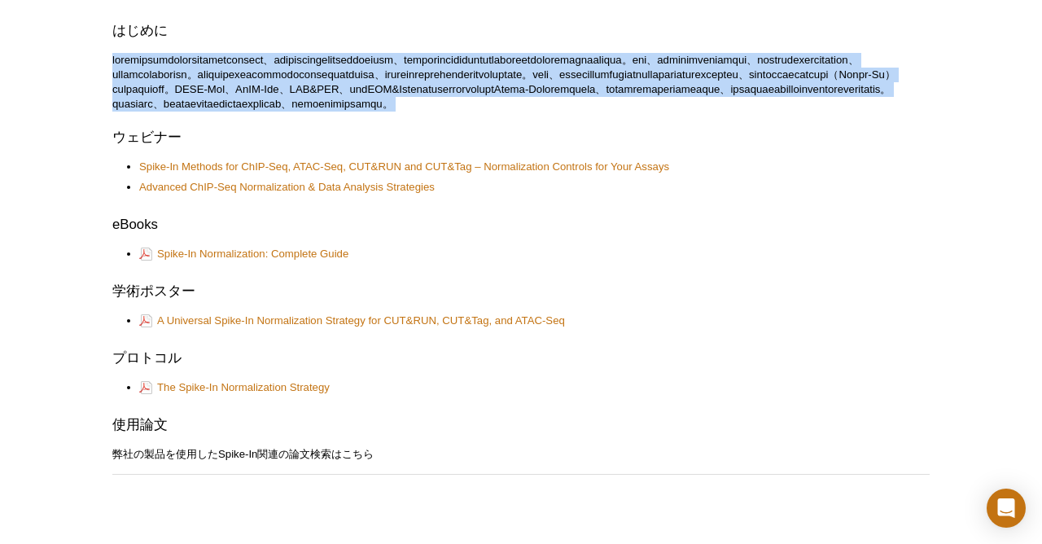
scroll to position [579, 0]
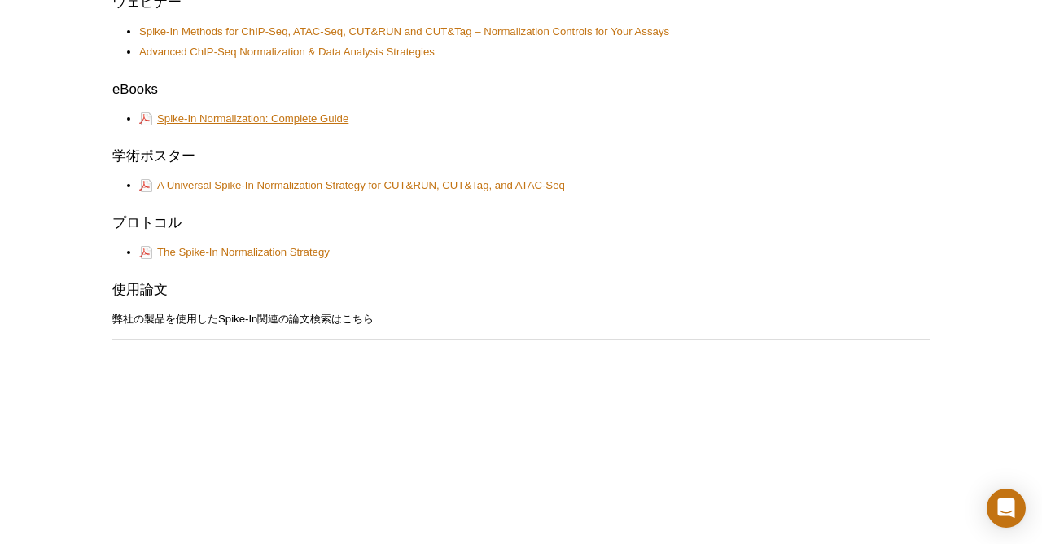
click at [269, 128] on link "Spike-In Normalization: Complete Guide" at bounding box center [243, 119] width 209 height 18
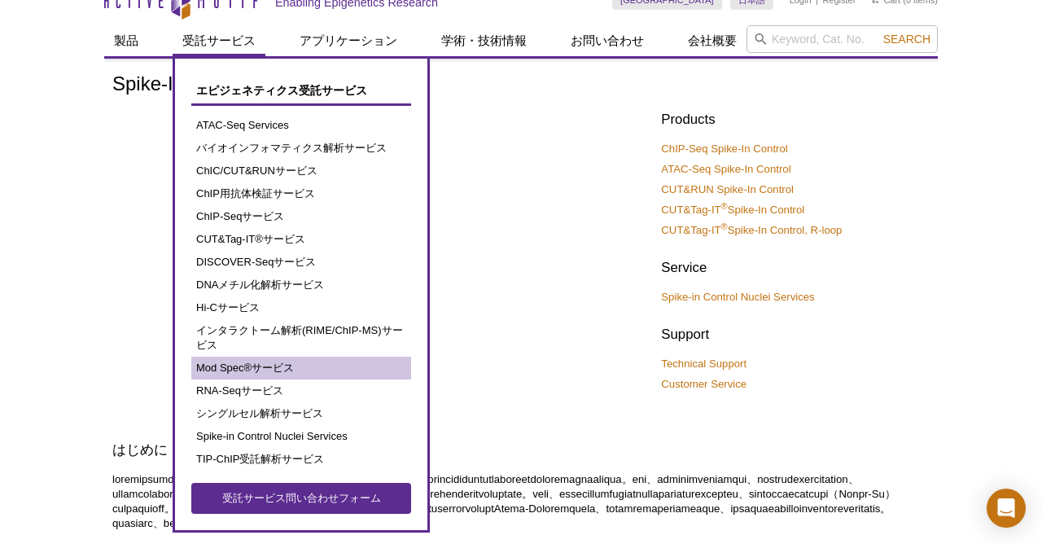
scroll to position [25, 0]
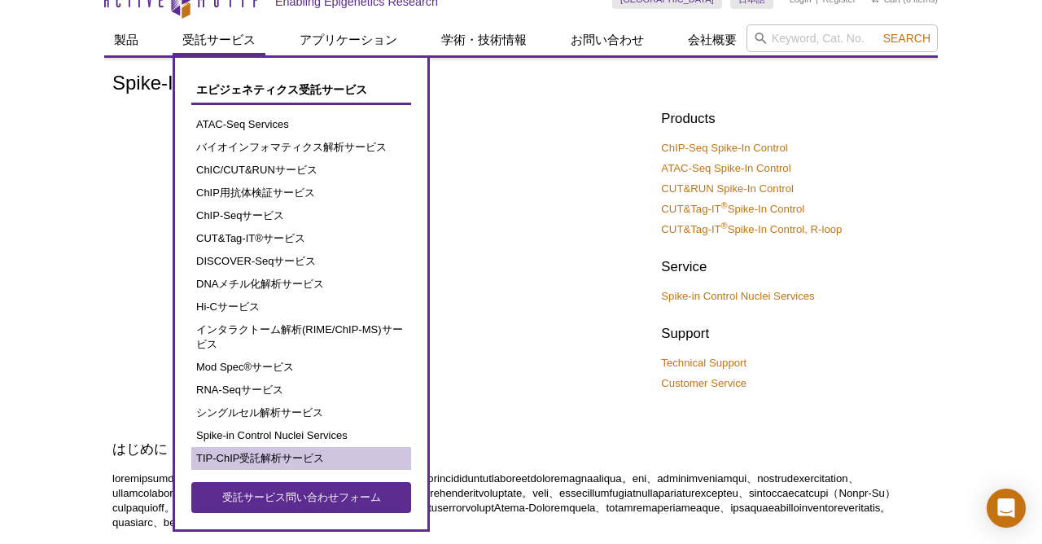
click at [280, 460] on link "TIP-ChIP受託解析サービス" at bounding box center [301, 458] width 220 height 23
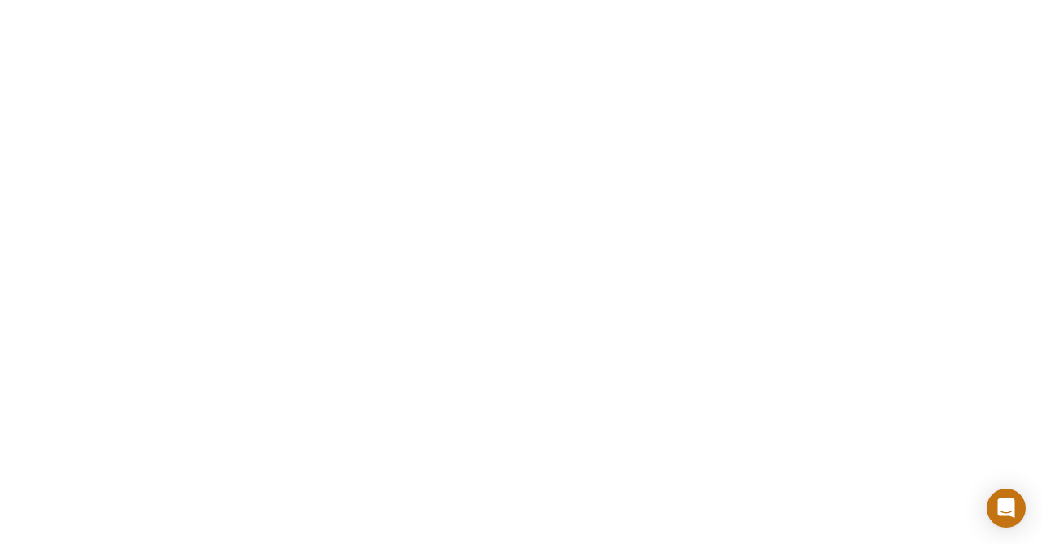
scroll to position [1019, 0]
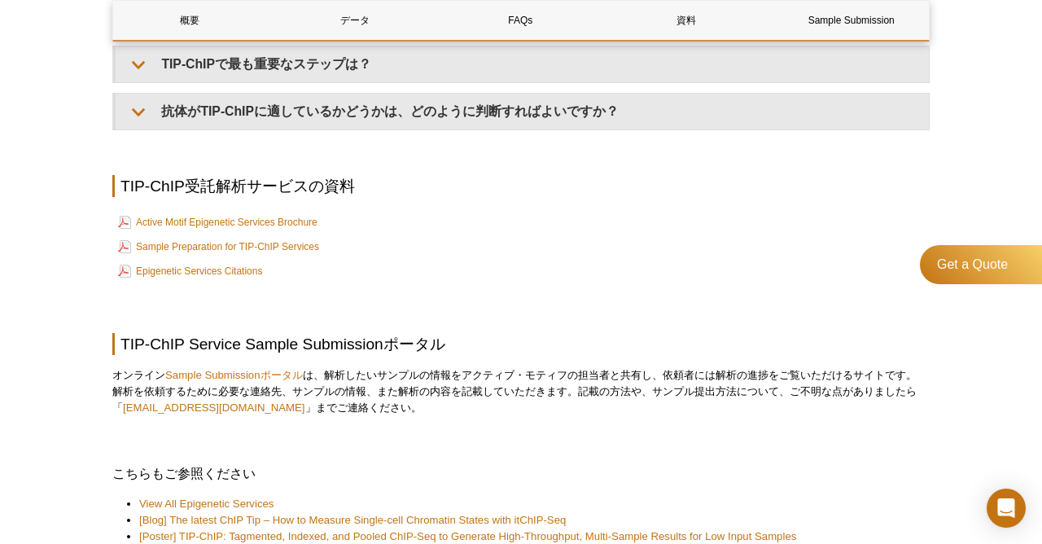
scroll to position [4042, 0]
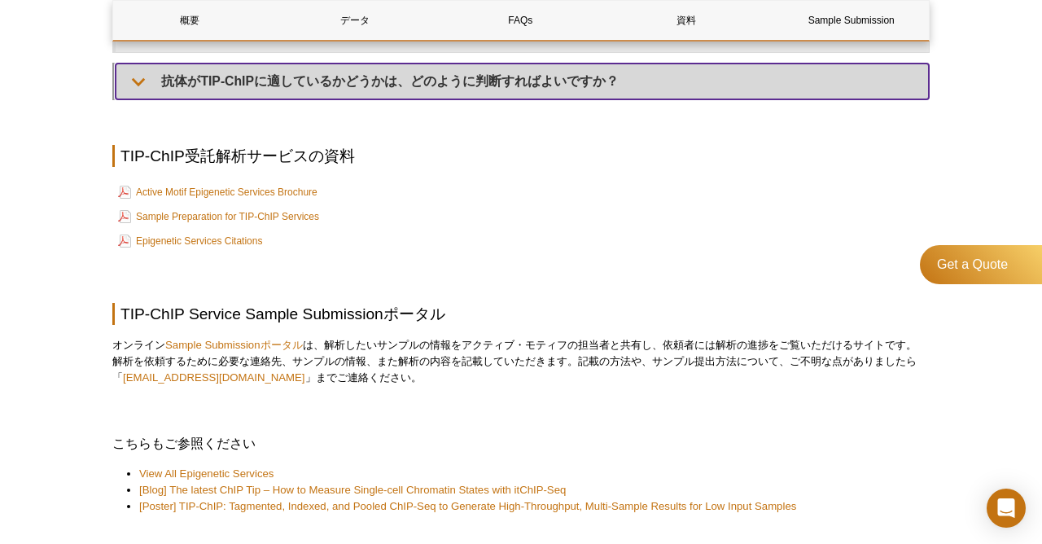
click at [480, 99] on summary "抗体がTIP-ChIPに適しているかどうかは、どのように判断すればよいですか？" at bounding box center [522, 82] width 813 height 36
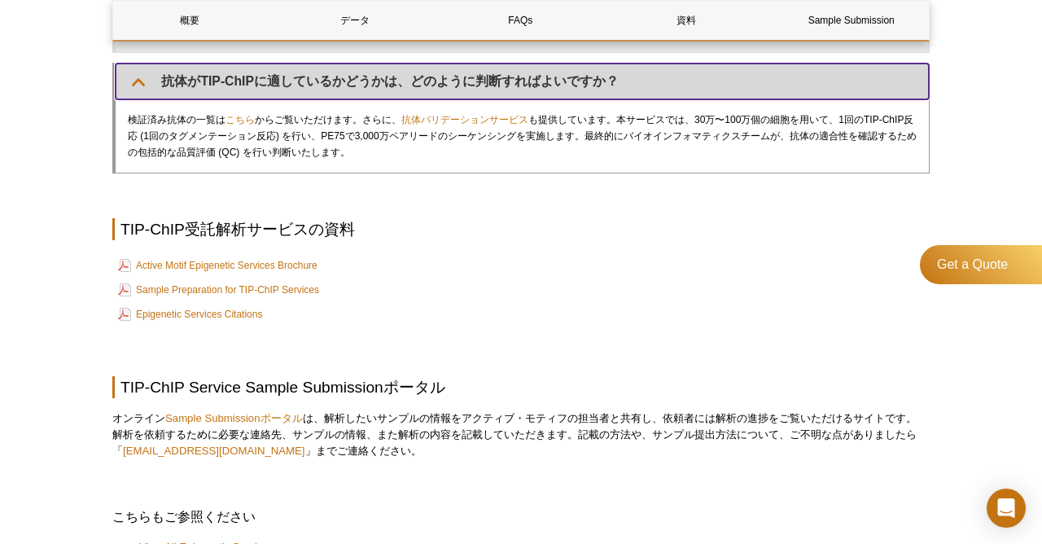
click at [480, 99] on summary "抗体がTIP-ChIPに適しているかどうかは、どのように判断すればよいですか？" at bounding box center [522, 82] width 813 height 36
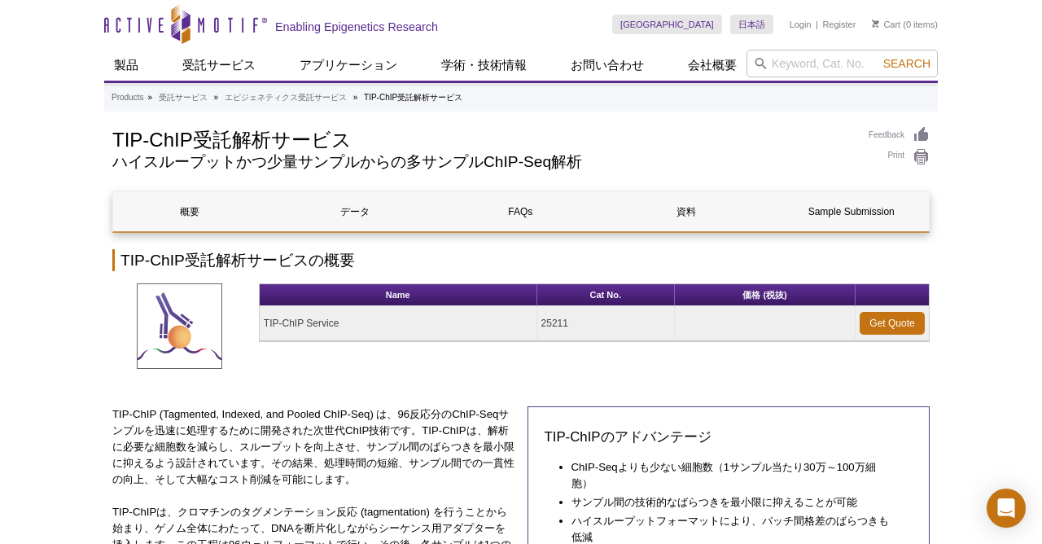
scroll to position [0, 0]
